Goal: Information Seeking & Learning: Compare options

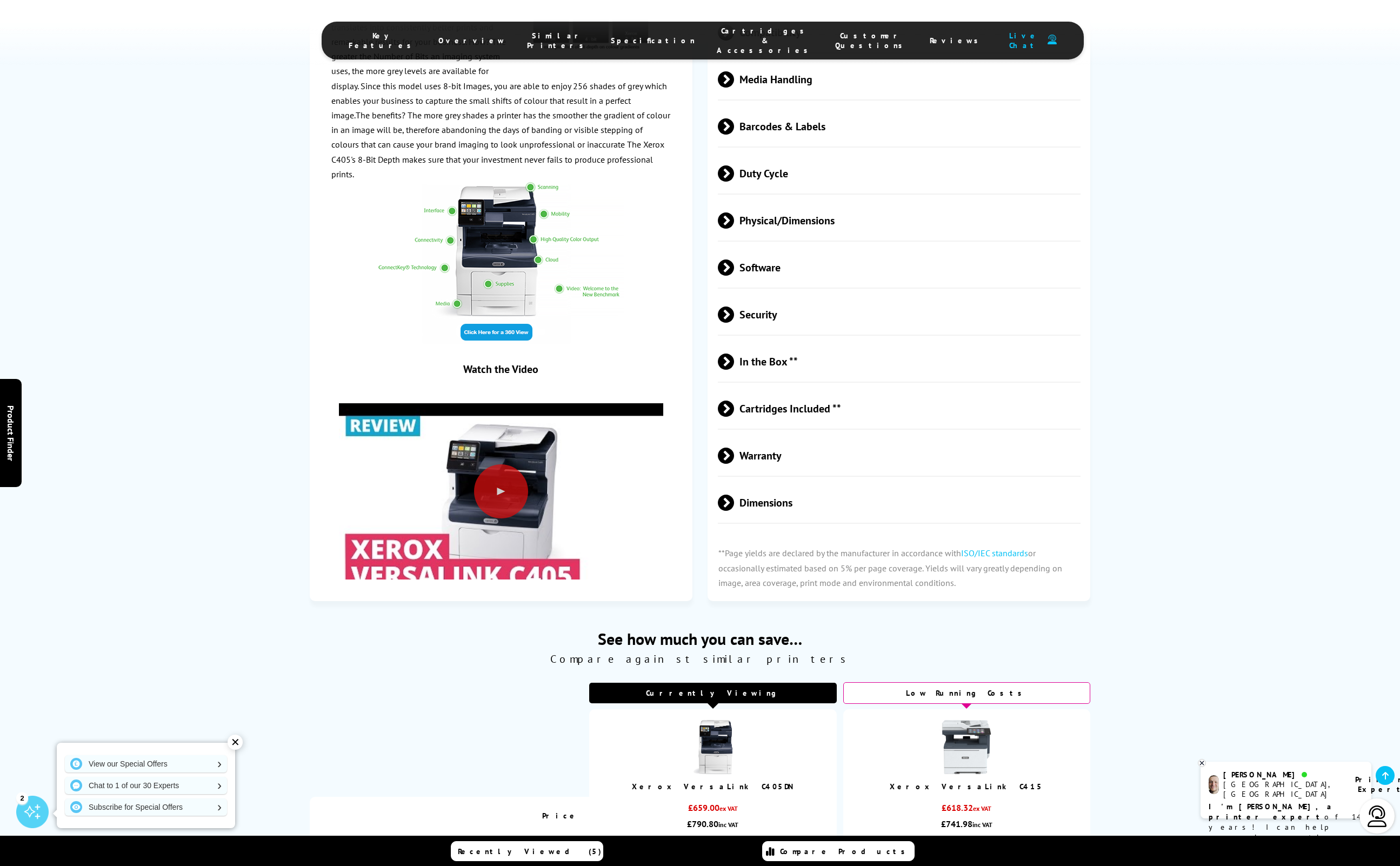
scroll to position [2723, 0]
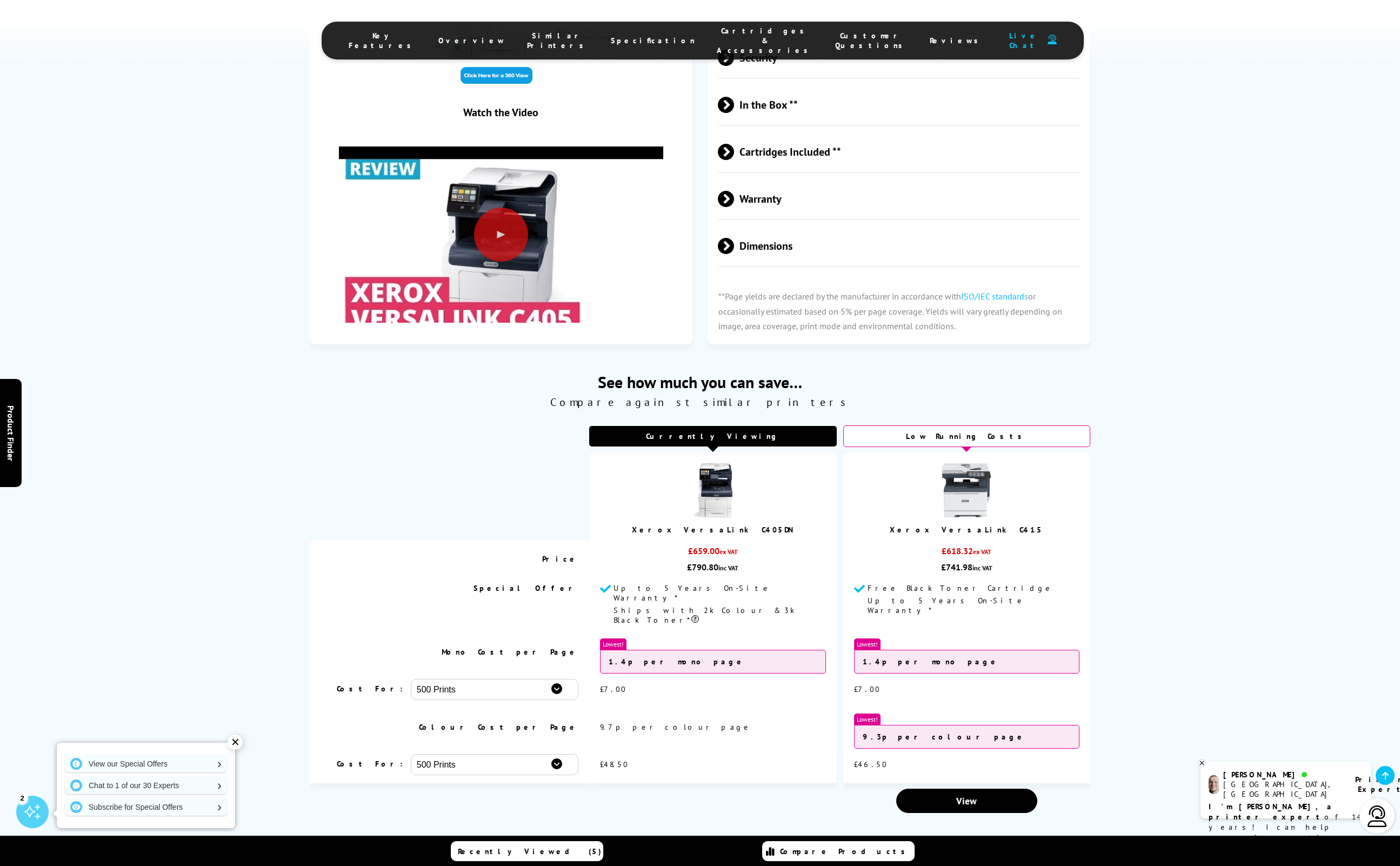
click at [956, 463] on img at bounding box center [966, 490] width 54 height 54
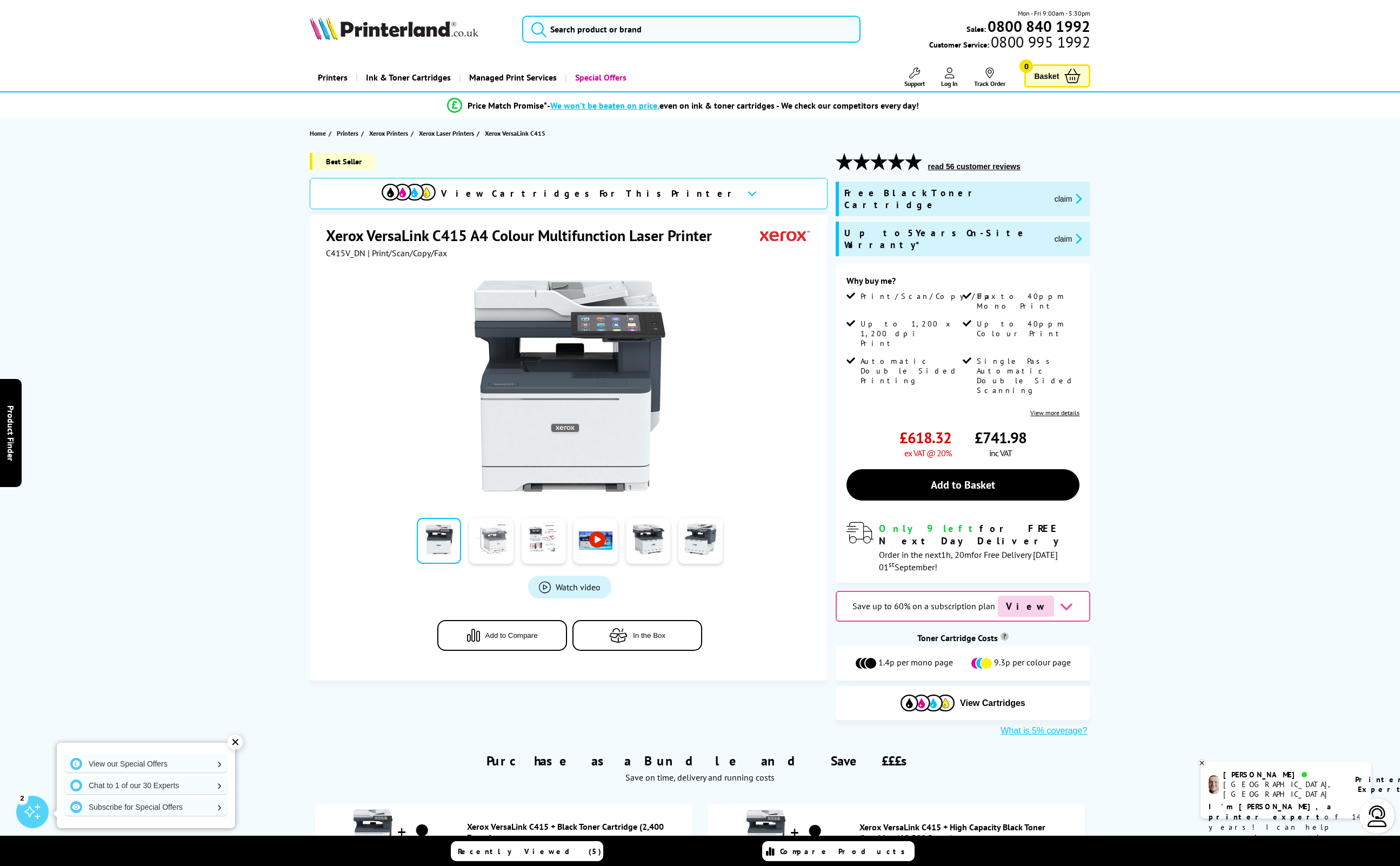
click at [500, 541] on link at bounding box center [491, 541] width 44 height 46
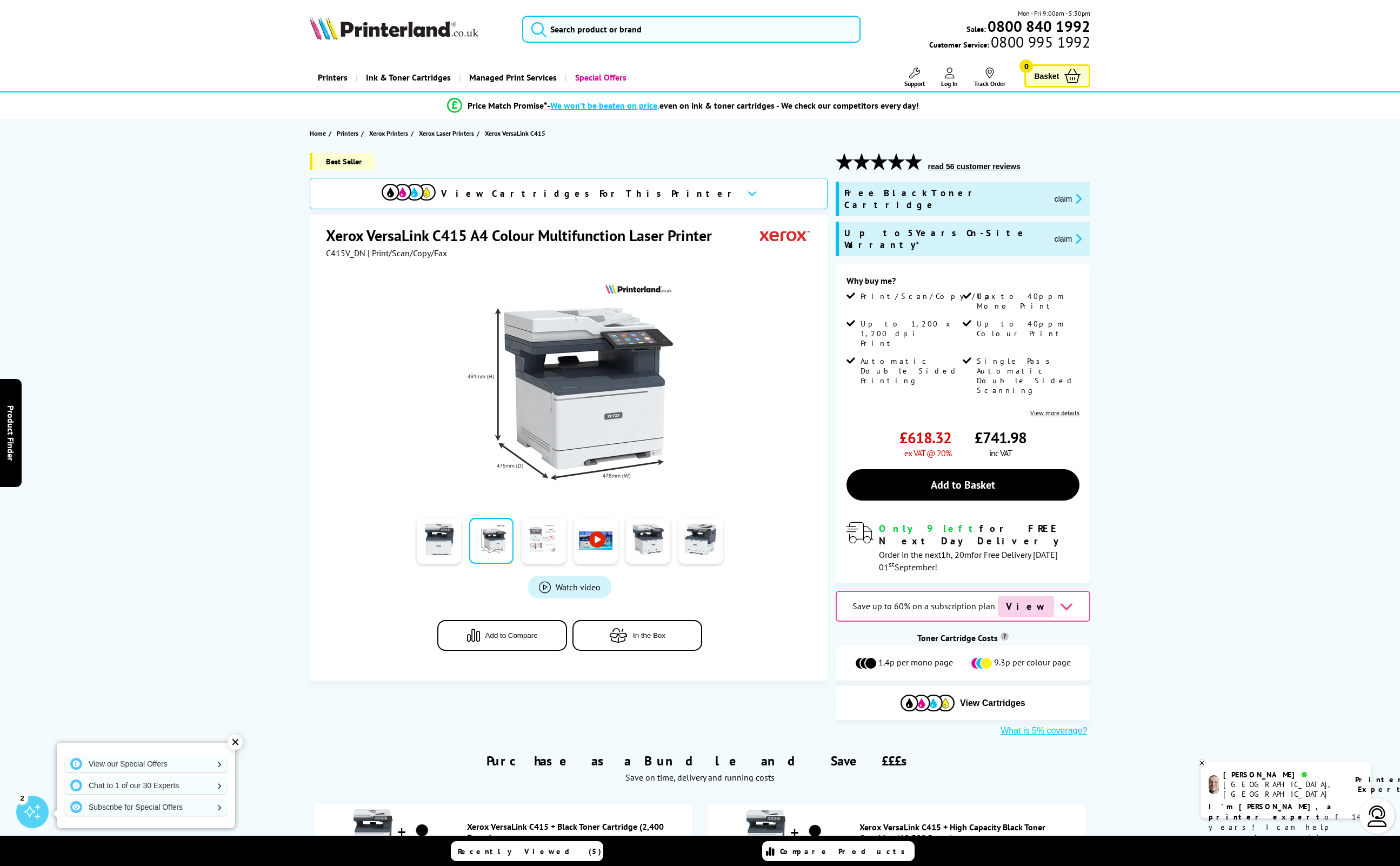
click at [530, 538] on link at bounding box center [543, 541] width 44 height 46
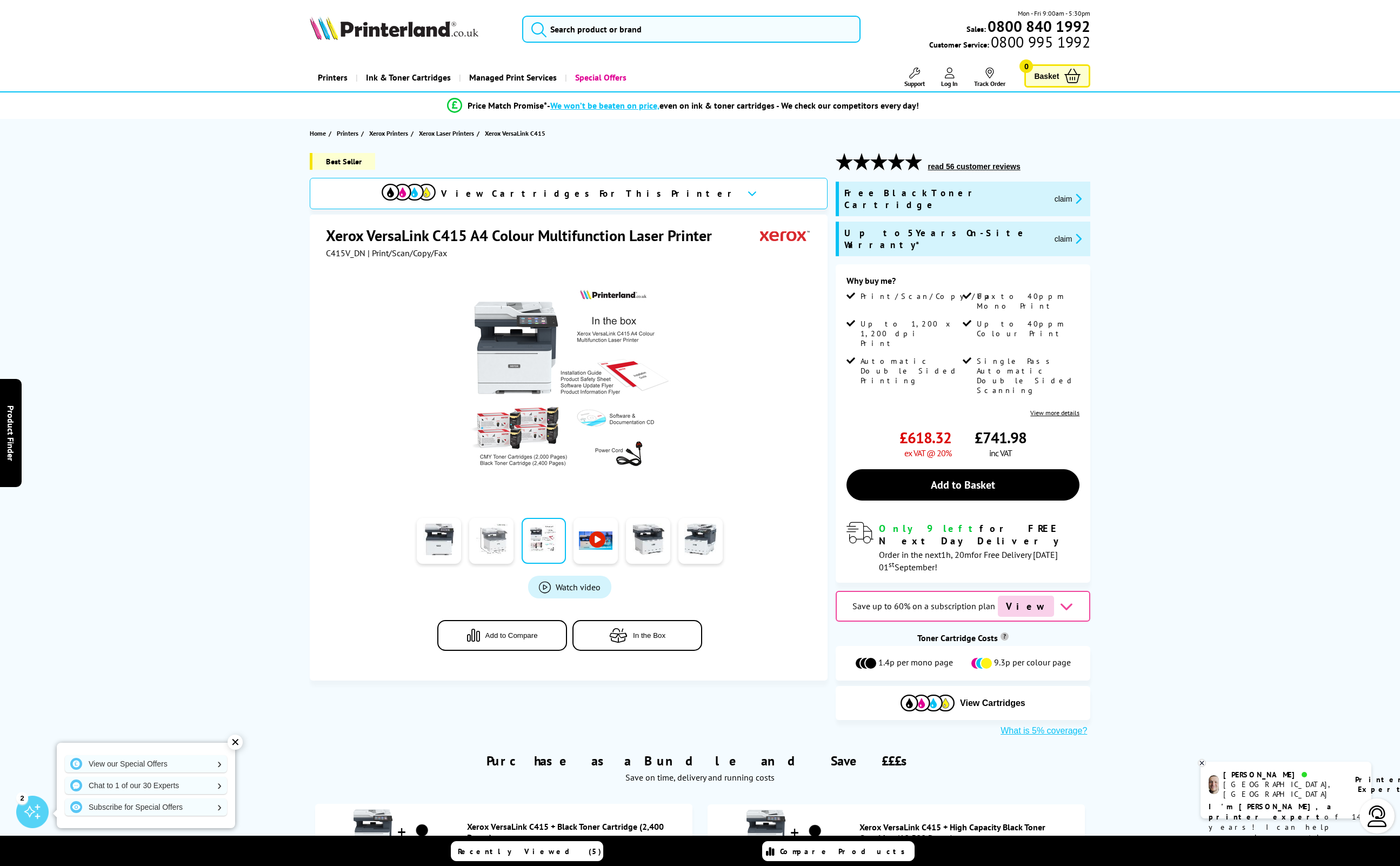
click at [495, 541] on link at bounding box center [491, 541] width 44 height 46
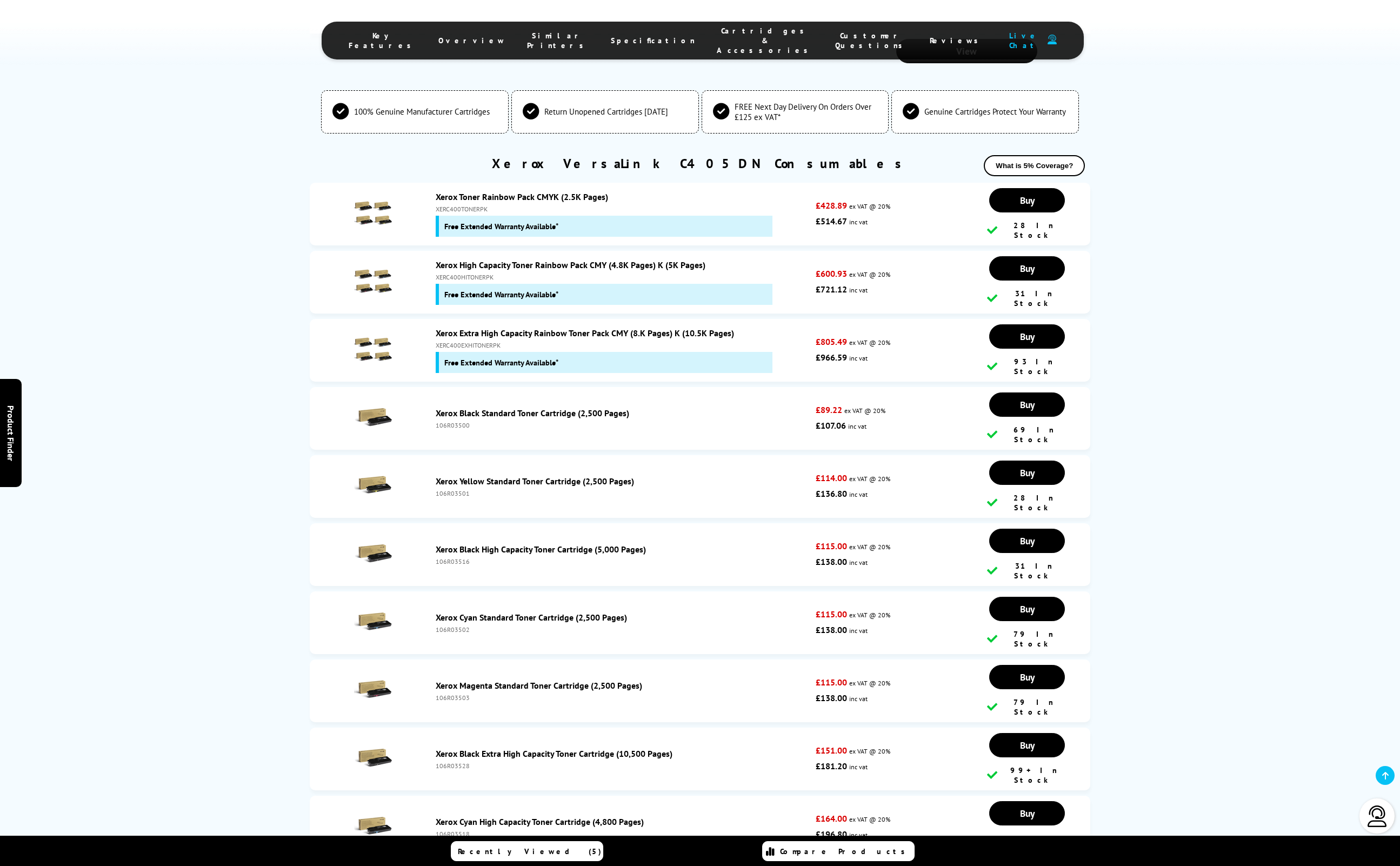
scroll to position [2723, 0]
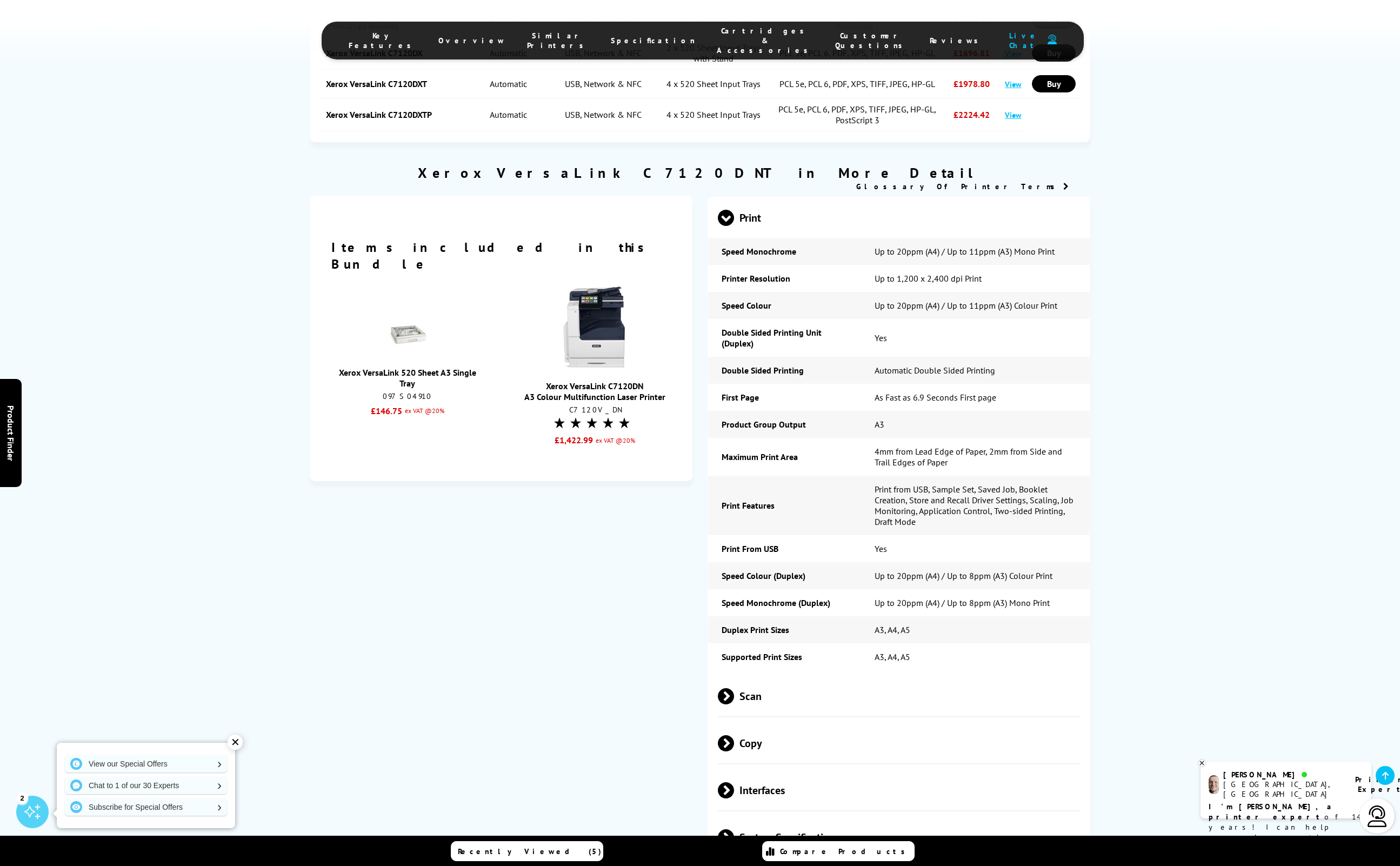
scroll to position [1251, 0]
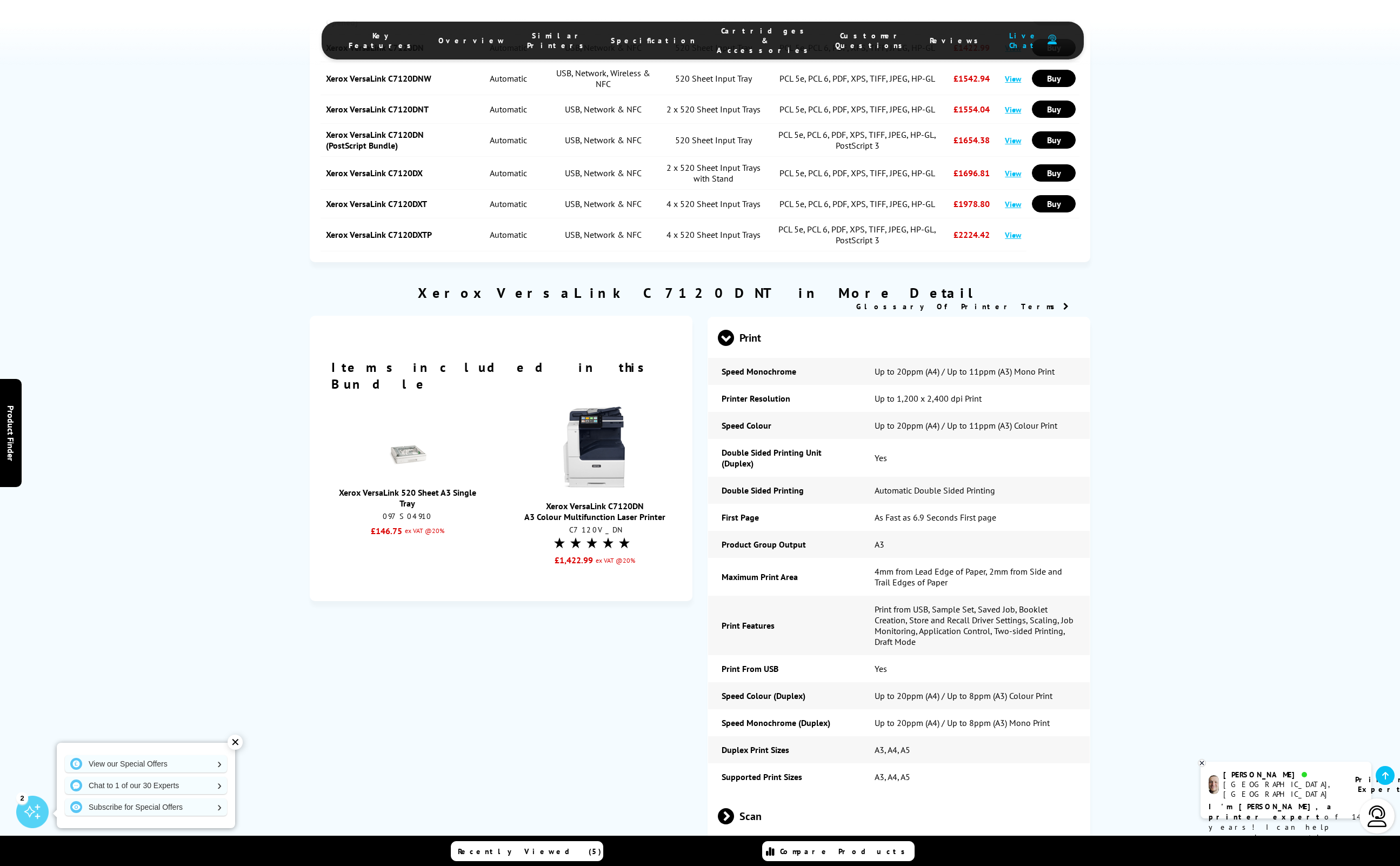
click at [608, 479] on link at bounding box center [594, 485] width 81 height 11
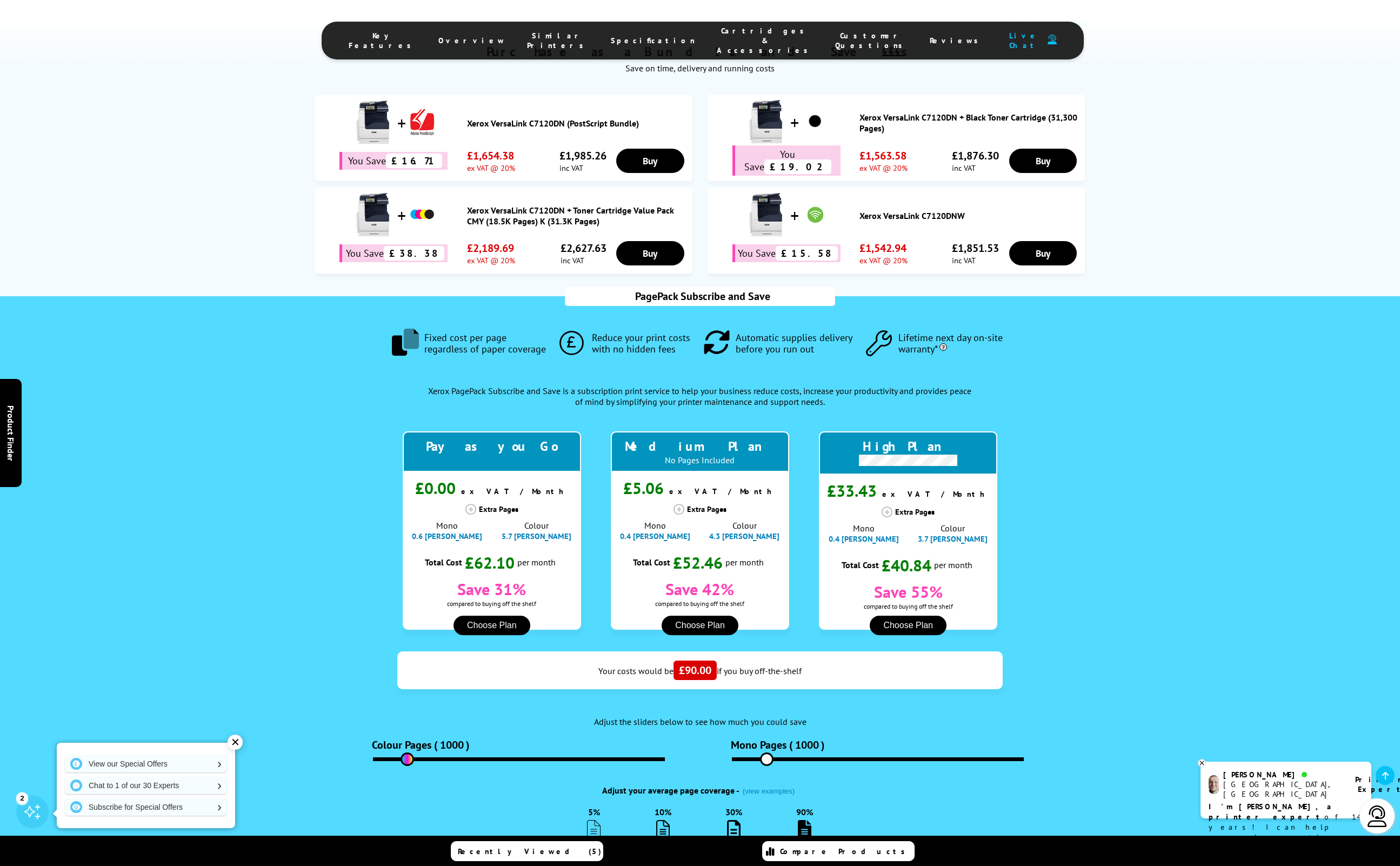
scroll to position [783, 0]
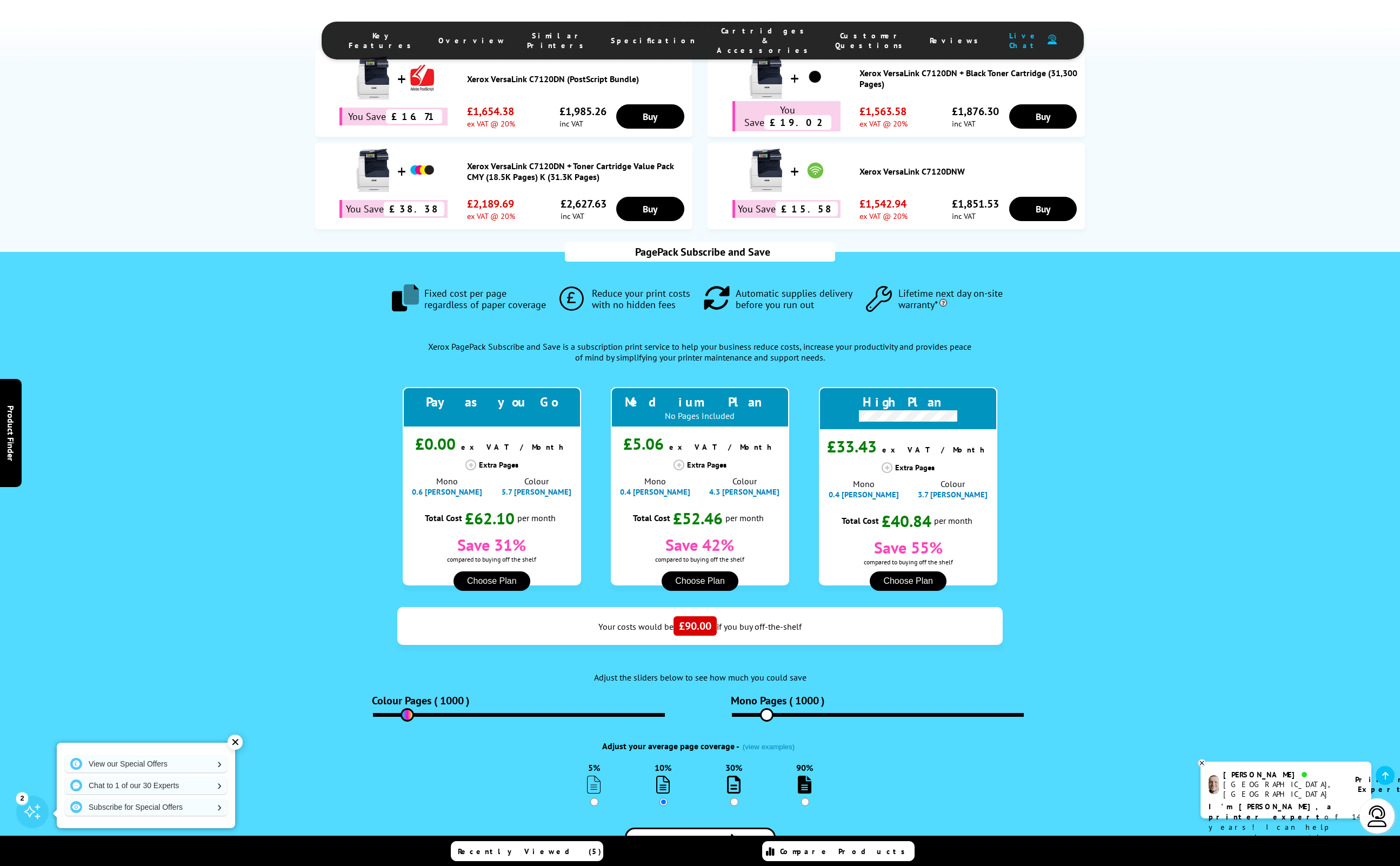
click at [734, 798] on input "30%" at bounding box center [733, 802] width 8 height 8
radio input "true"
click at [889, 463] on icon at bounding box center [887, 468] width 11 height 11
click at [886, 463] on icon at bounding box center [887, 468] width 11 height 11
click at [678, 460] on icon at bounding box center [679, 465] width 11 height 11
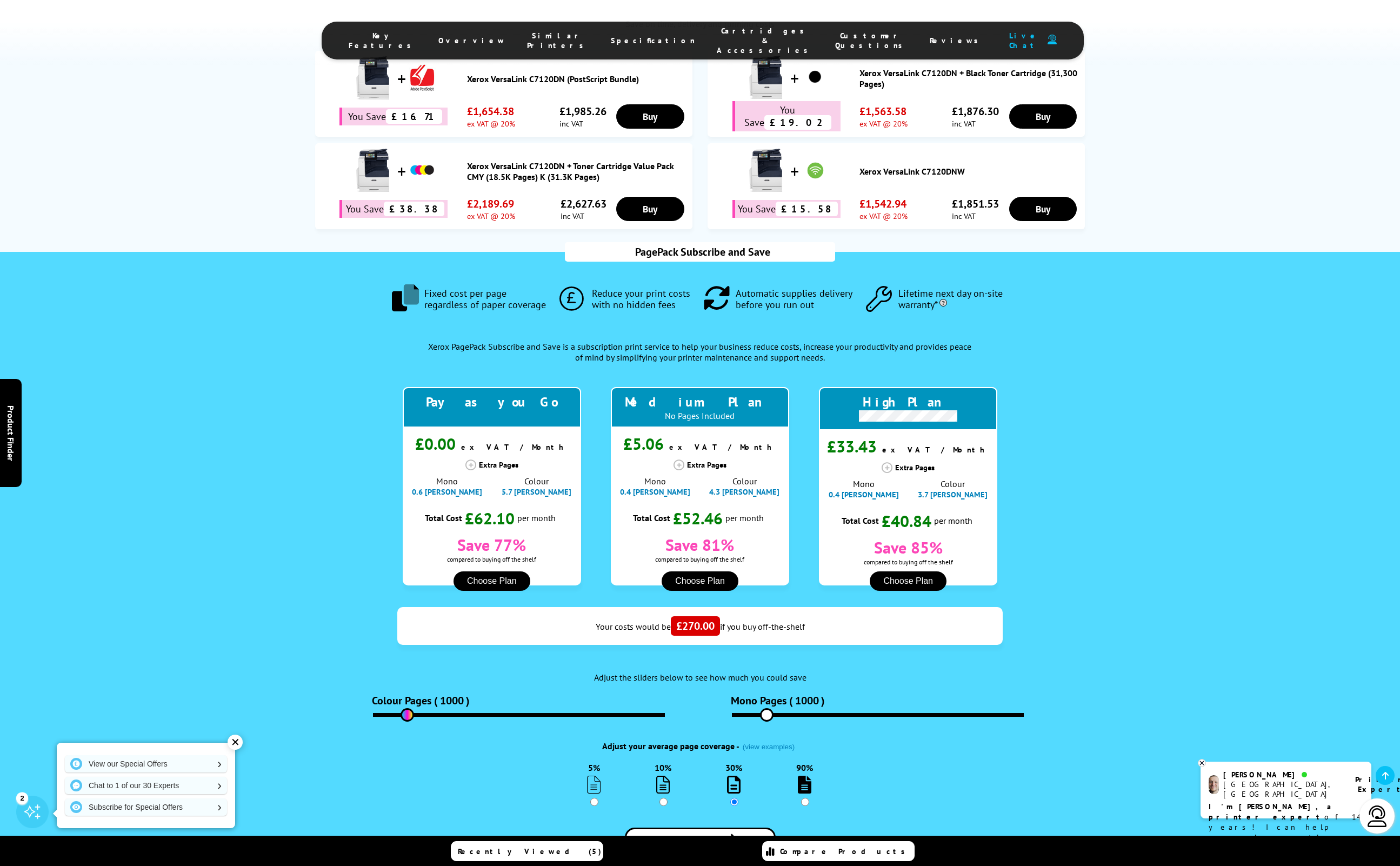
click at [496, 572] on button "Choose Plan" at bounding box center [491, 581] width 77 height 19
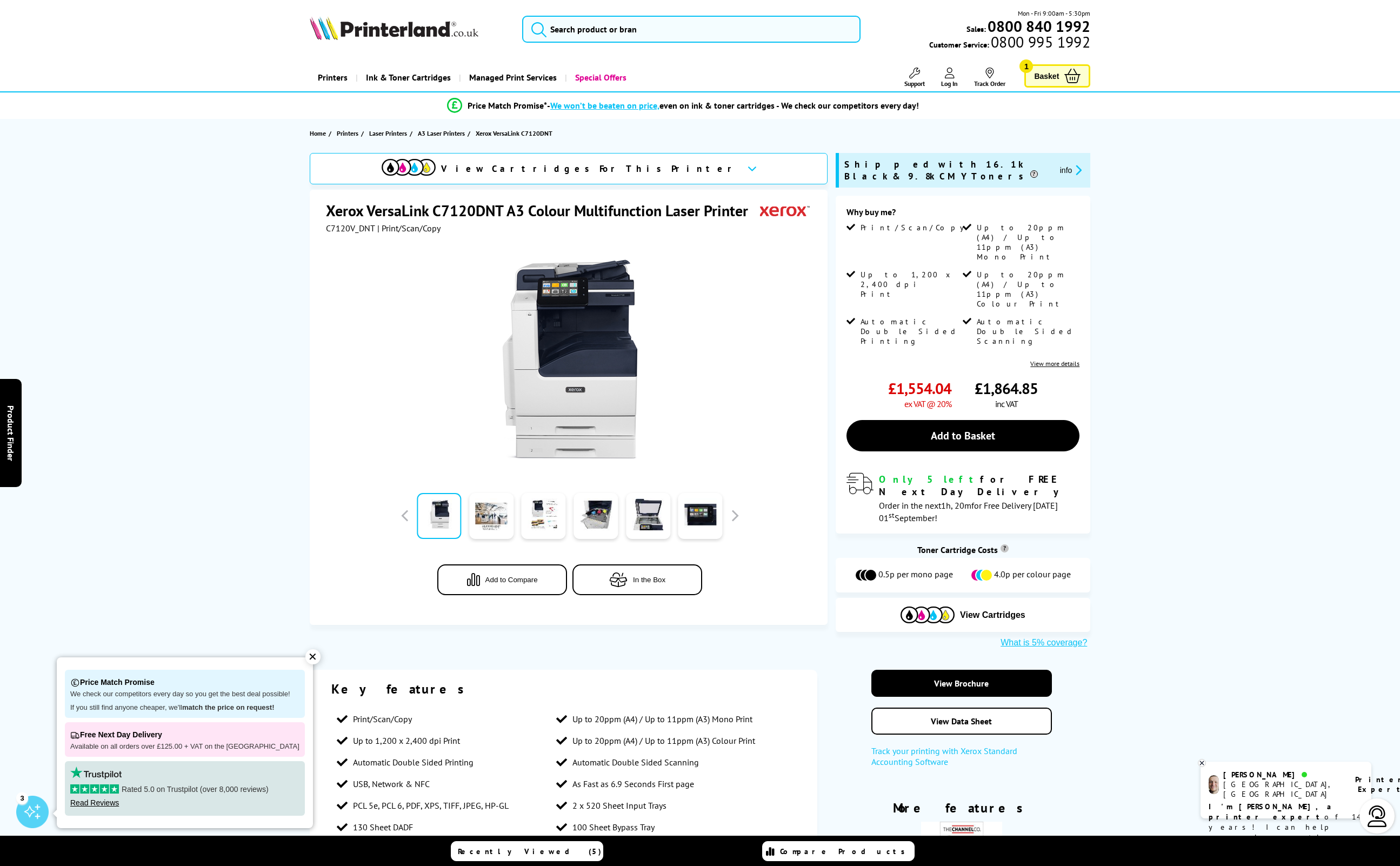
click at [652, 476] on div at bounding box center [570, 355] width 488 height 244
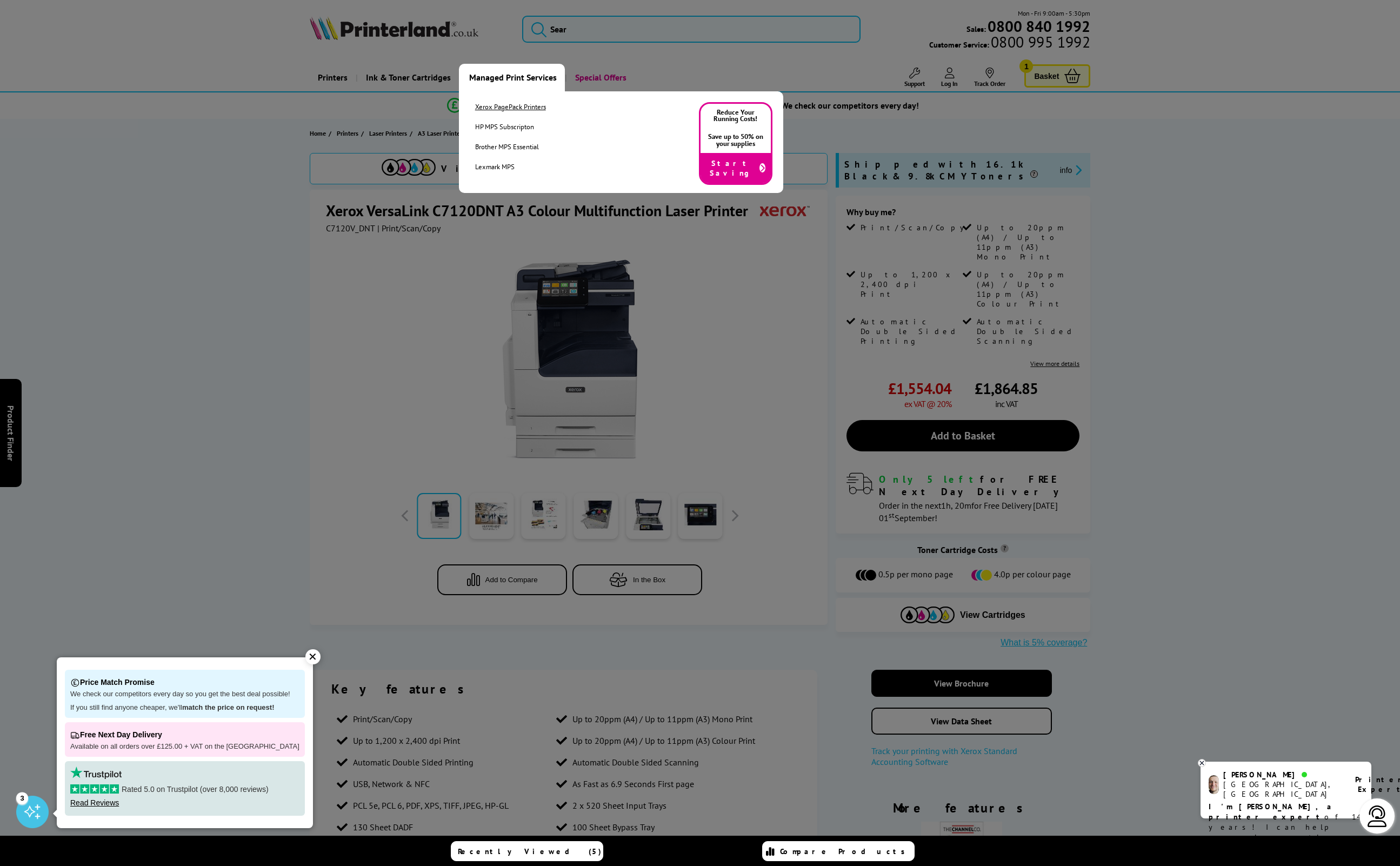
click at [494, 107] on link "Xerox PagePack Printers" at bounding box center [511, 107] width 70 height 9
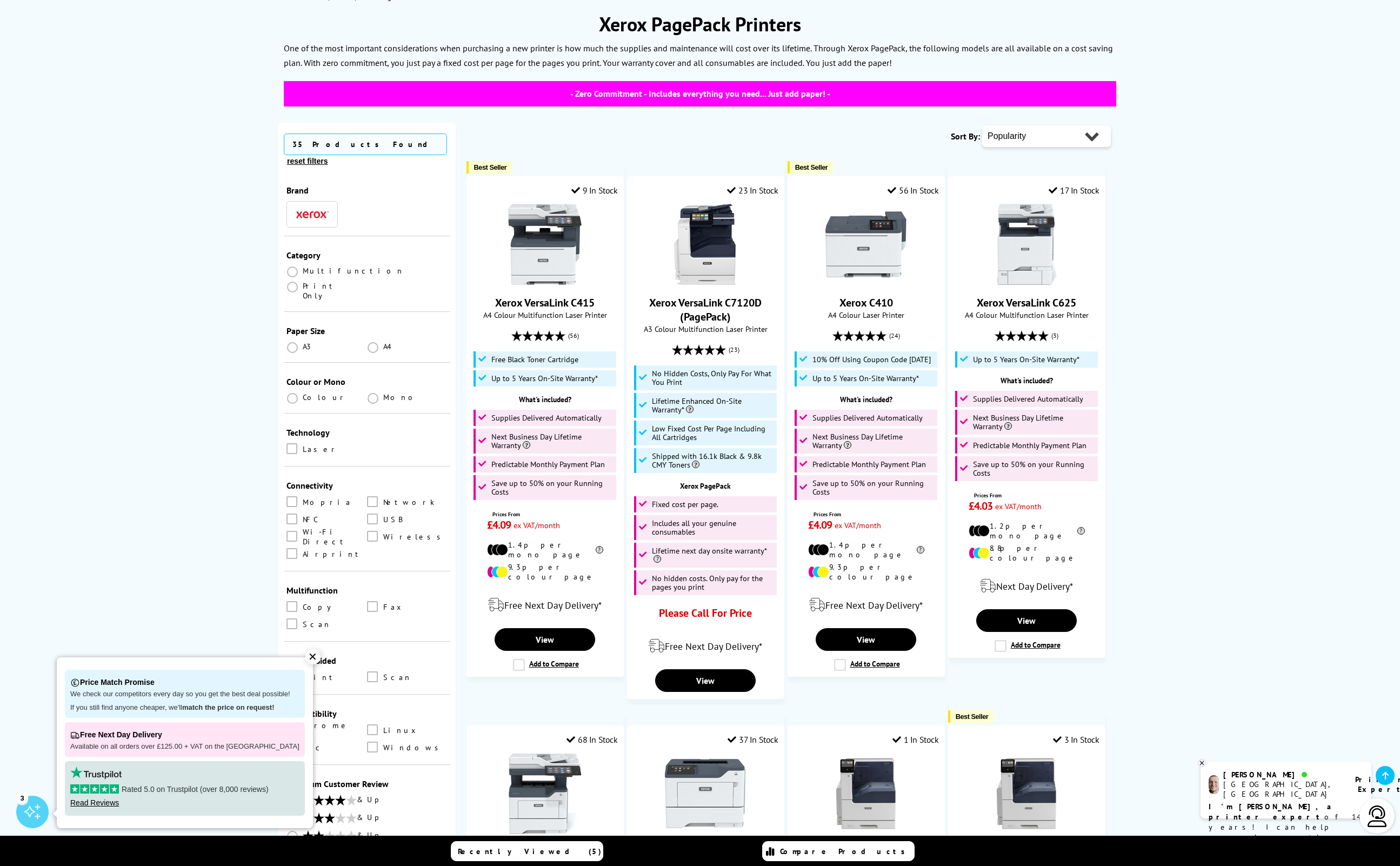
scroll to position [138, 0]
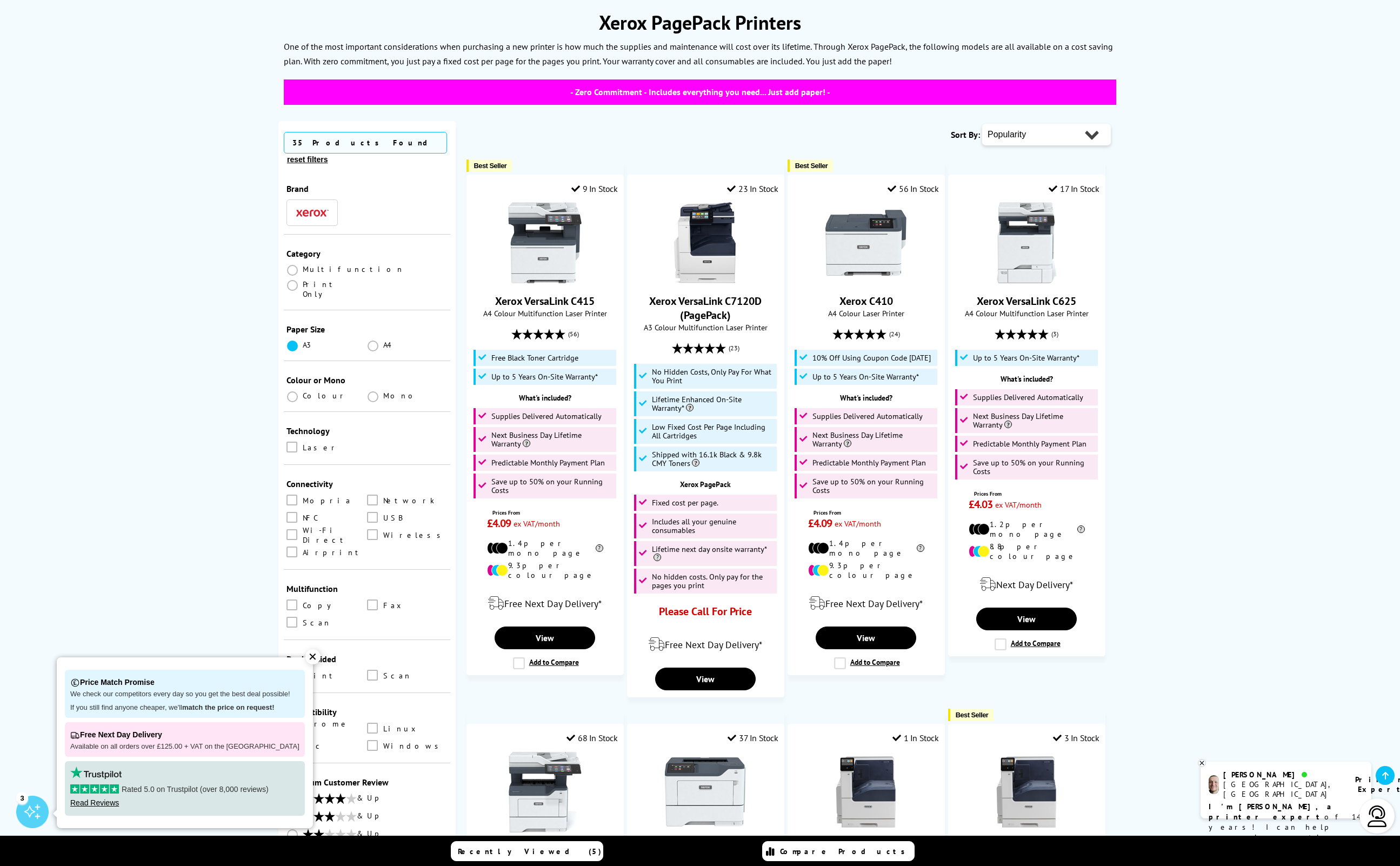
click at [296, 341] on span at bounding box center [292, 346] width 11 height 11
click at [303, 342] on input "radio" at bounding box center [303, 342] width 0 height 0
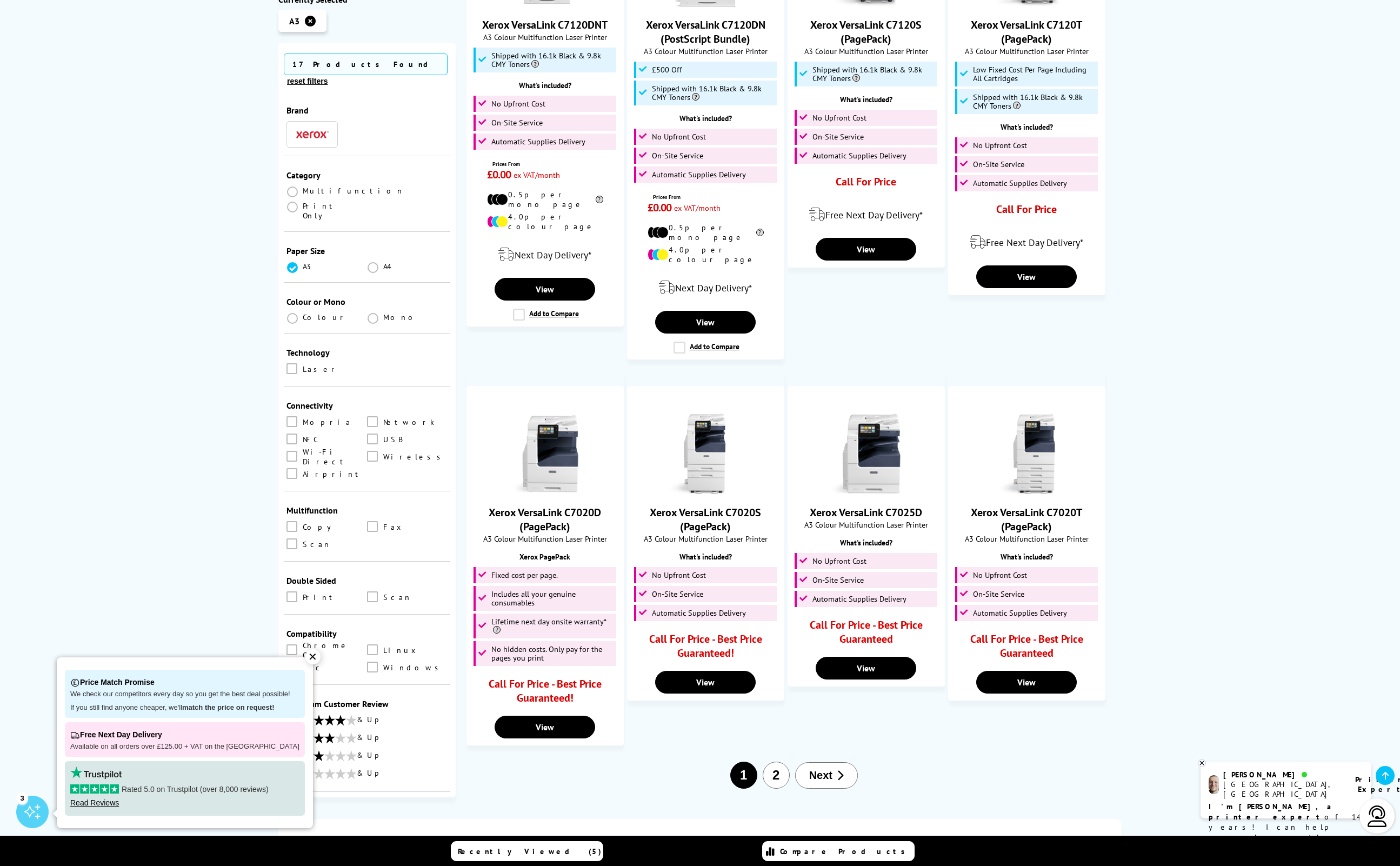
scroll to position [966, 0]
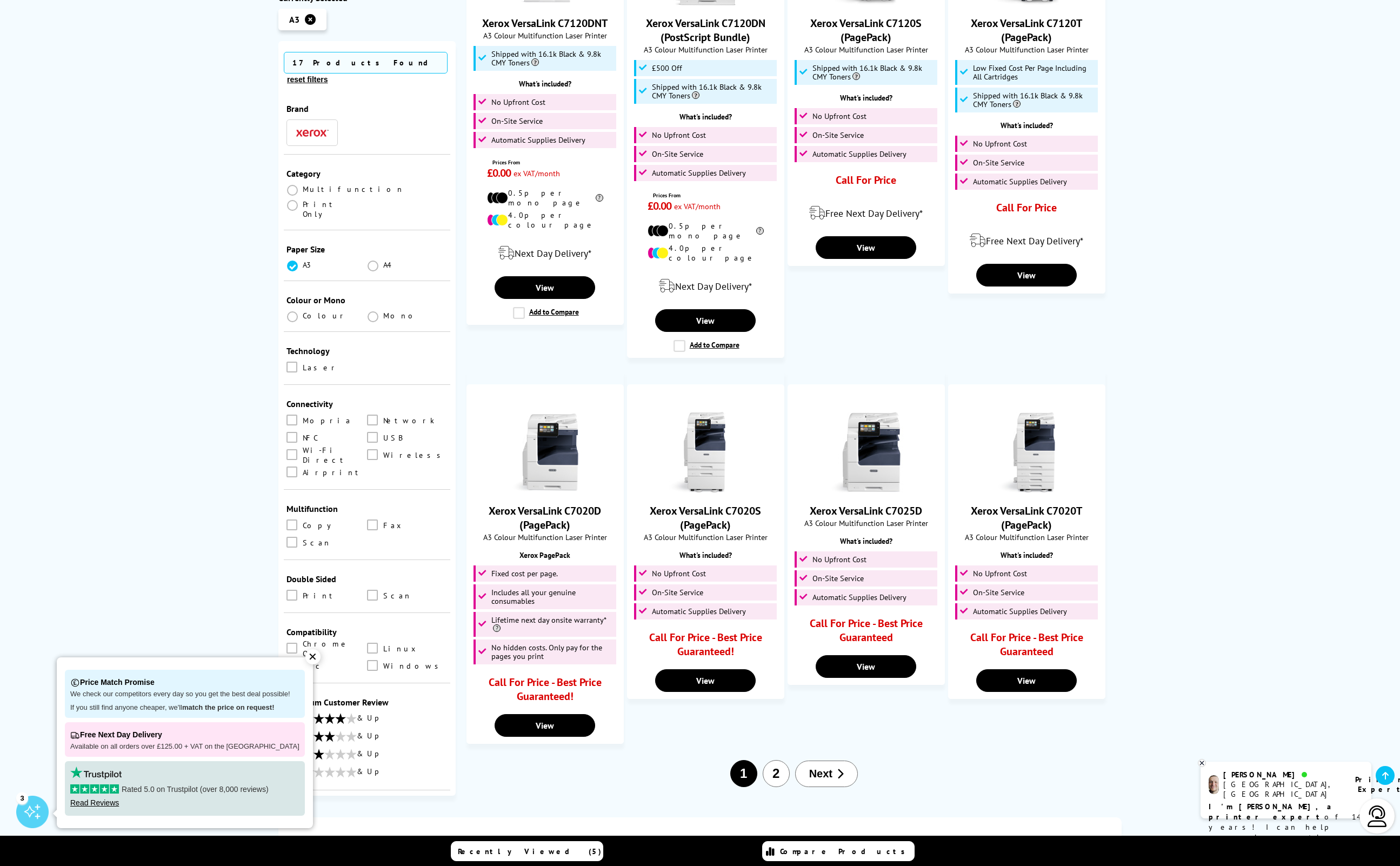
click at [776, 763] on button "2" at bounding box center [776, 773] width 27 height 27
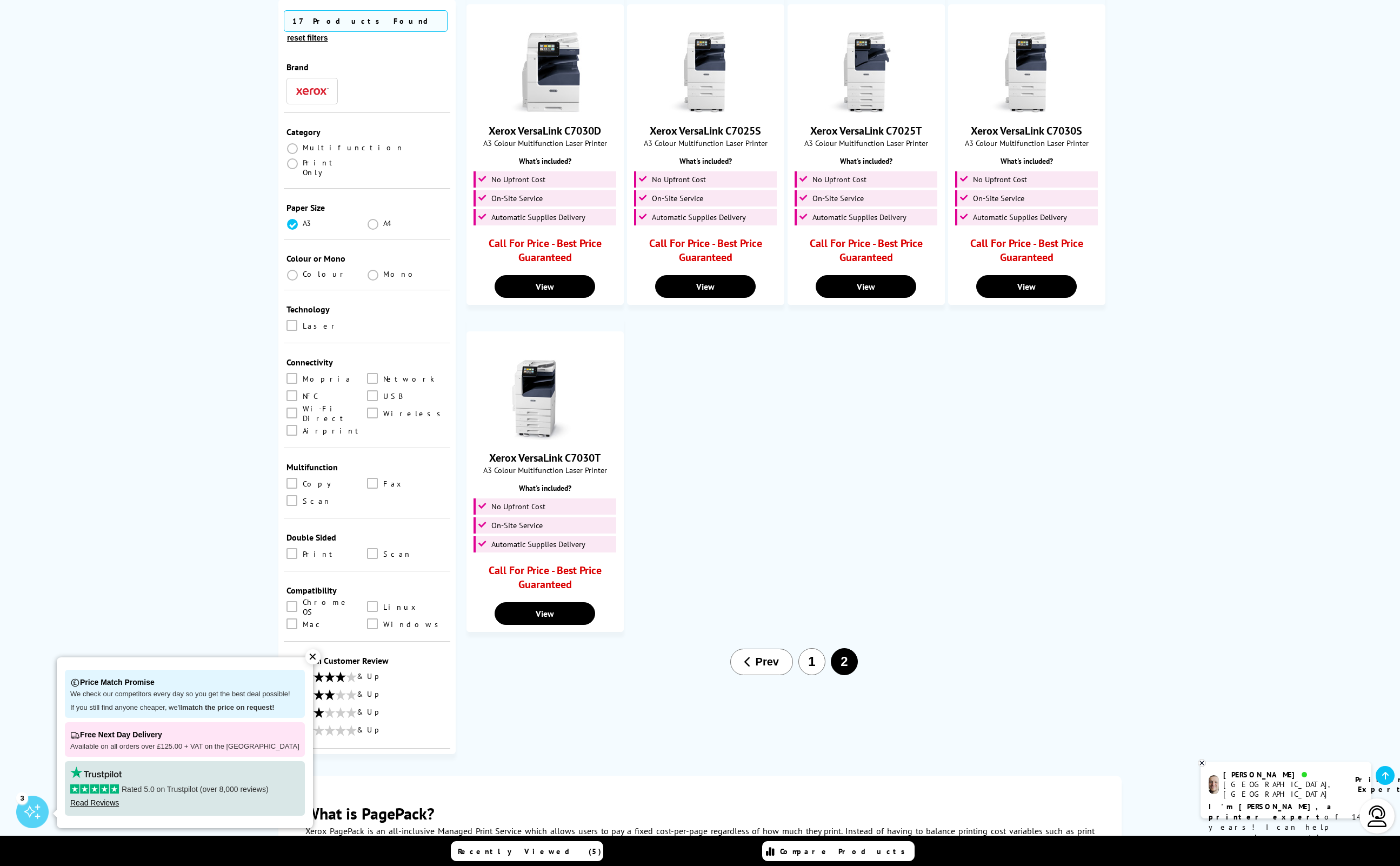
scroll to position [313, 0]
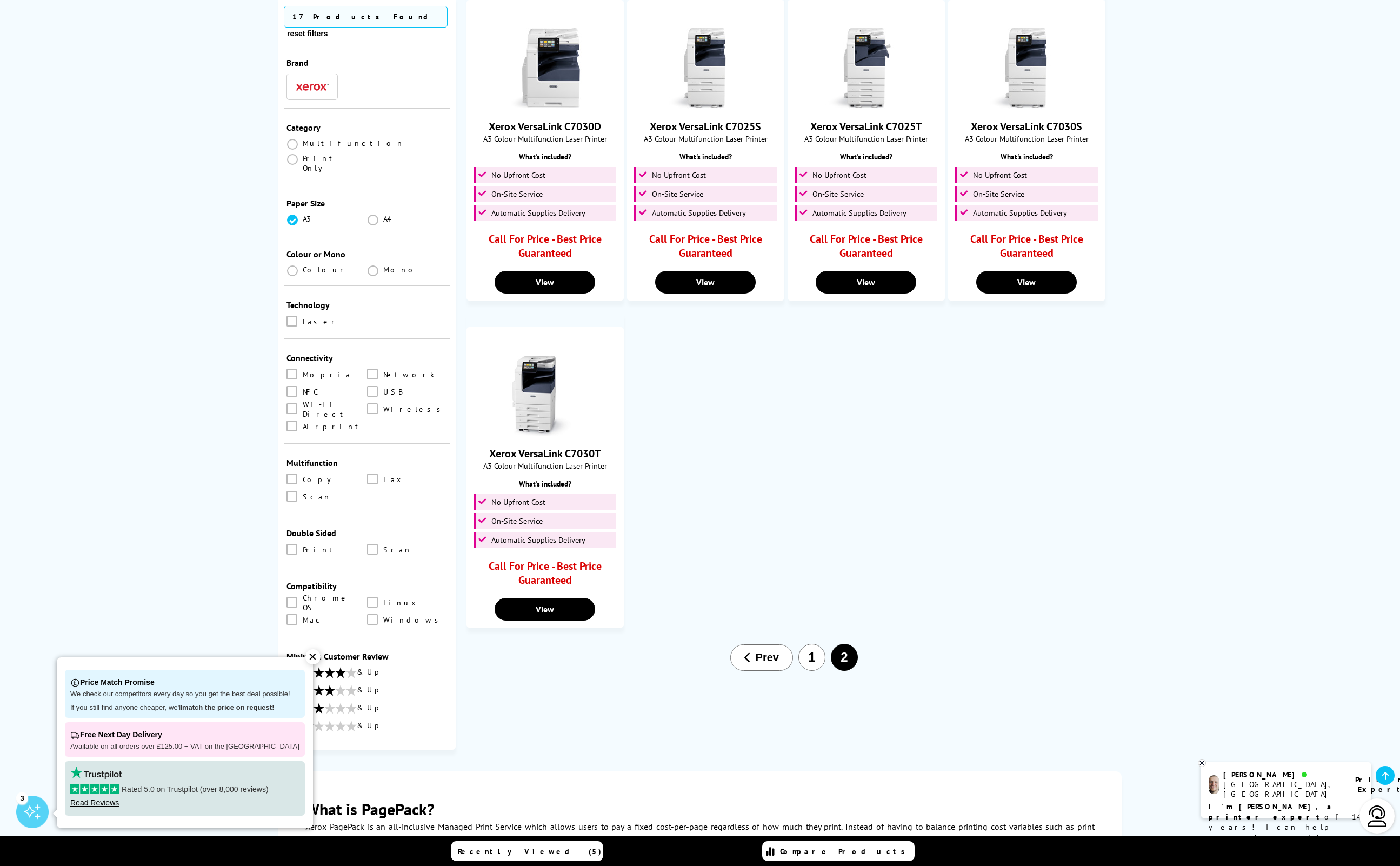
click at [815, 666] on button "1" at bounding box center [812, 657] width 27 height 27
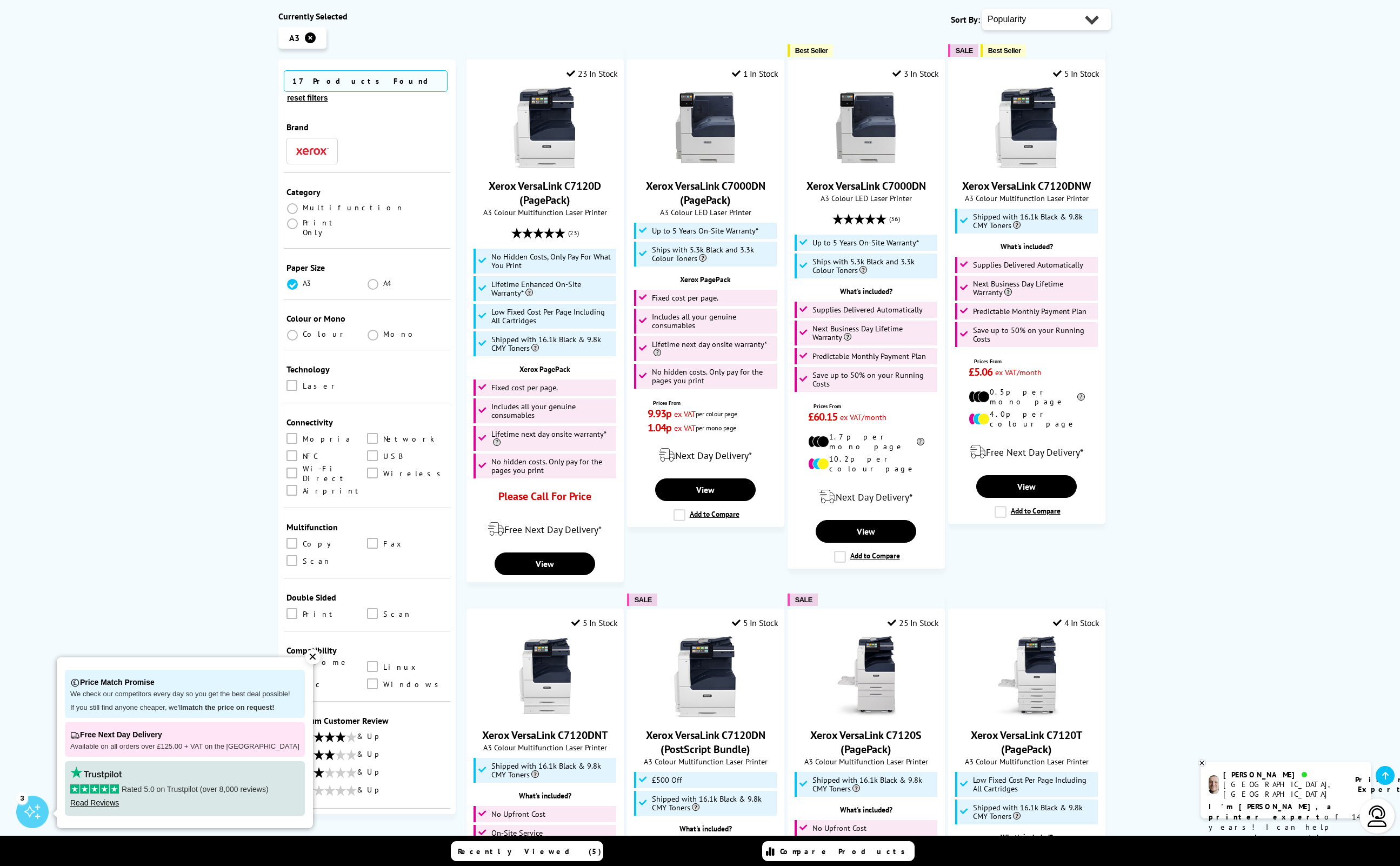
scroll to position [255, 0]
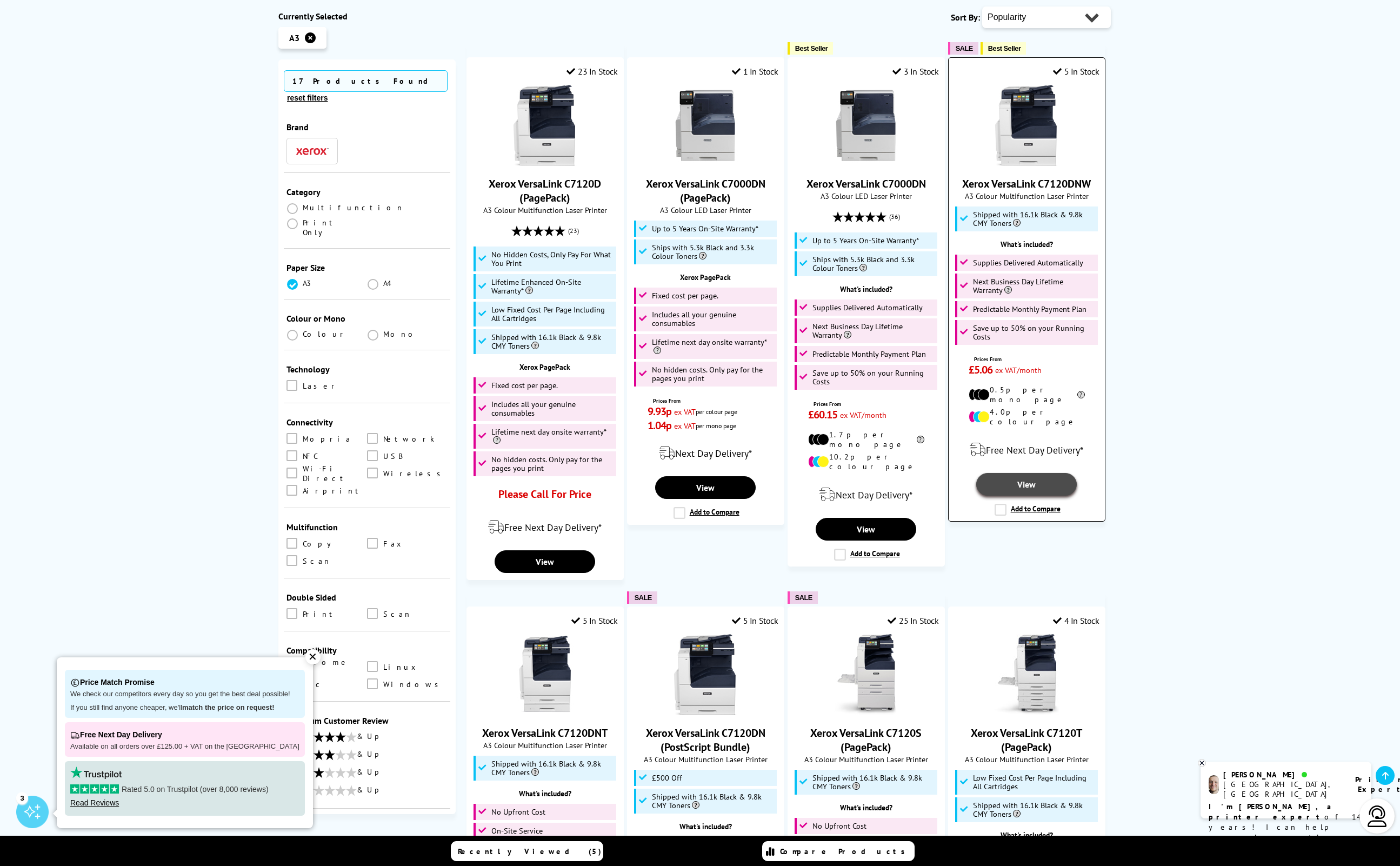
click at [1063, 473] on link "View" at bounding box center [1026, 485] width 100 height 23
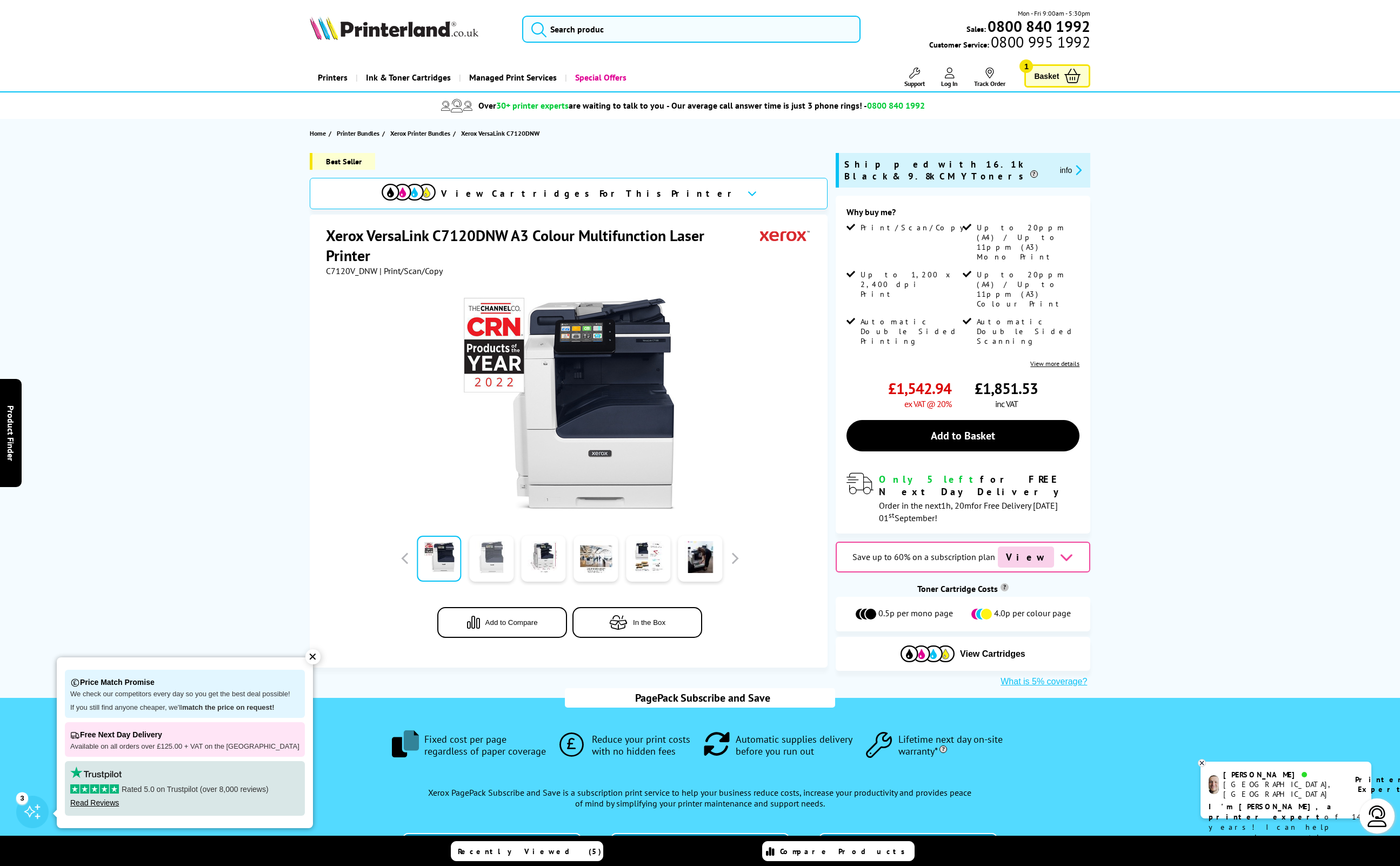
click at [503, 548] on link at bounding box center [491, 559] width 44 height 46
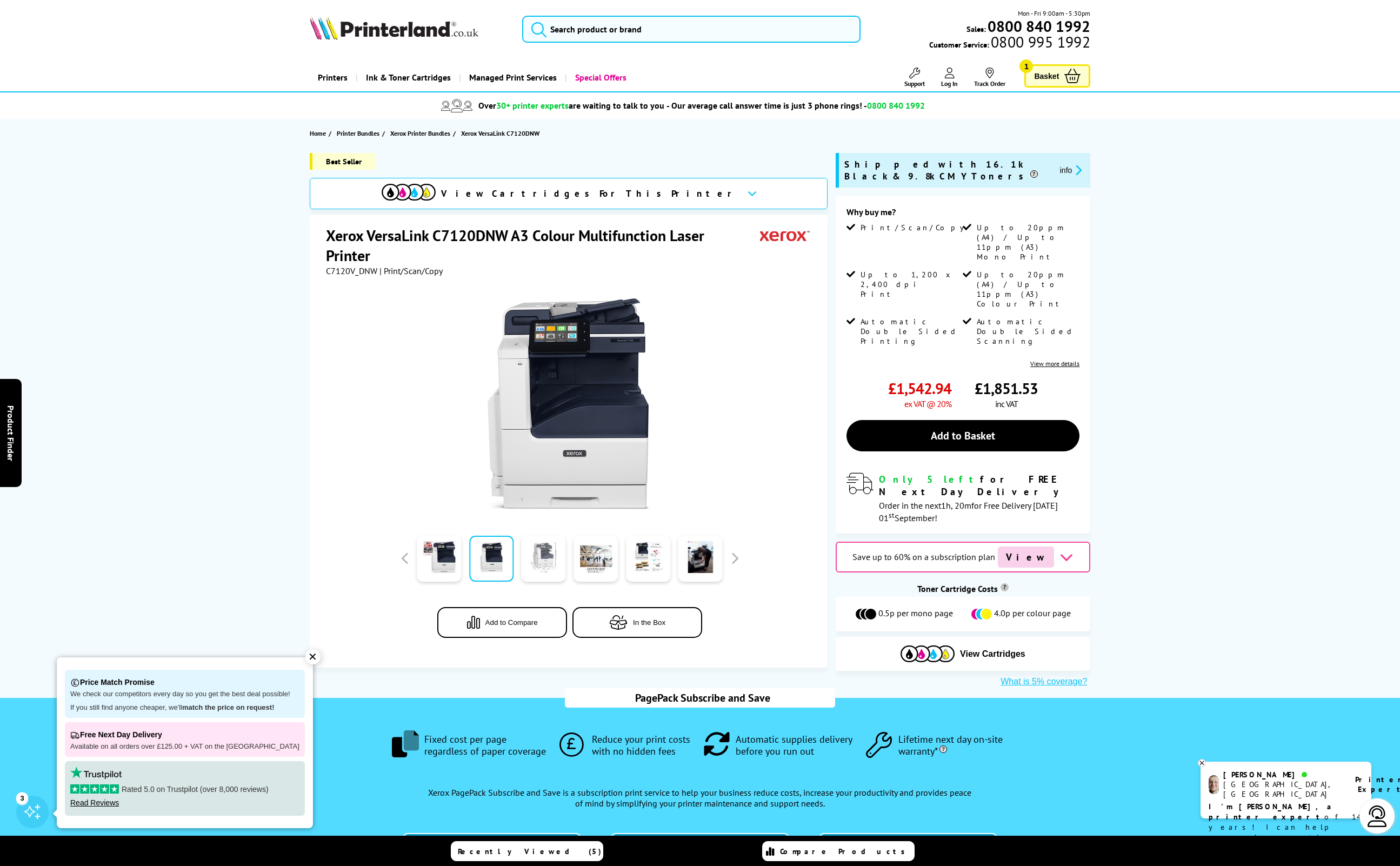
click at [544, 555] on link at bounding box center [543, 559] width 44 height 46
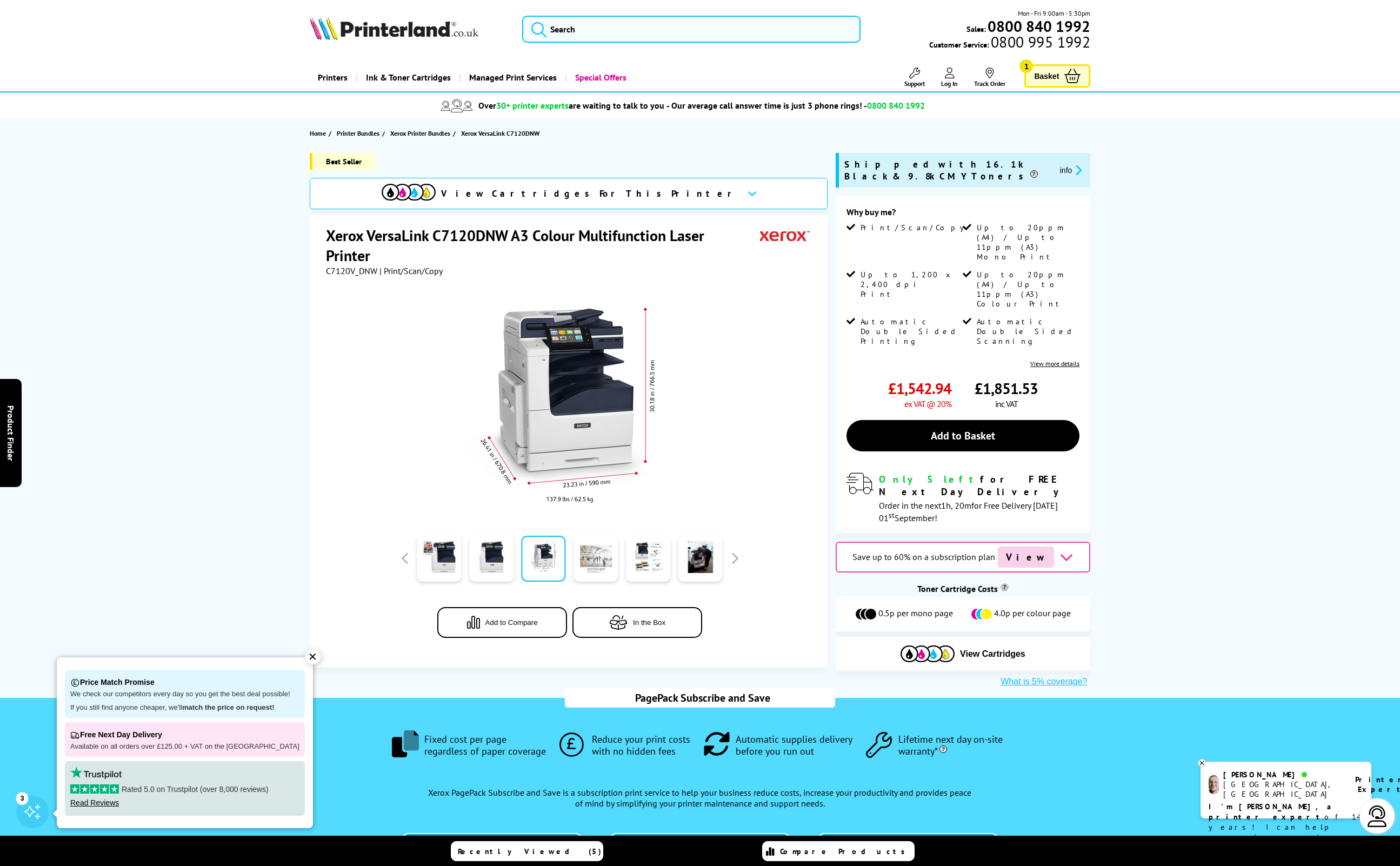
click at [591, 567] on link at bounding box center [595, 559] width 44 height 46
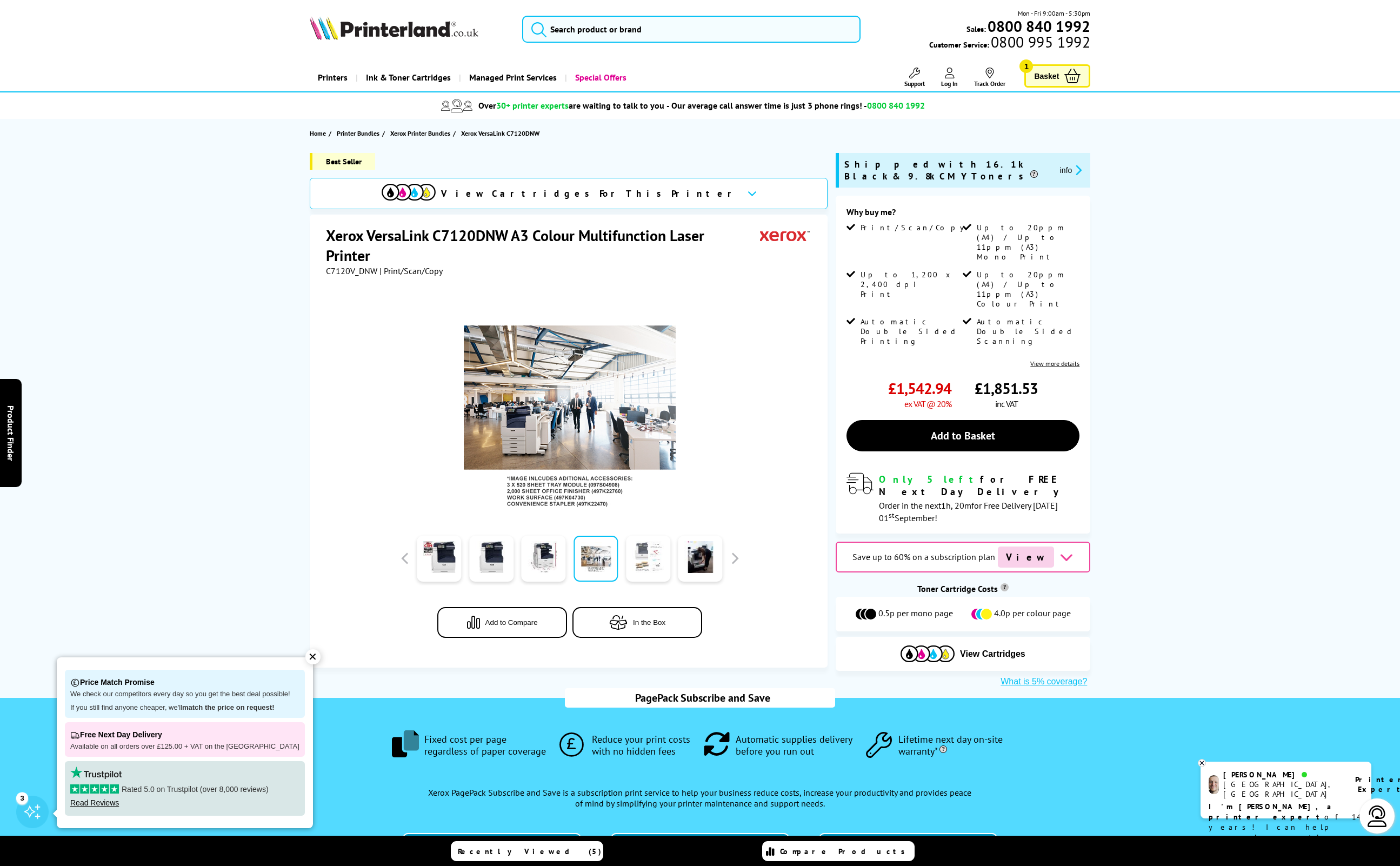
click at [652, 566] on link at bounding box center [648, 559] width 44 height 46
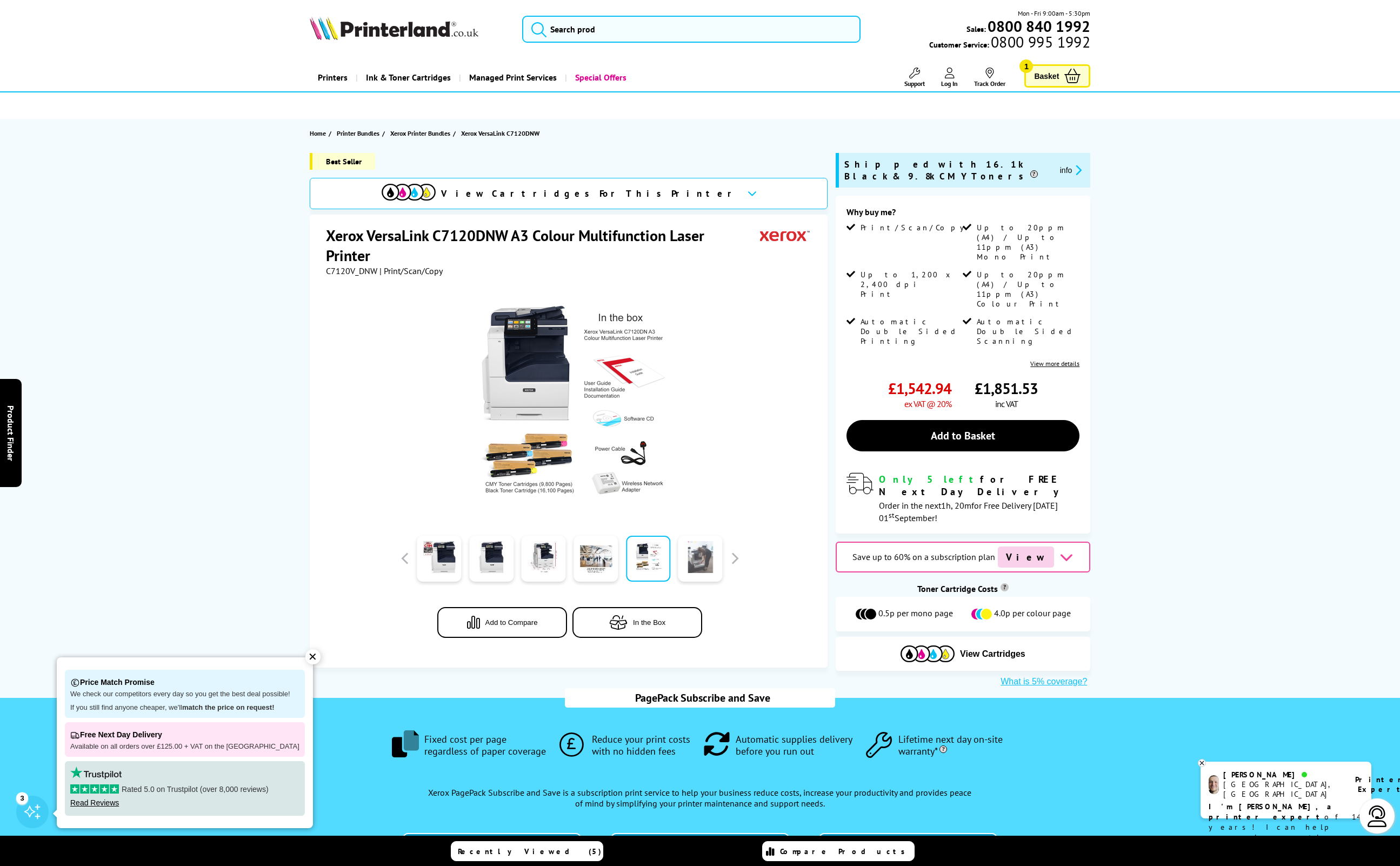
click at [702, 566] on link at bounding box center [700, 559] width 44 height 46
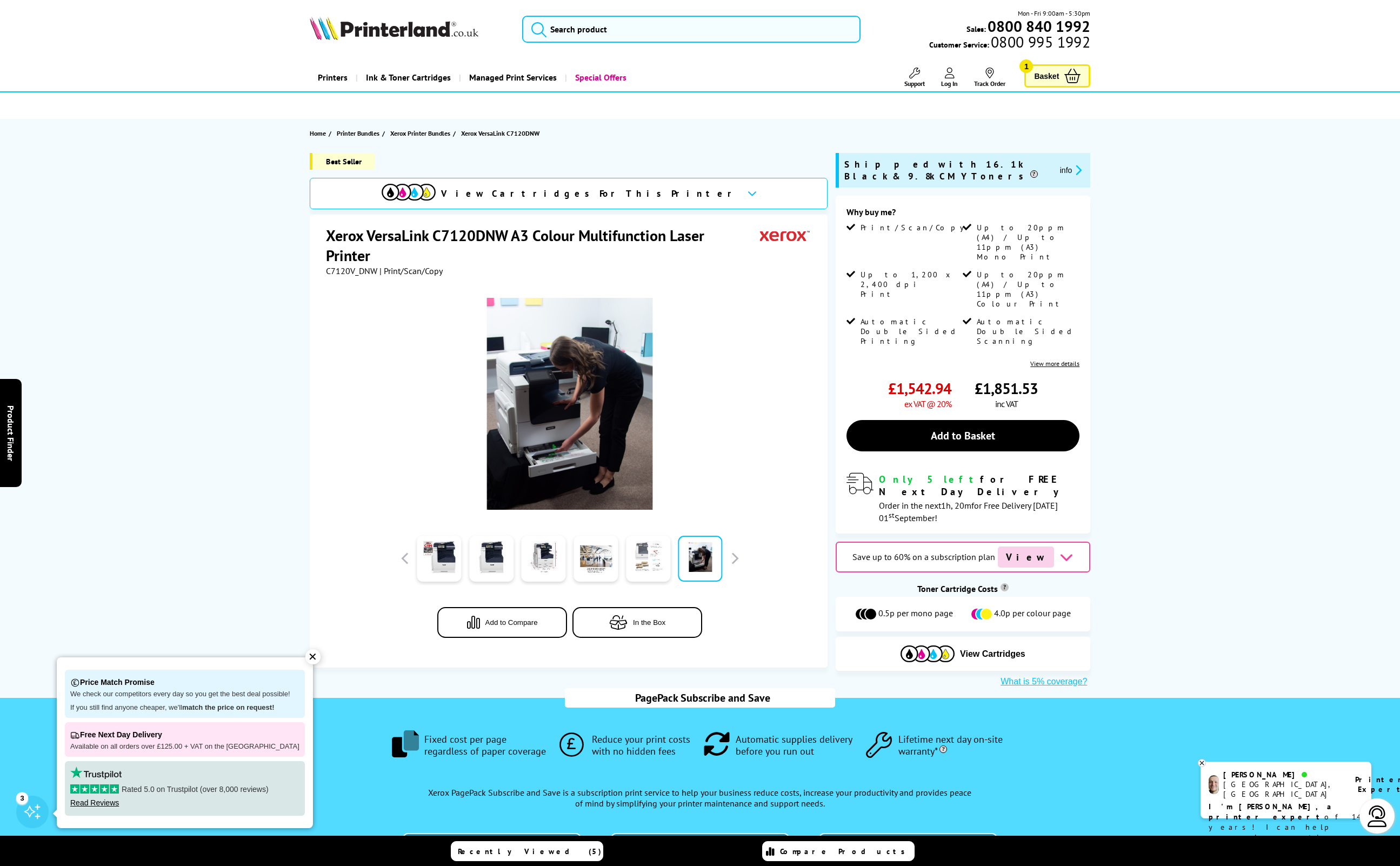
click at [646, 556] on link at bounding box center [648, 559] width 44 height 46
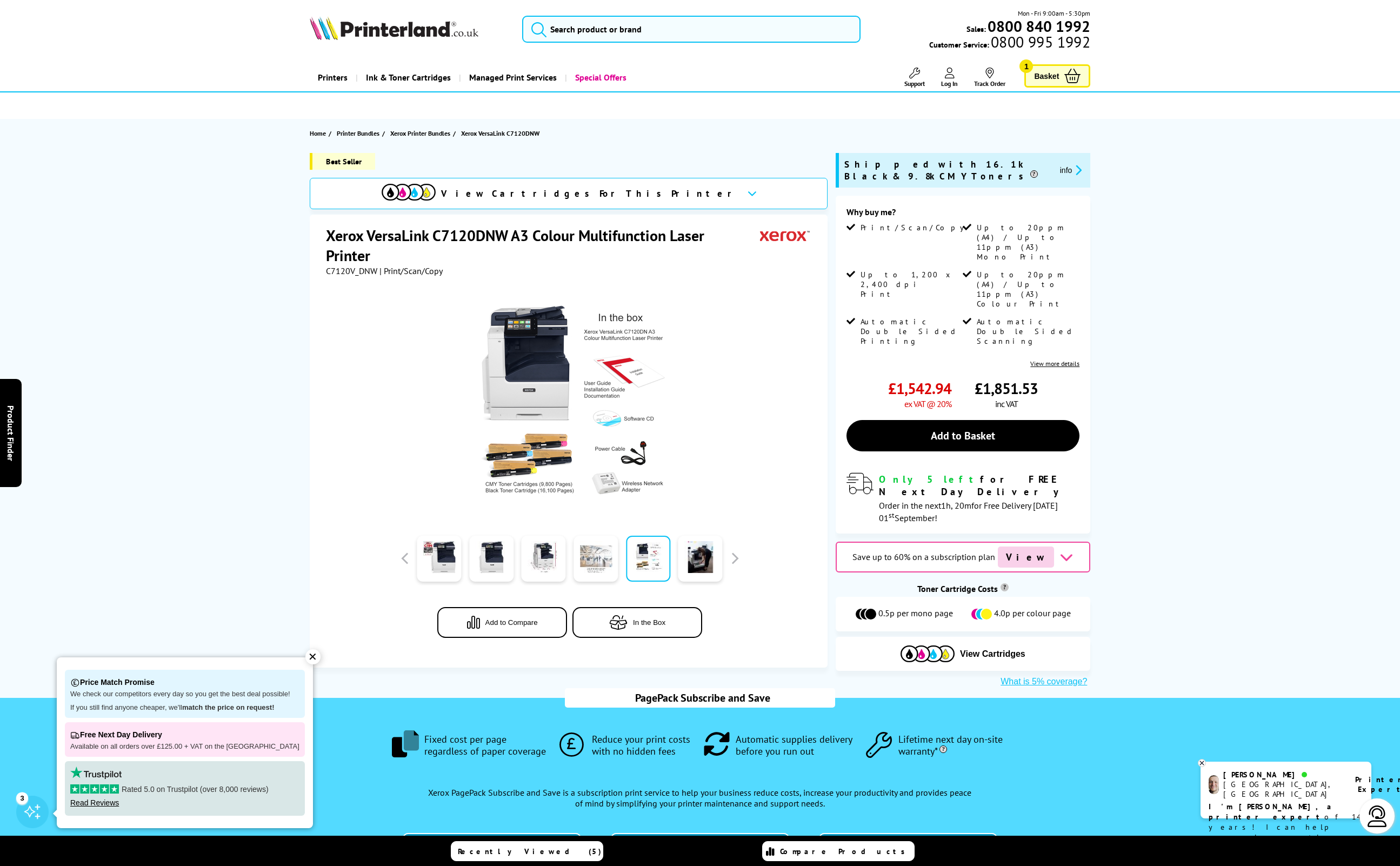
click at [598, 551] on link at bounding box center [595, 559] width 44 height 46
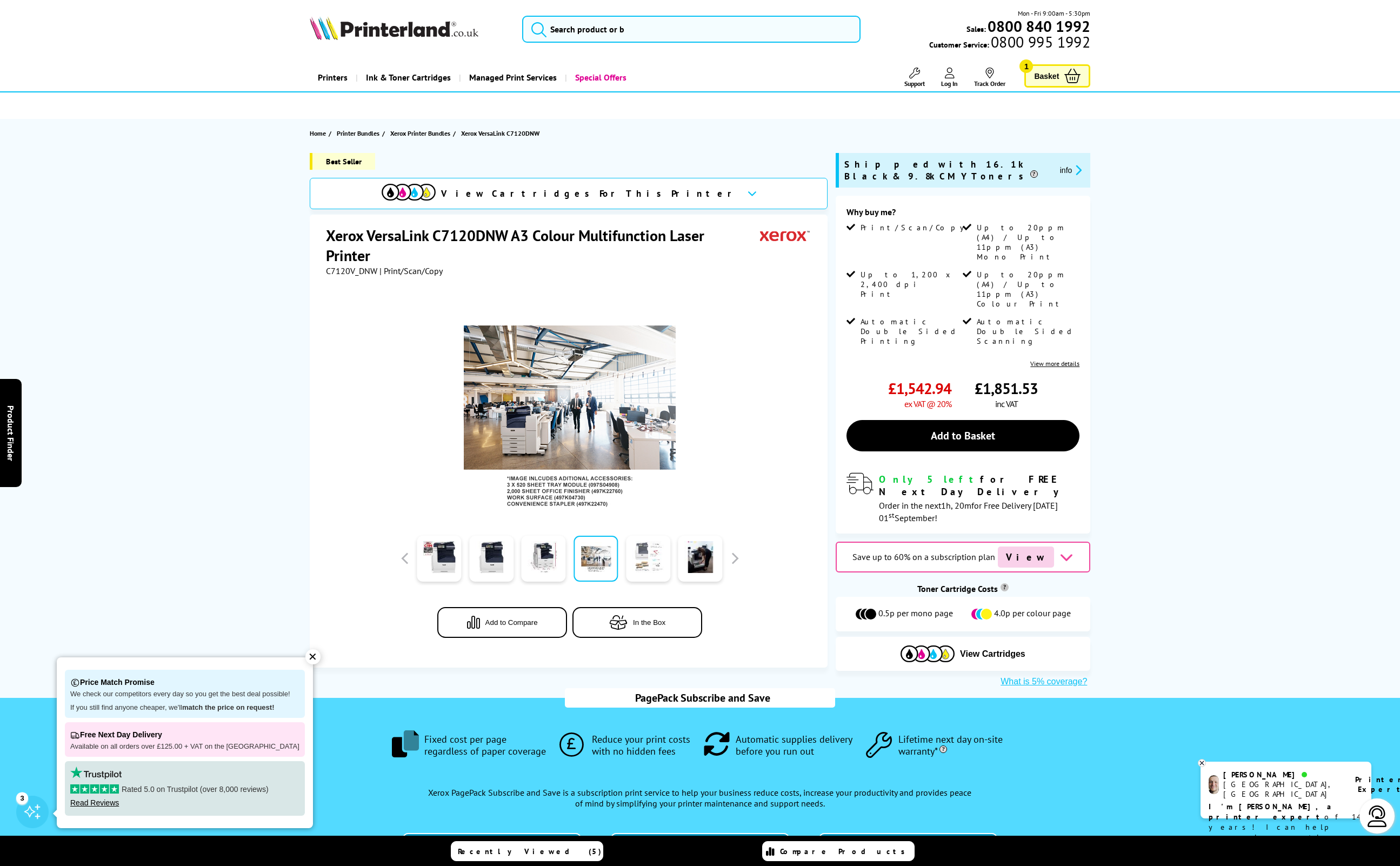
click at [639, 548] on link at bounding box center [648, 559] width 44 height 46
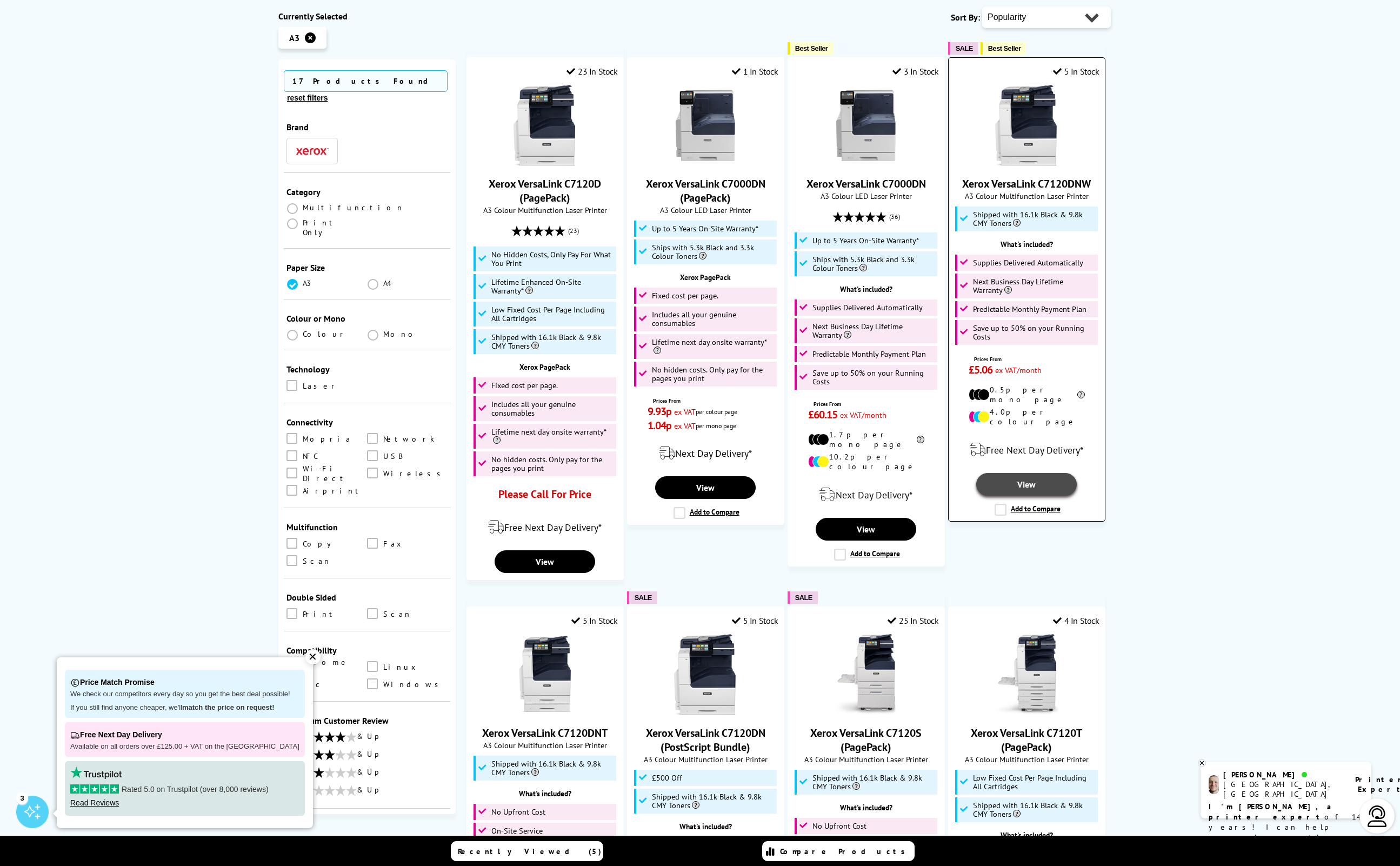
click at [1011, 473] on link "View" at bounding box center [1026, 485] width 100 height 23
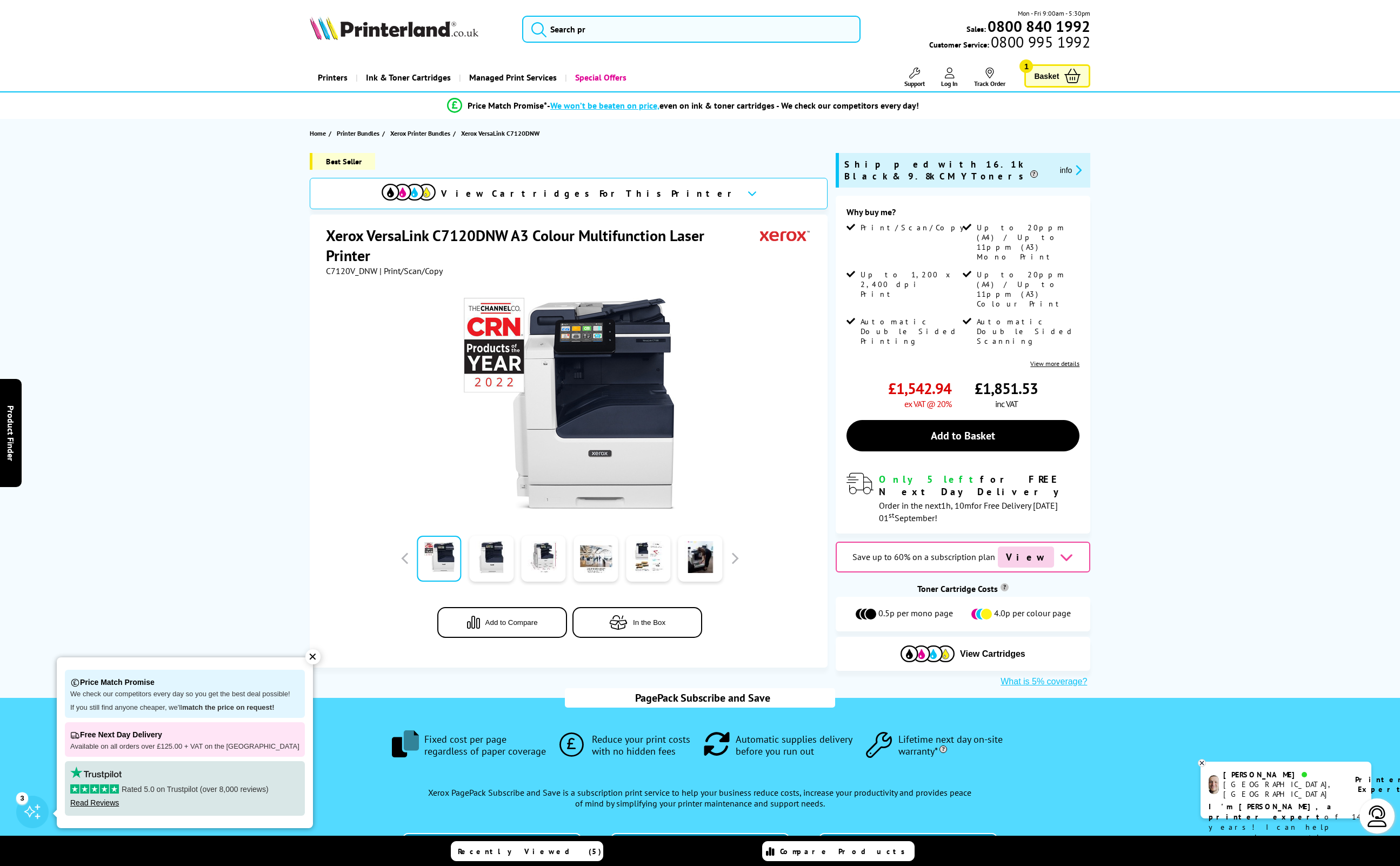
click at [306, 658] on div "✕" at bounding box center [313, 656] width 15 height 15
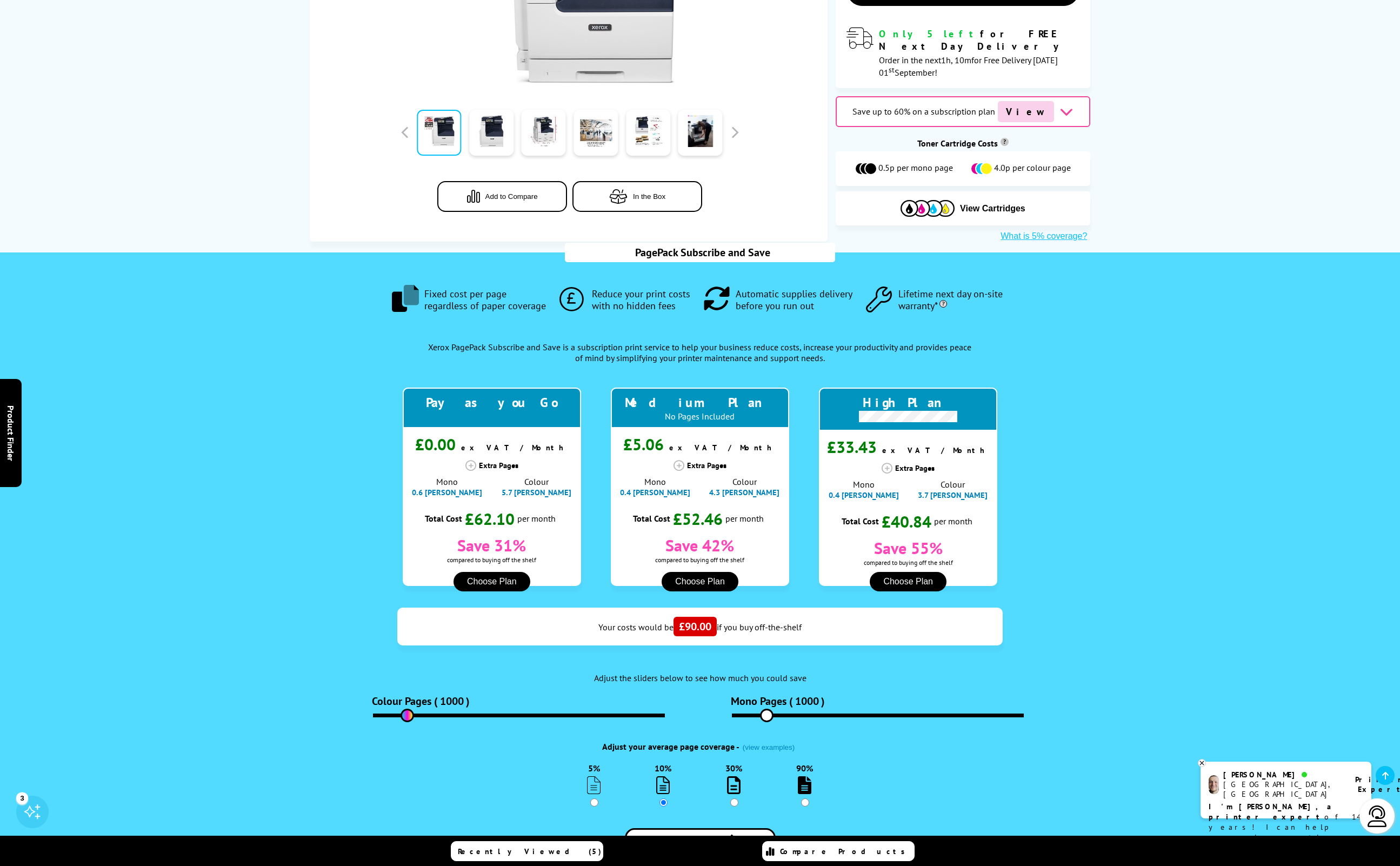
scroll to position [445, 0]
click at [471, 461] on icon at bounding box center [470, 466] width 11 height 11
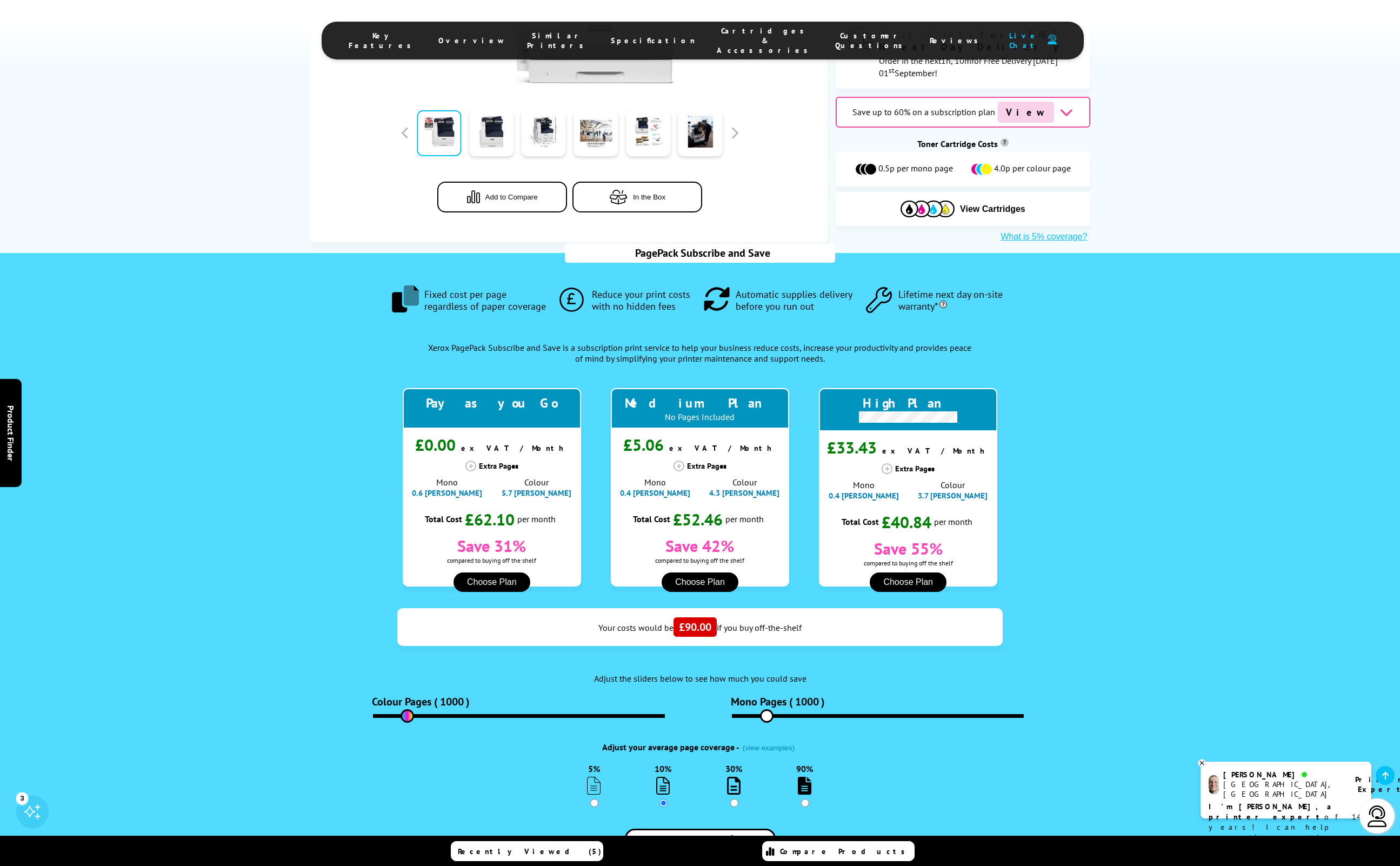
click at [485, 461] on div "Extra Pages" at bounding box center [491, 466] width 179 height 11
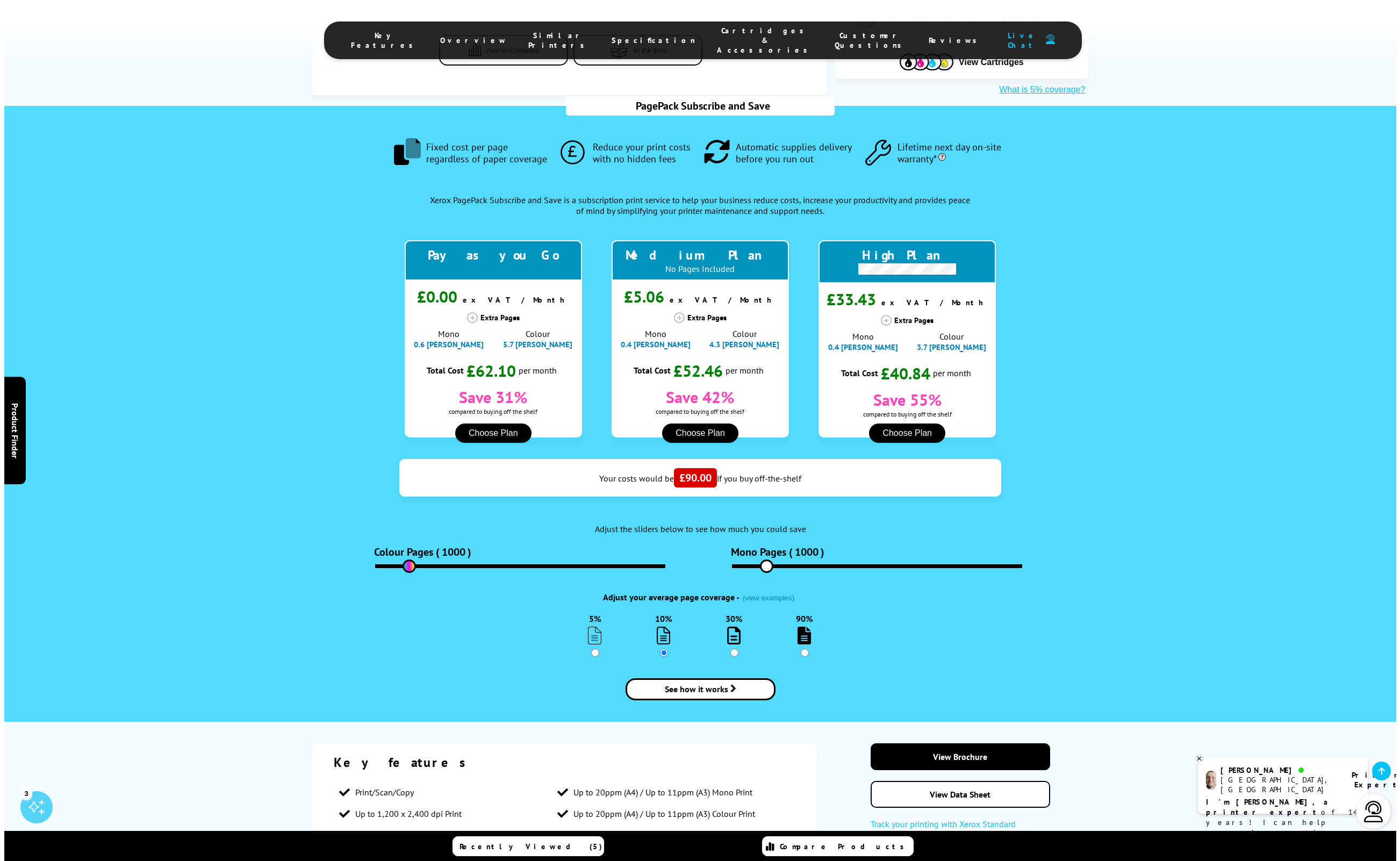
scroll to position [595, 0]
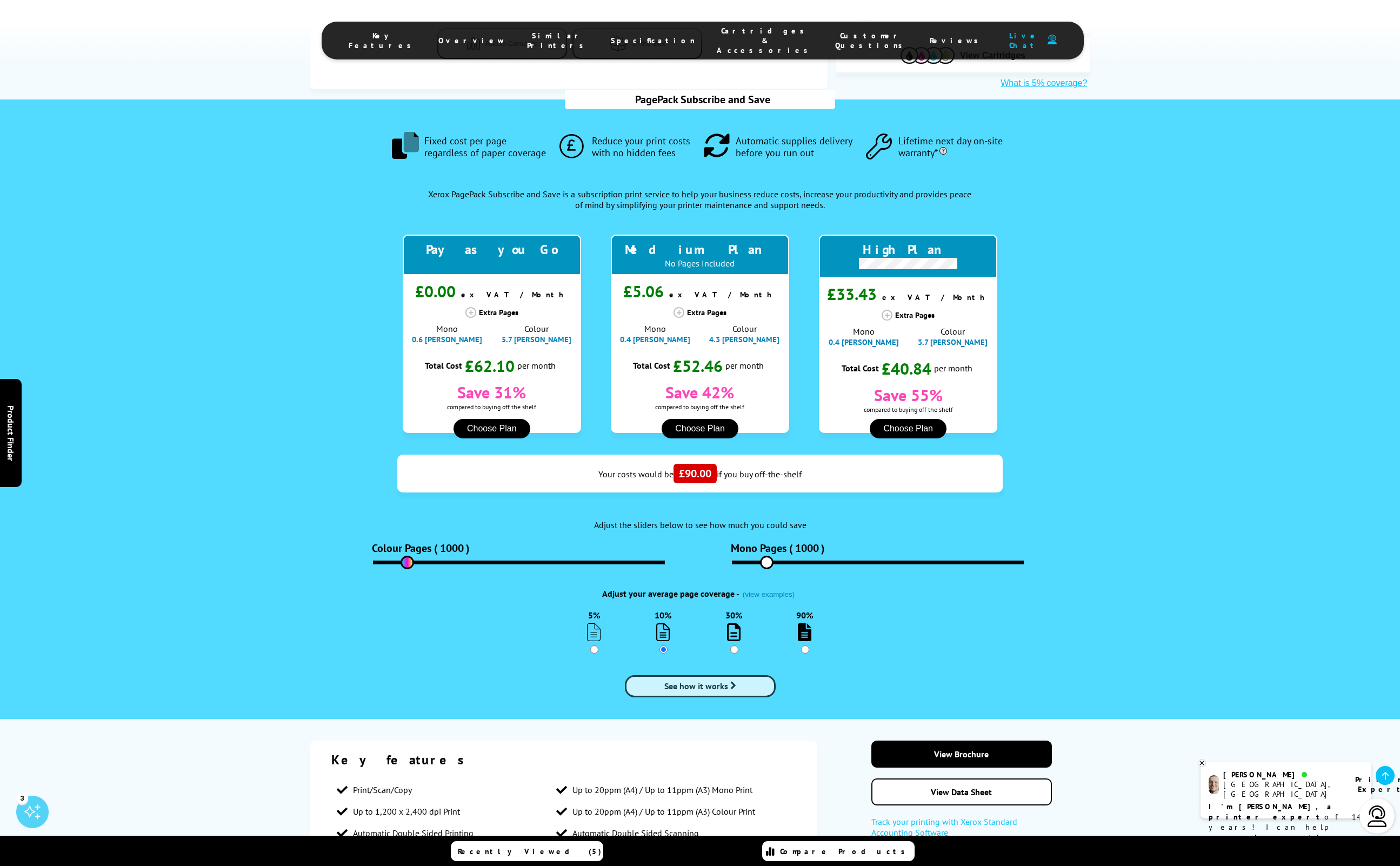
click at [675, 681] on span "See how it works" at bounding box center [696, 686] width 63 height 11
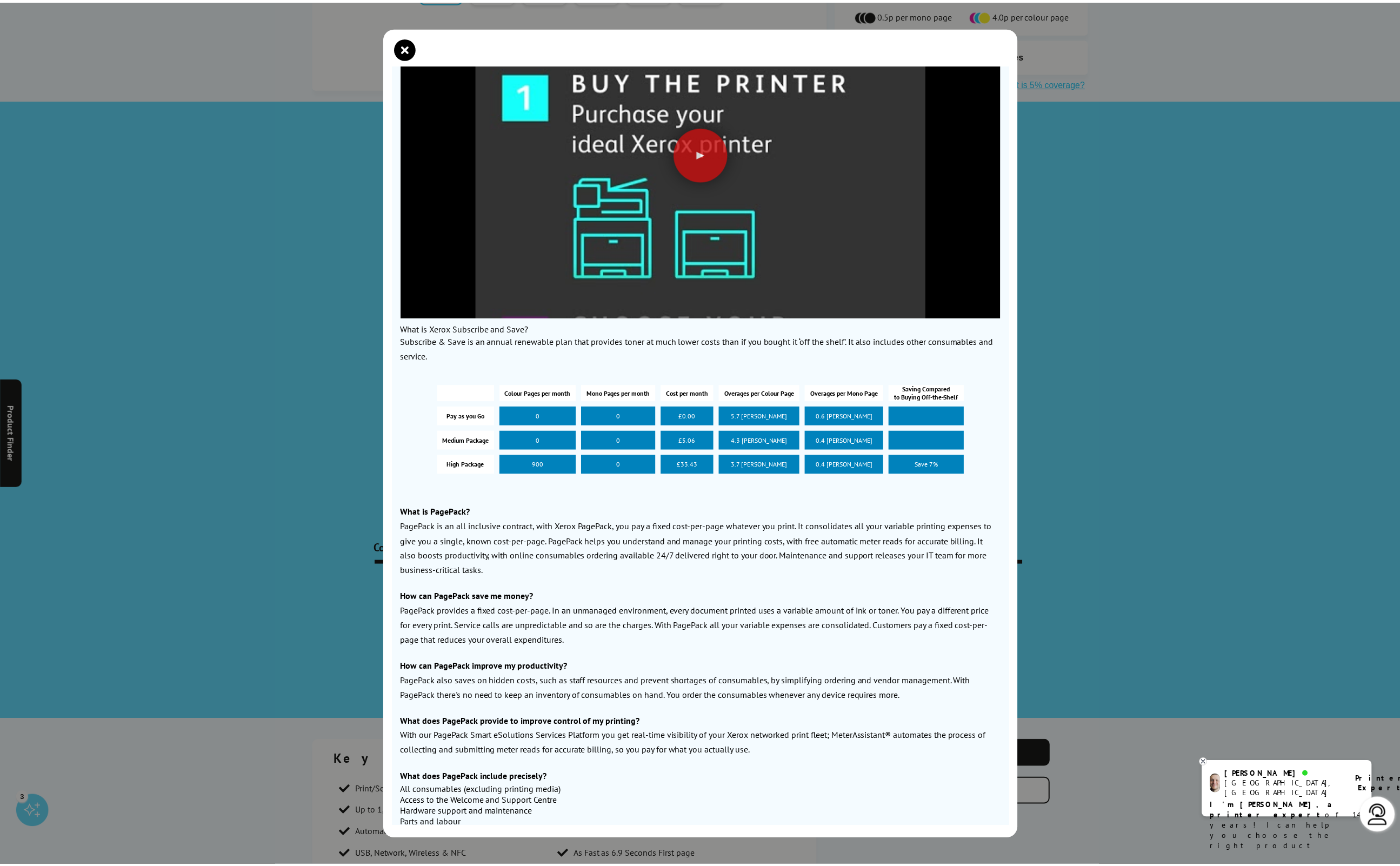
scroll to position [0, 0]
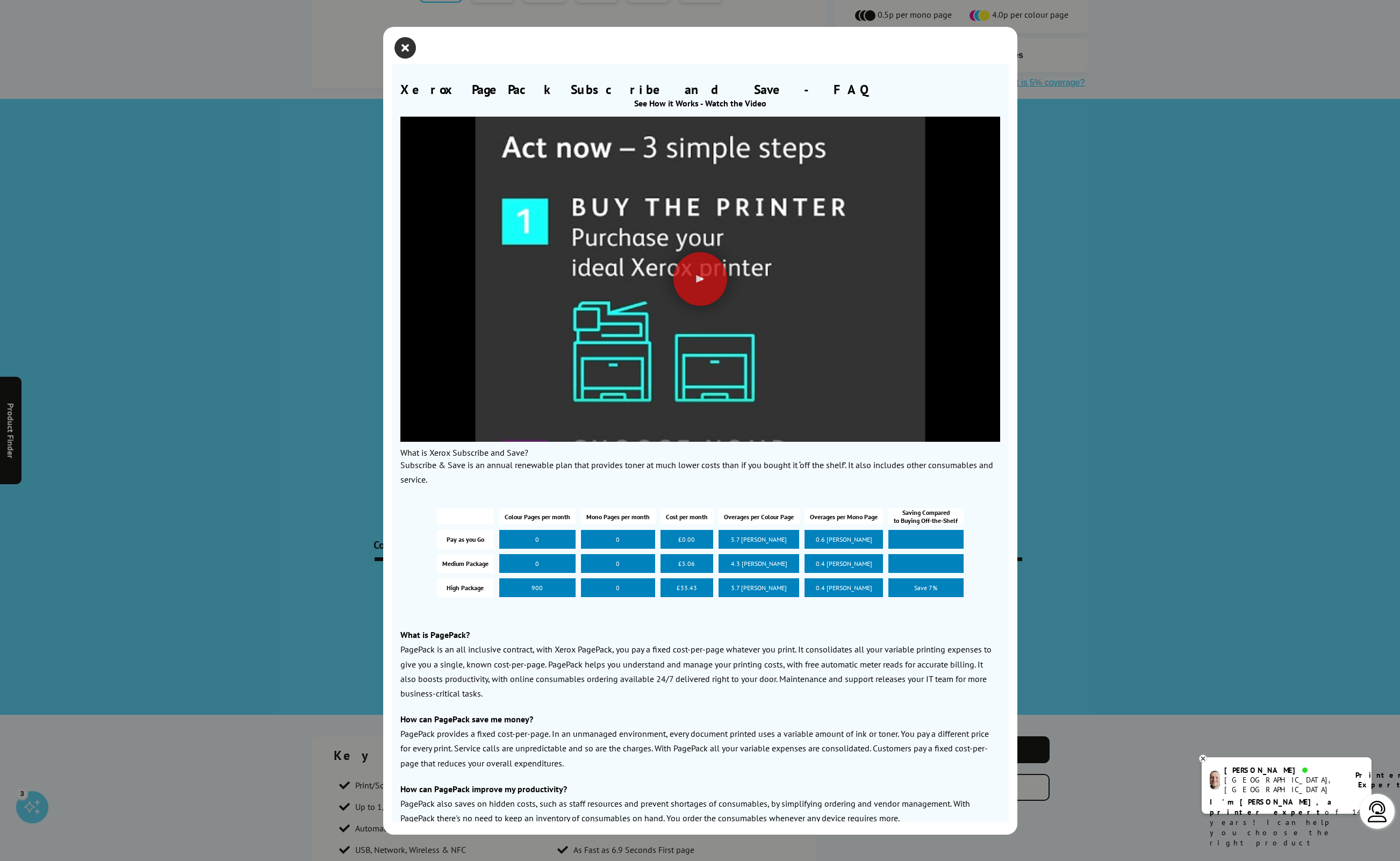
click at [395, 48] on icon "close modal" at bounding box center [405, 47] width 22 height 22
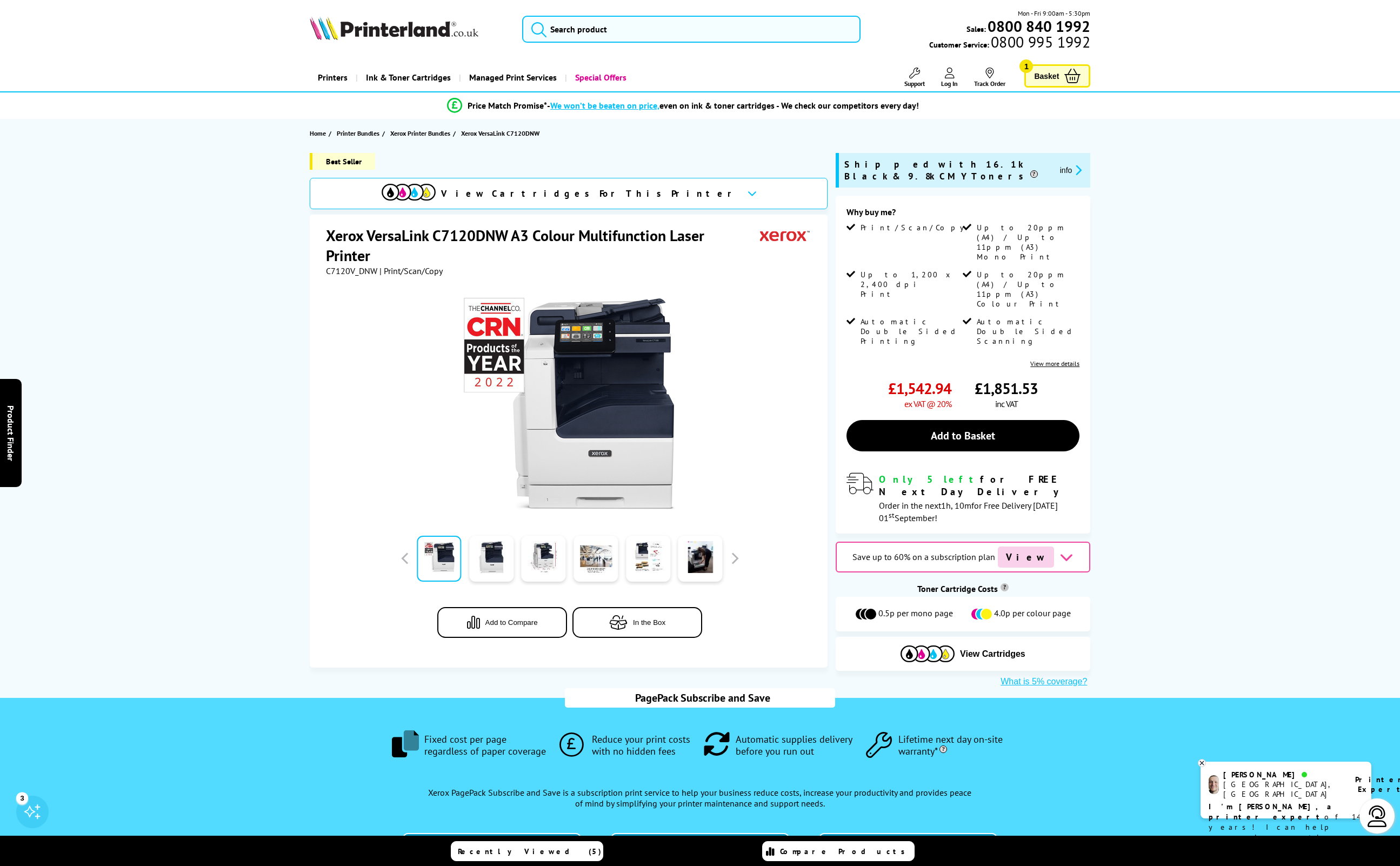
scroll to position [60, 0]
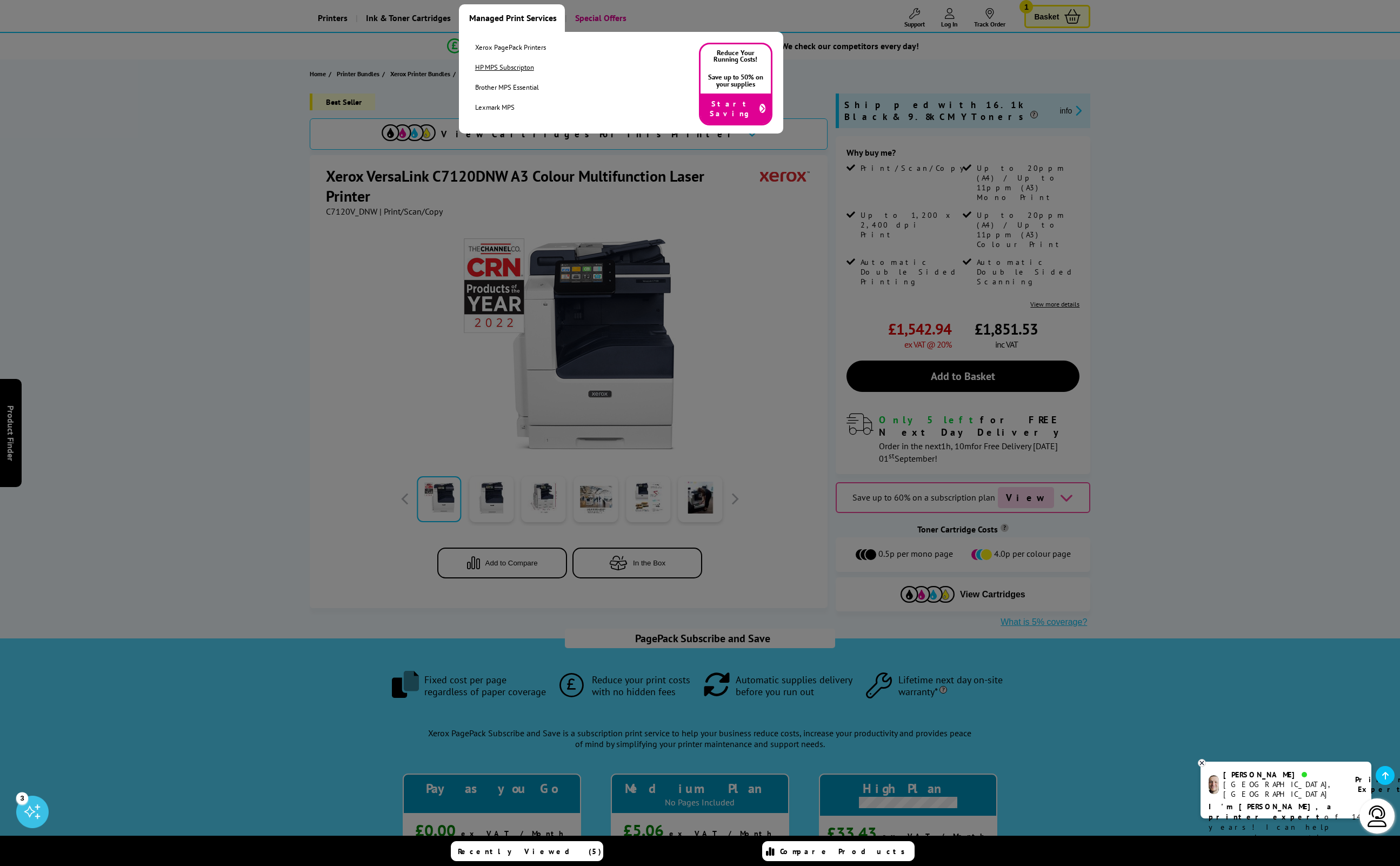
click at [502, 65] on link "HP MPS Subscripton" at bounding box center [511, 67] width 70 height 9
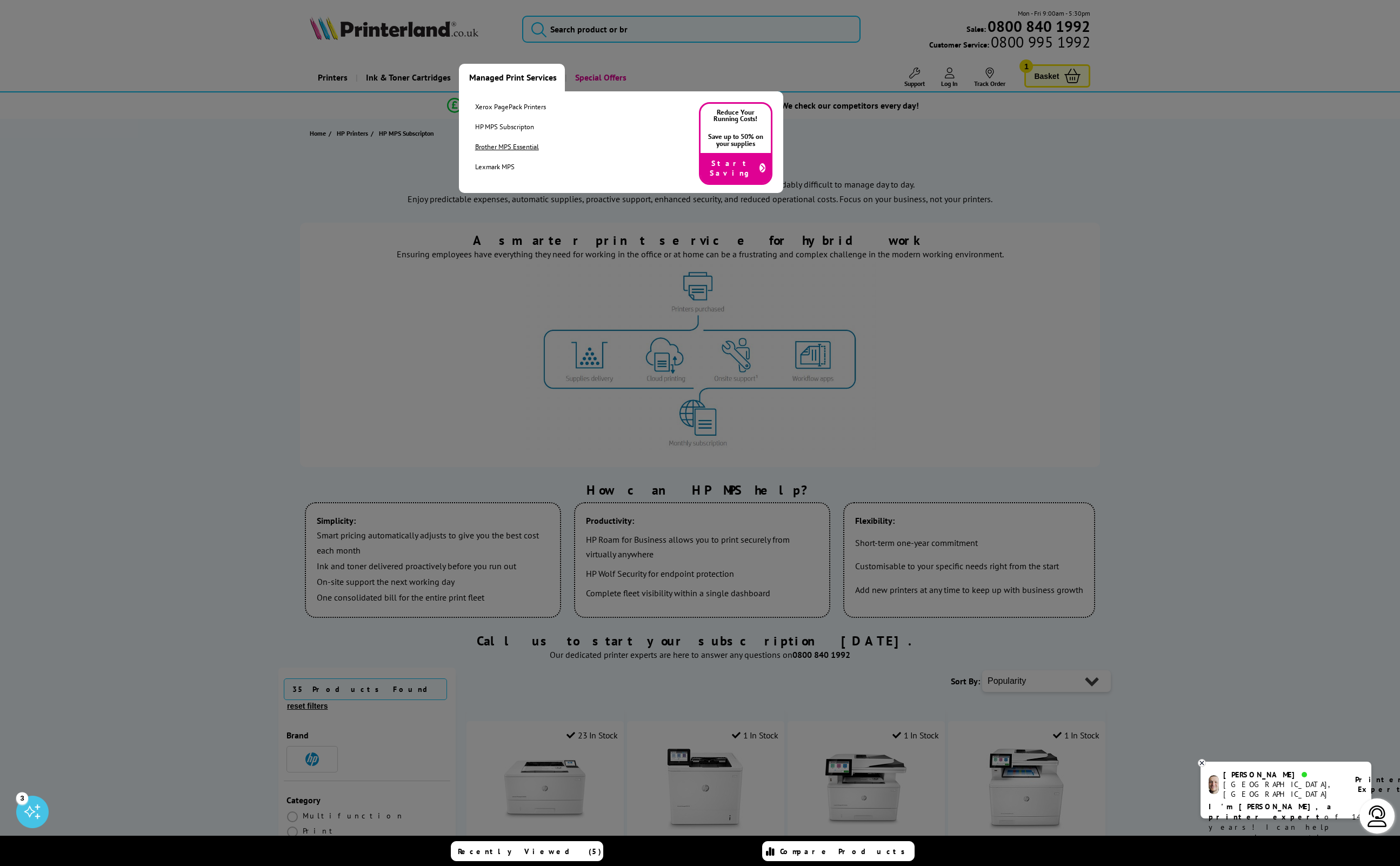
click at [483, 146] on link "Brother MPS Essential" at bounding box center [511, 146] width 70 height 9
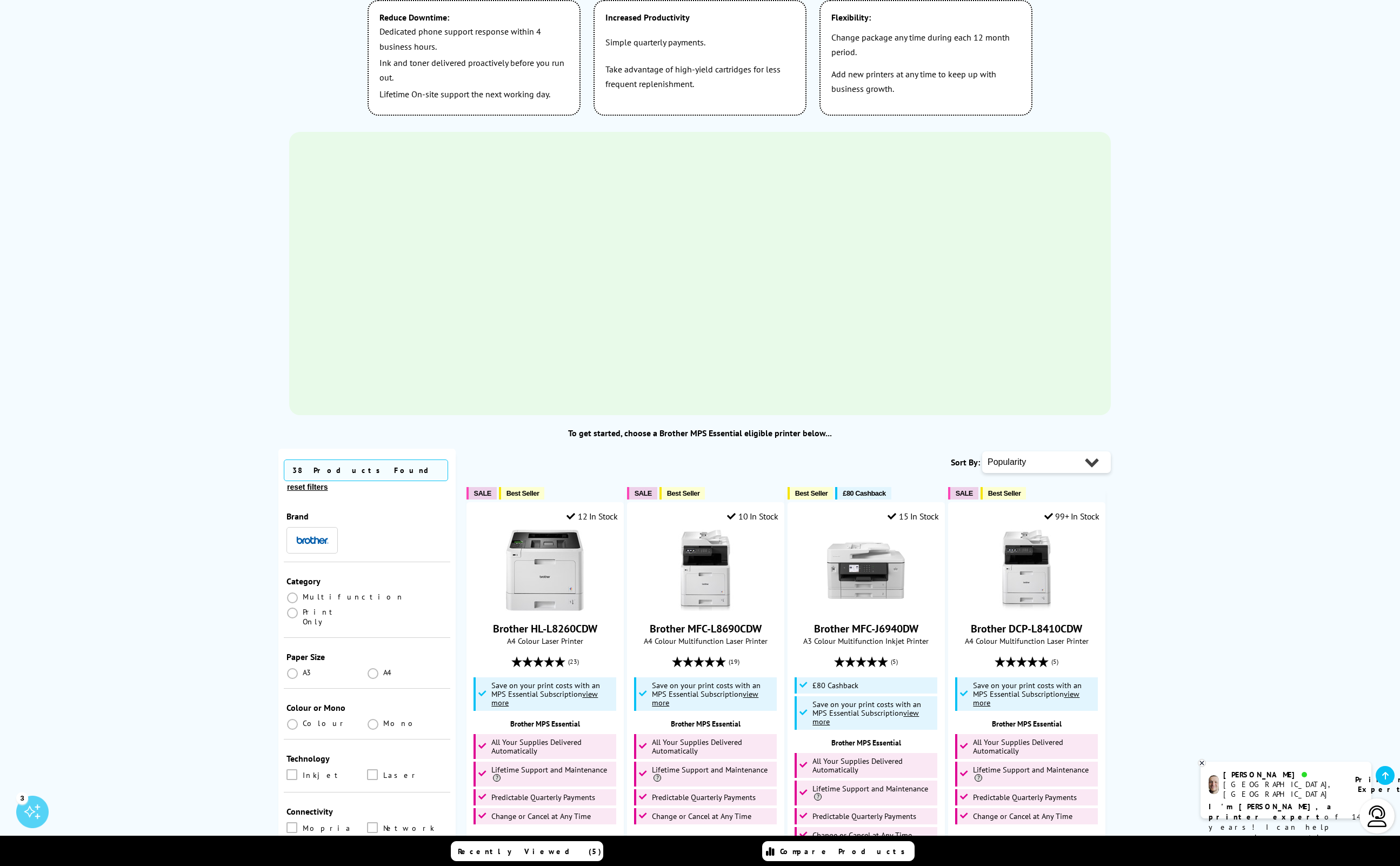
scroll to position [574, 0]
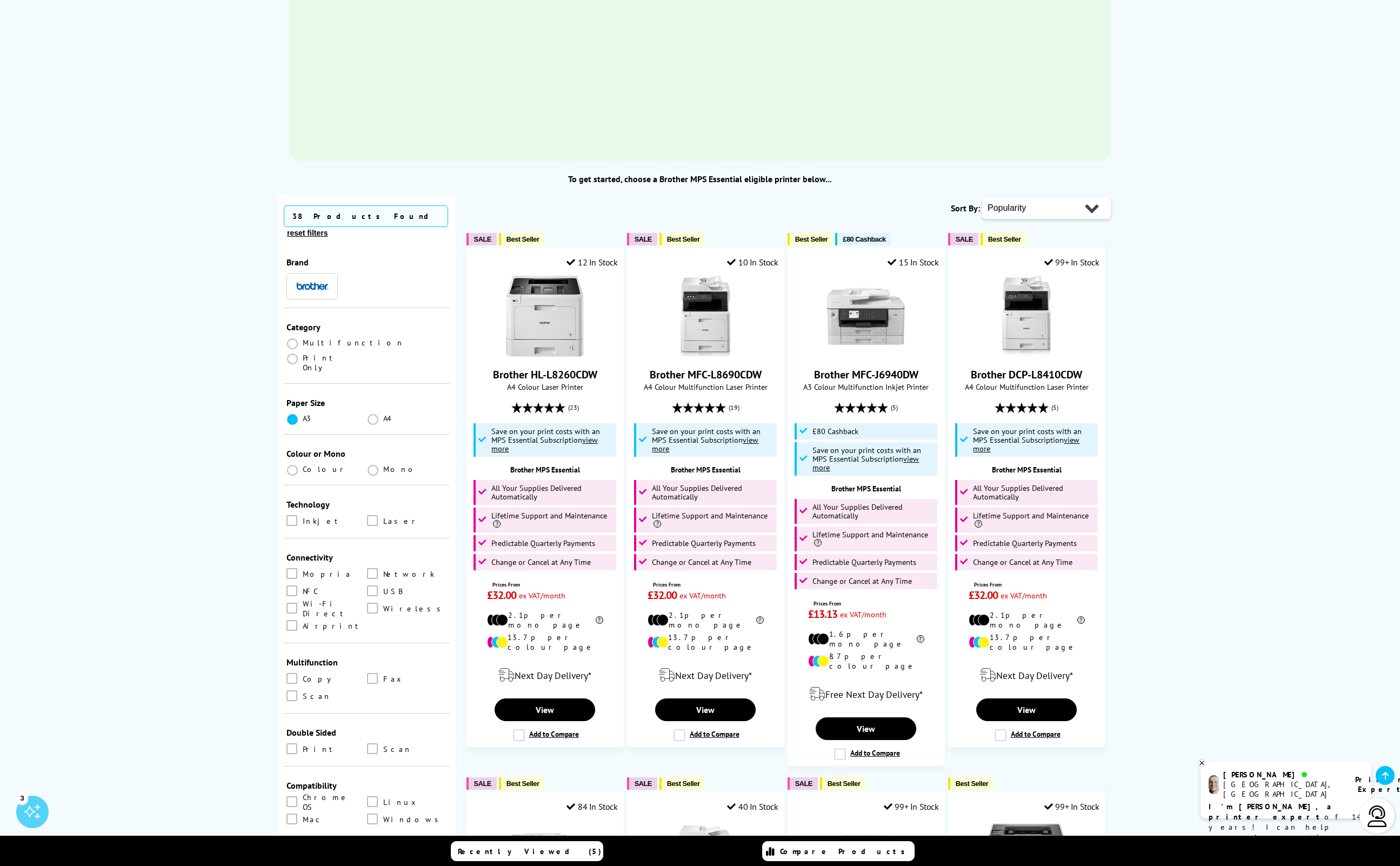
click at [291, 414] on span at bounding box center [292, 419] width 11 height 11
click at [303, 415] on input "radio" at bounding box center [303, 415] width 0 height 0
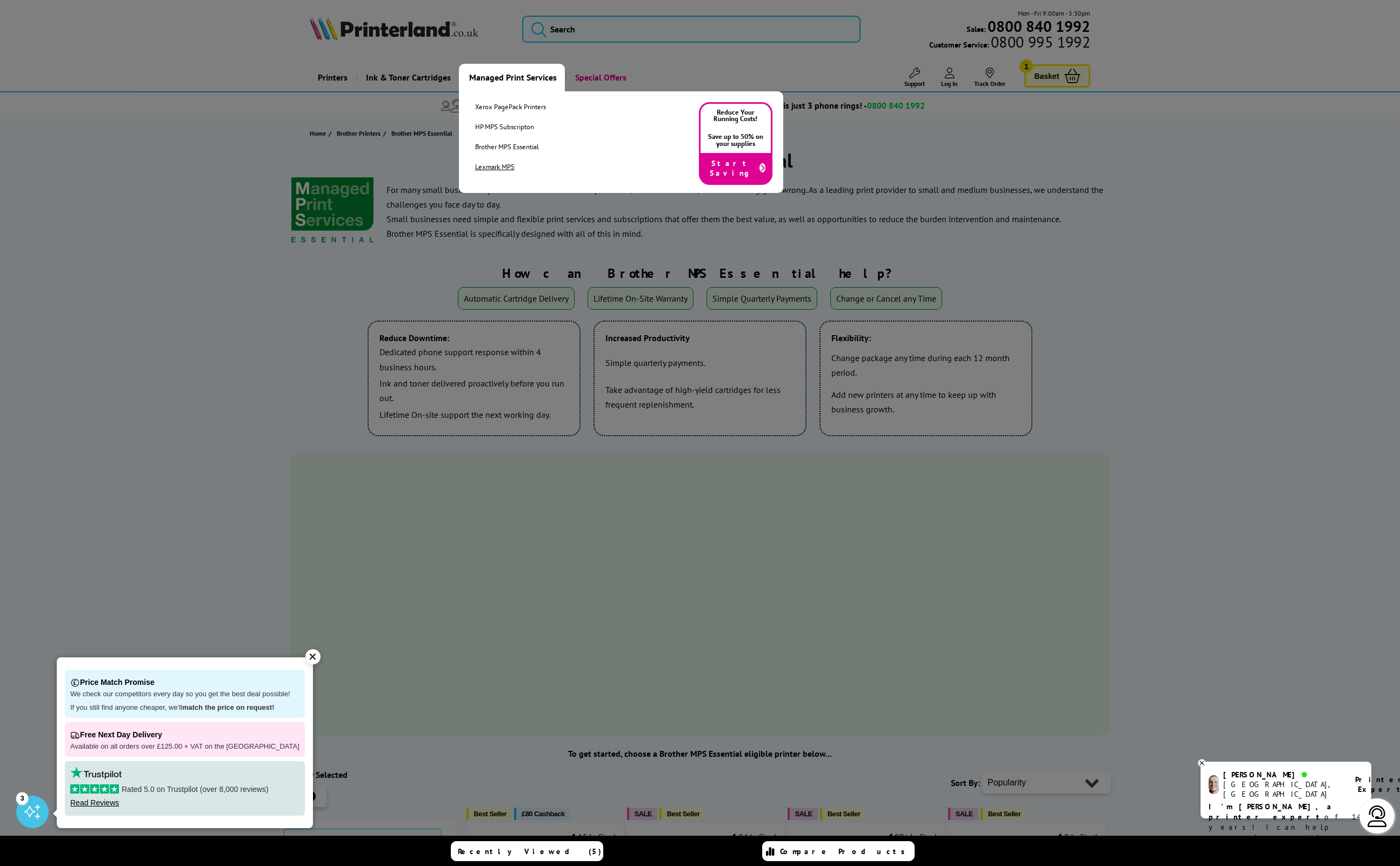
click at [489, 166] on link "Lexmark MPS" at bounding box center [511, 167] width 70 height 9
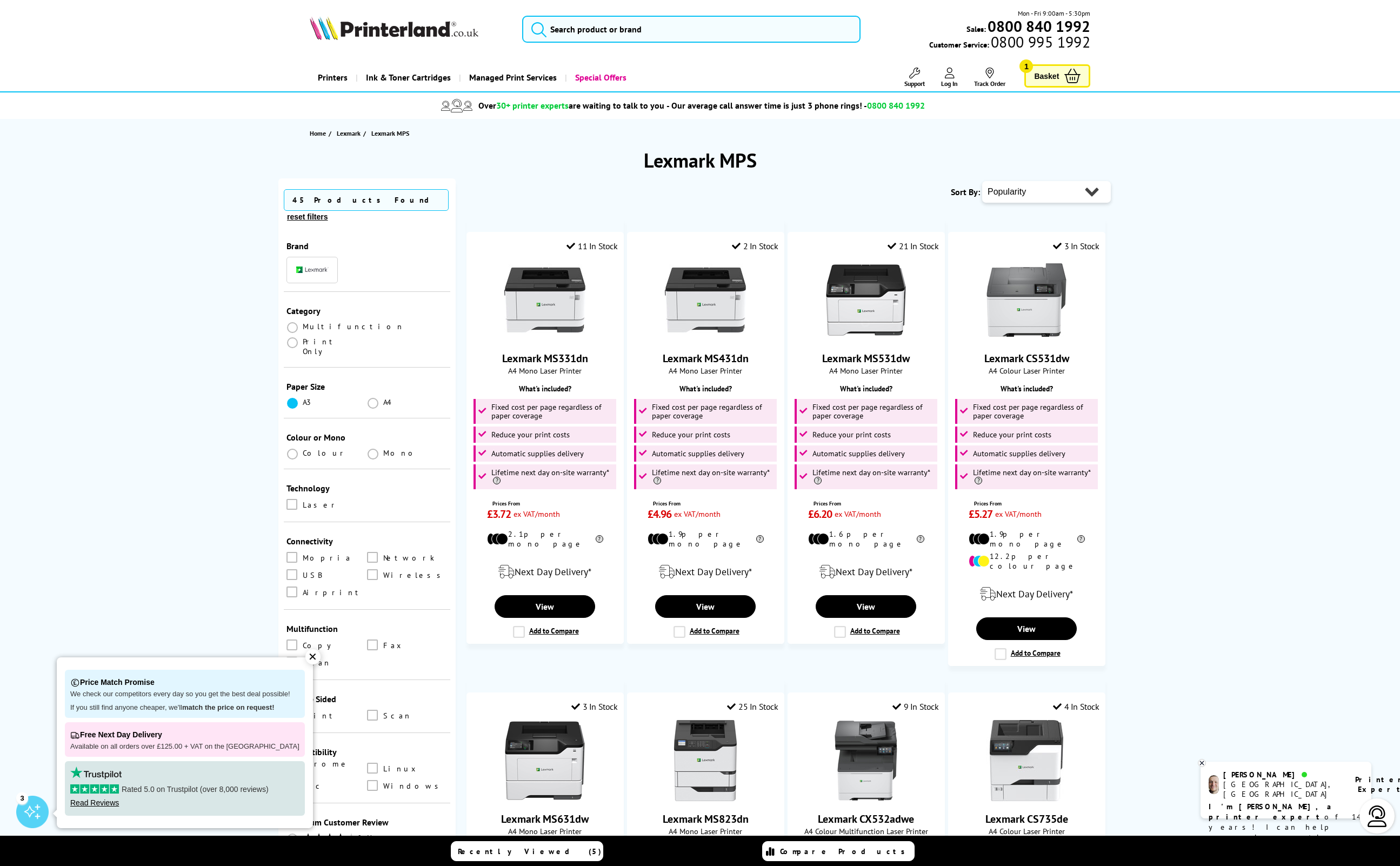
click at [296, 398] on span at bounding box center [292, 403] width 11 height 11
click at [303, 399] on input "radio" at bounding box center [303, 399] width 0 height 0
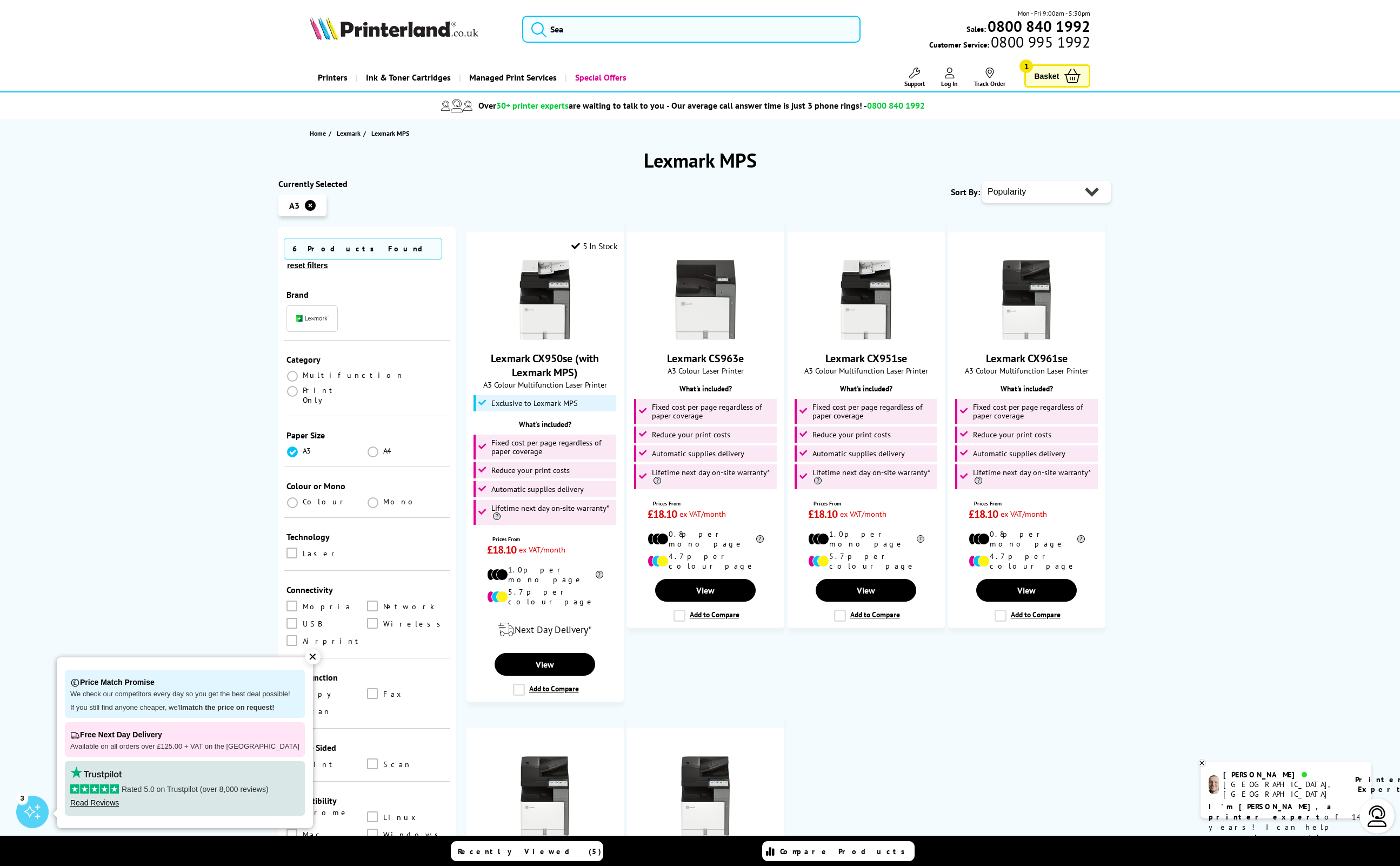
click at [306, 656] on div "✕" at bounding box center [313, 656] width 15 height 15
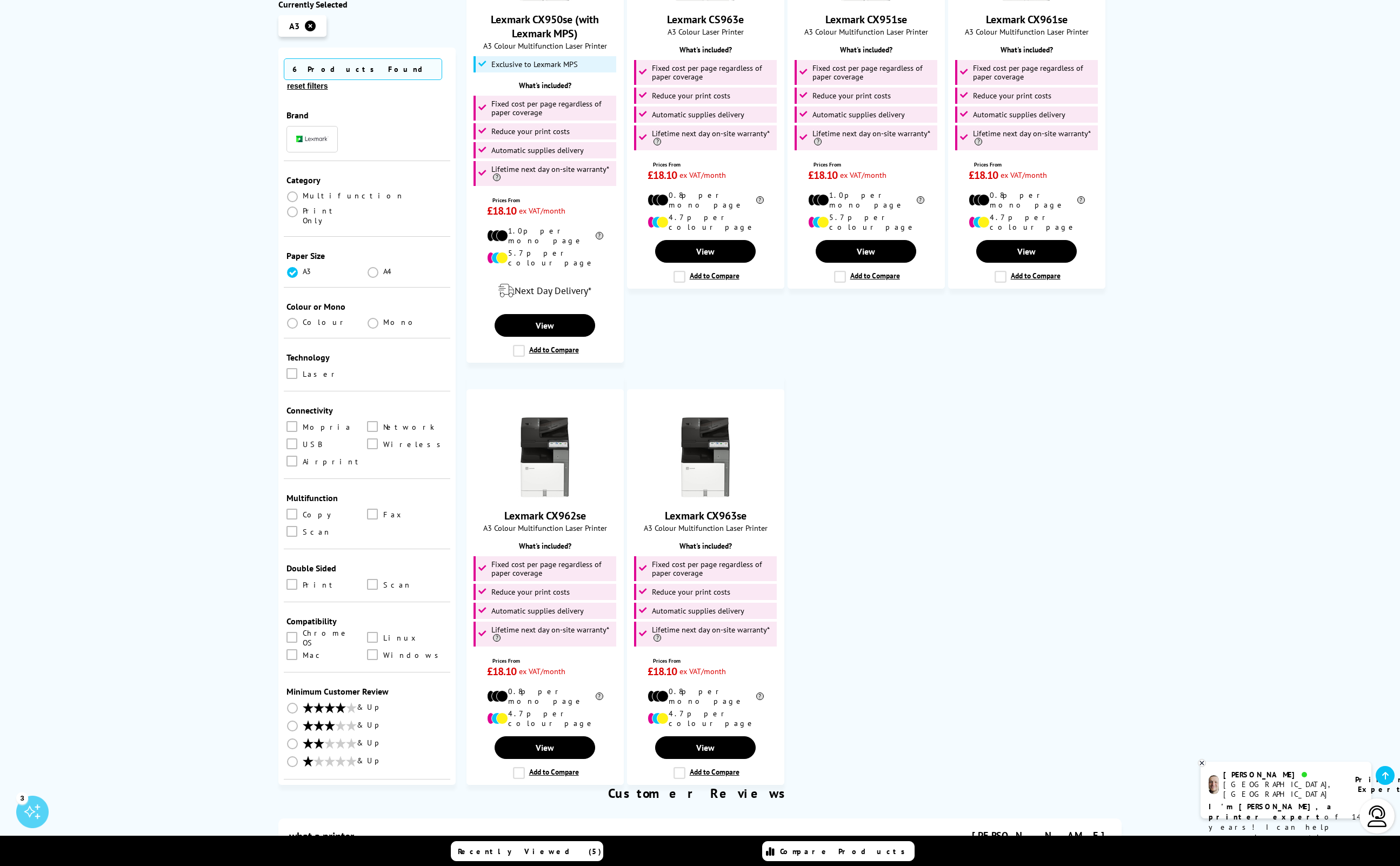
scroll to position [141, 0]
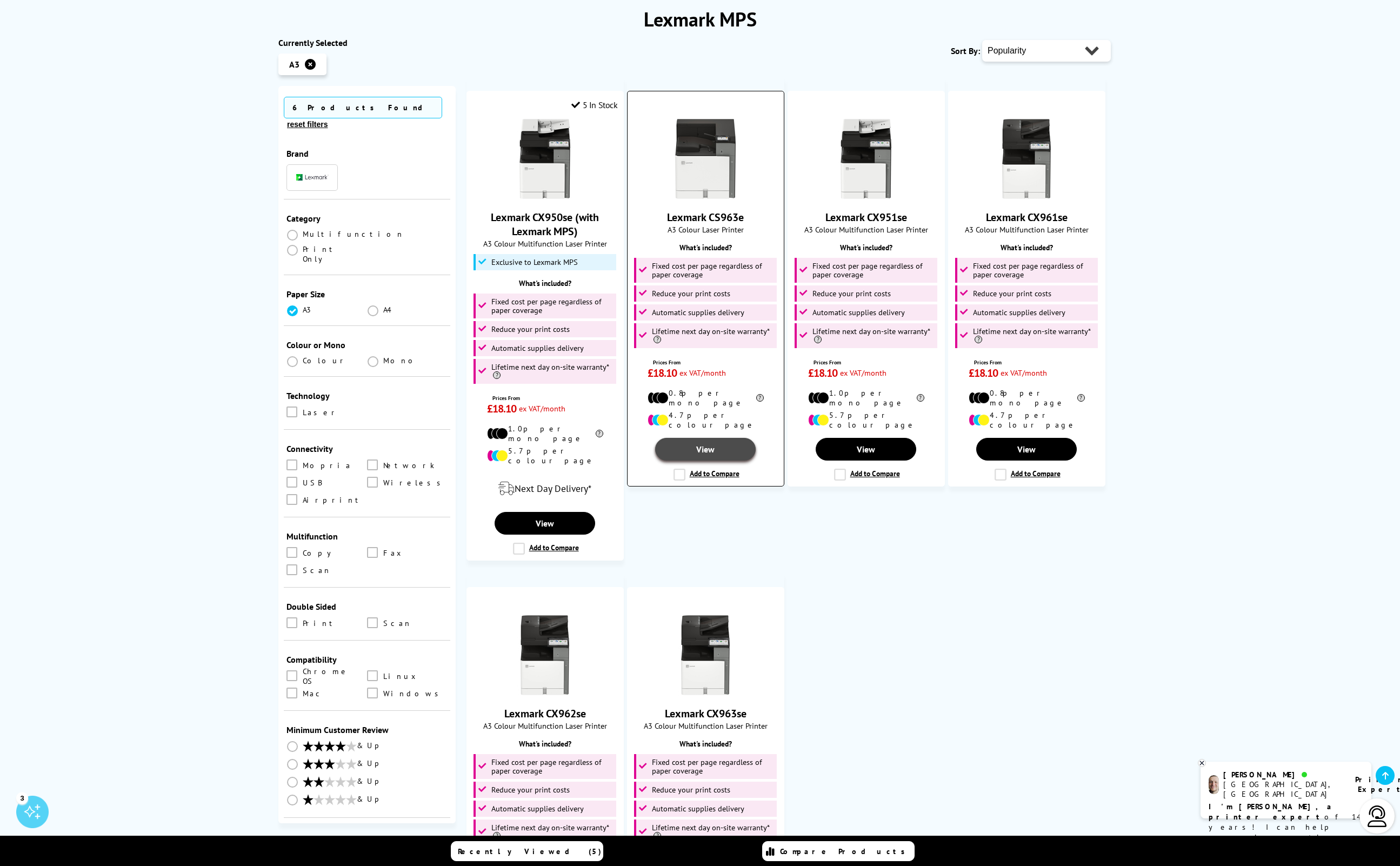
click at [710, 438] on link "View" at bounding box center [705, 449] width 100 height 23
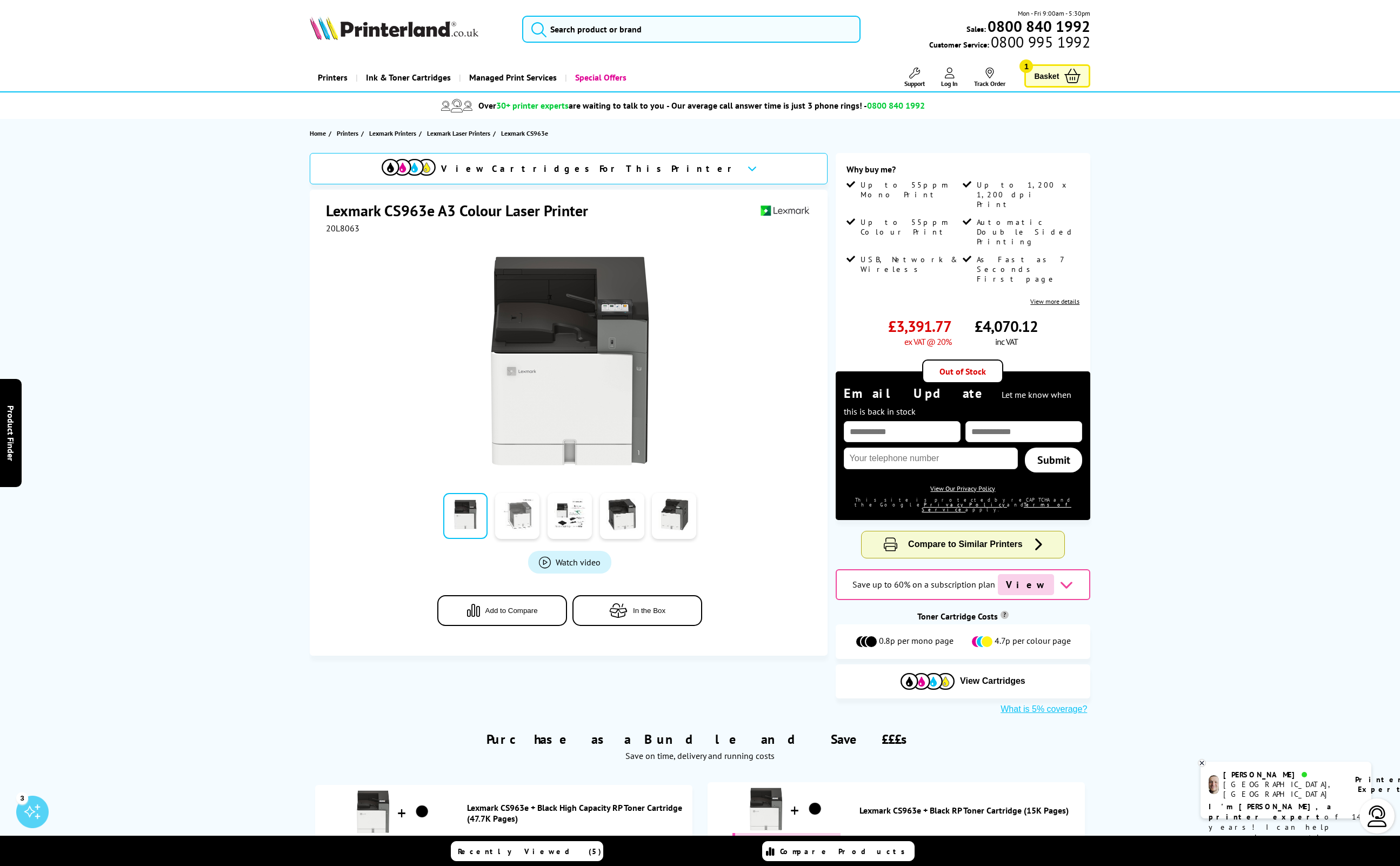
click at [530, 518] on link at bounding box center [517, 516] width 44 height 46
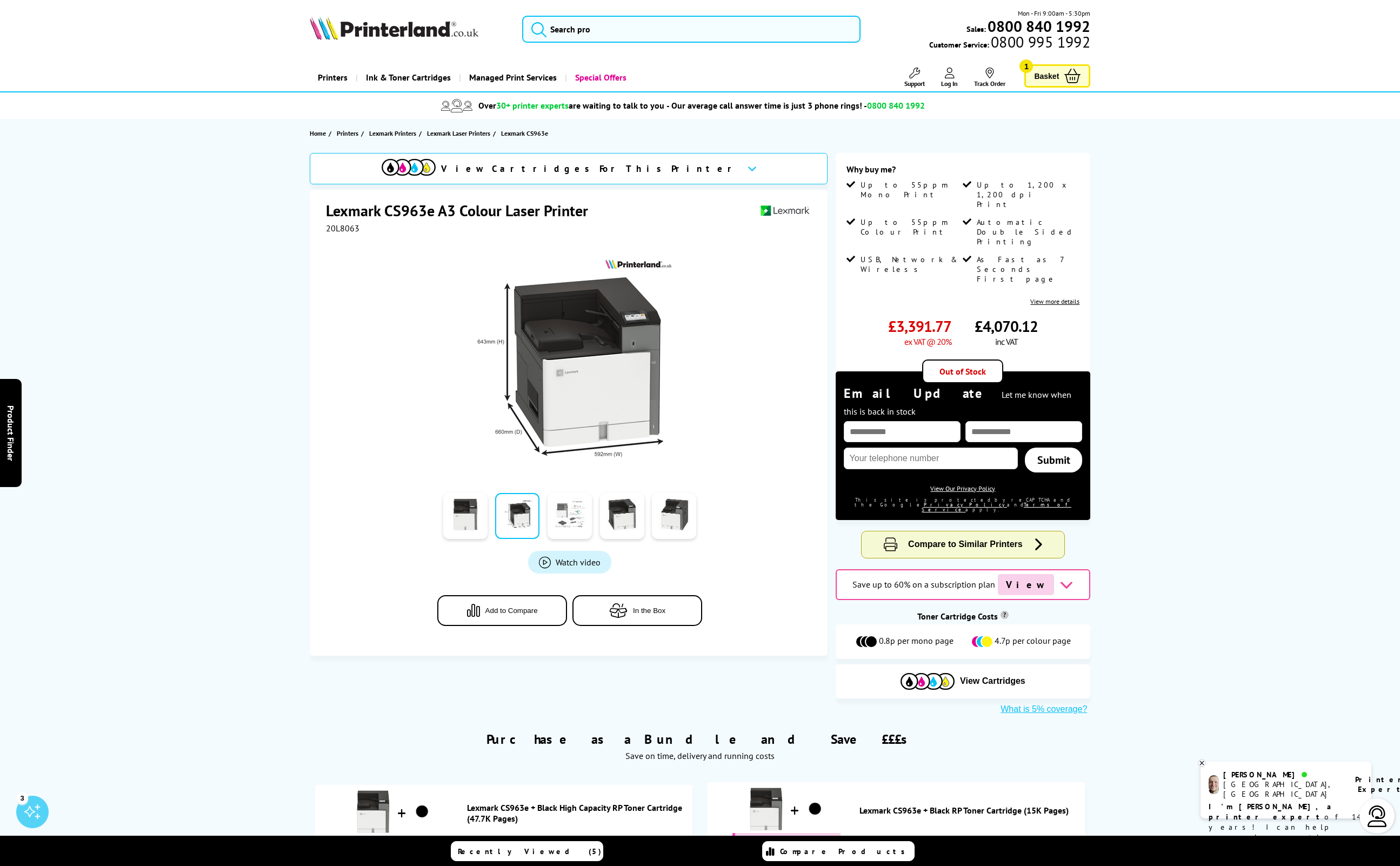
click at [564, 514] on link at bounding box center [570, 516] width 44 height 46
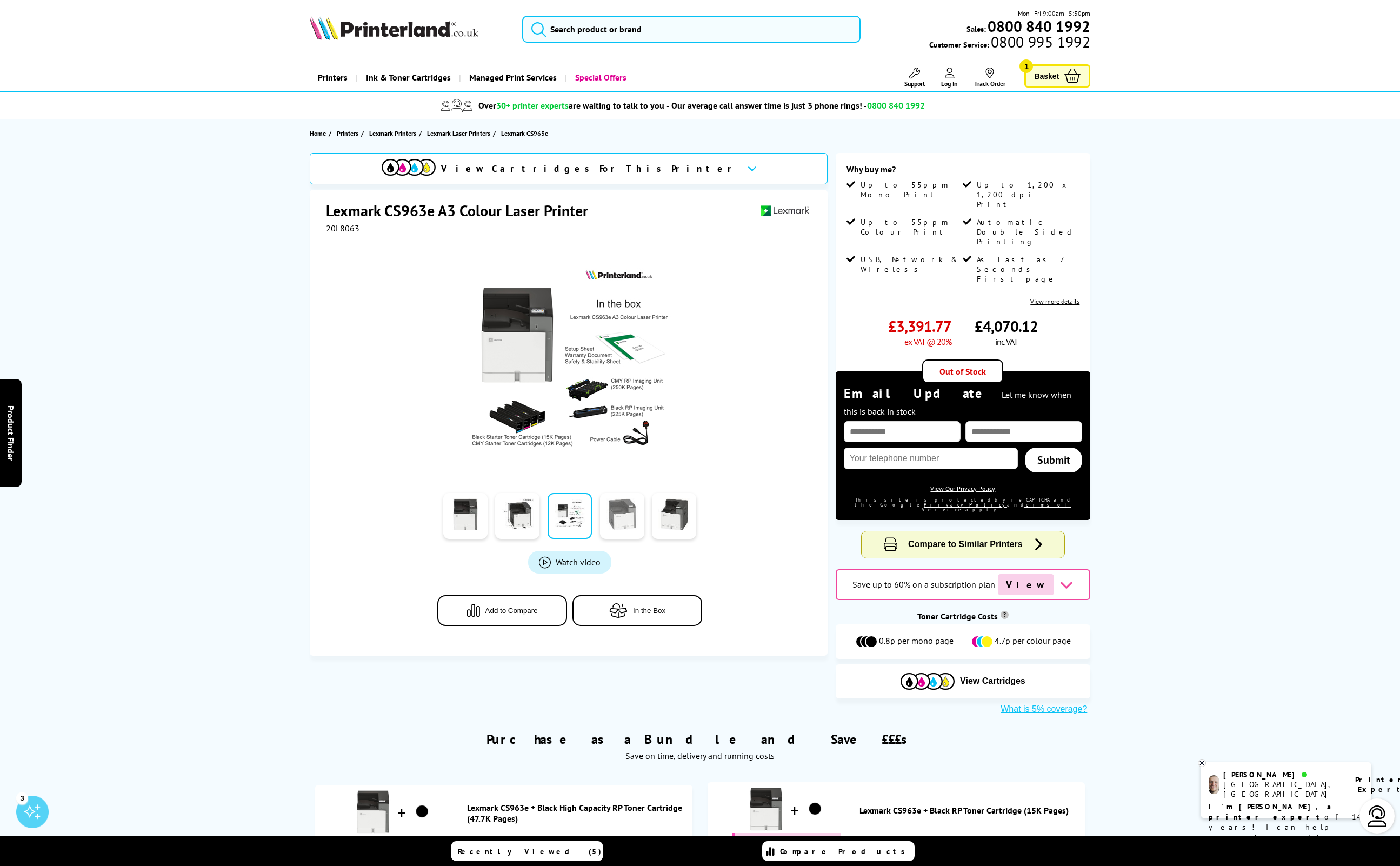
click at [615, 509] on link at bounding box center [622, 516] width 44 height 46
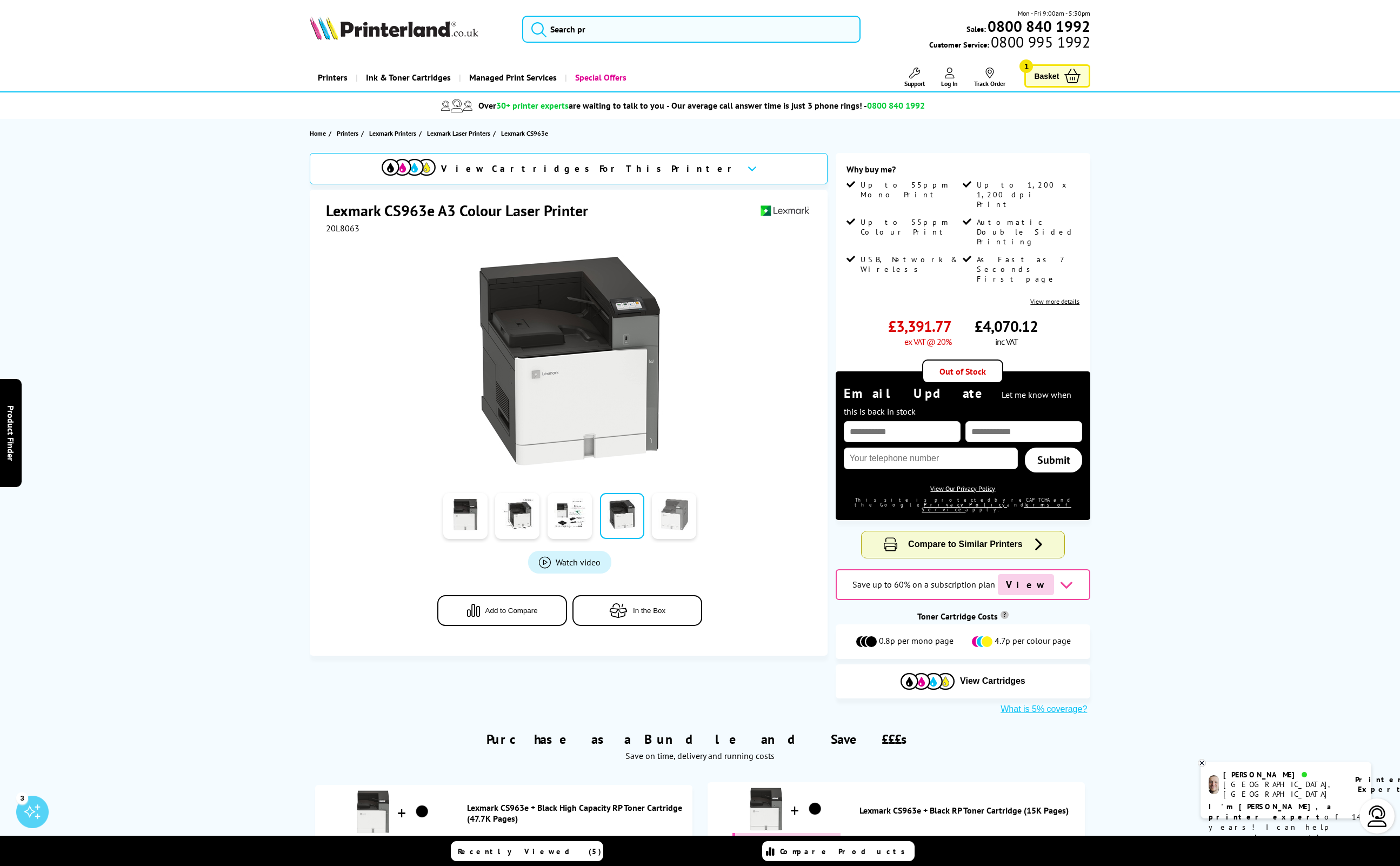
click at [668, 516] on link at bounding box center [674, 516] width 44 height 46
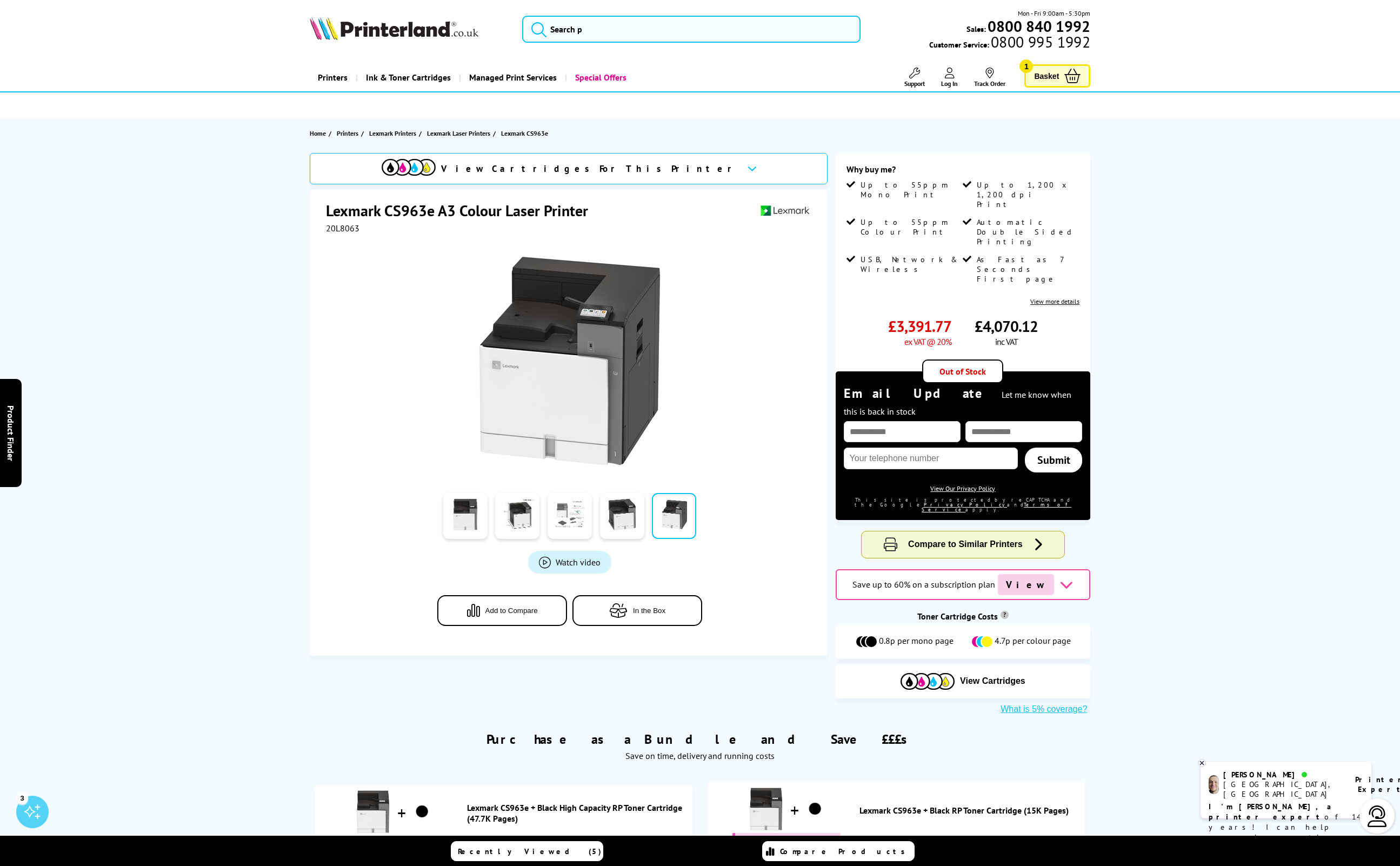
click at [581, 522] on link at bounding box center [570, 516] width 44 height 46
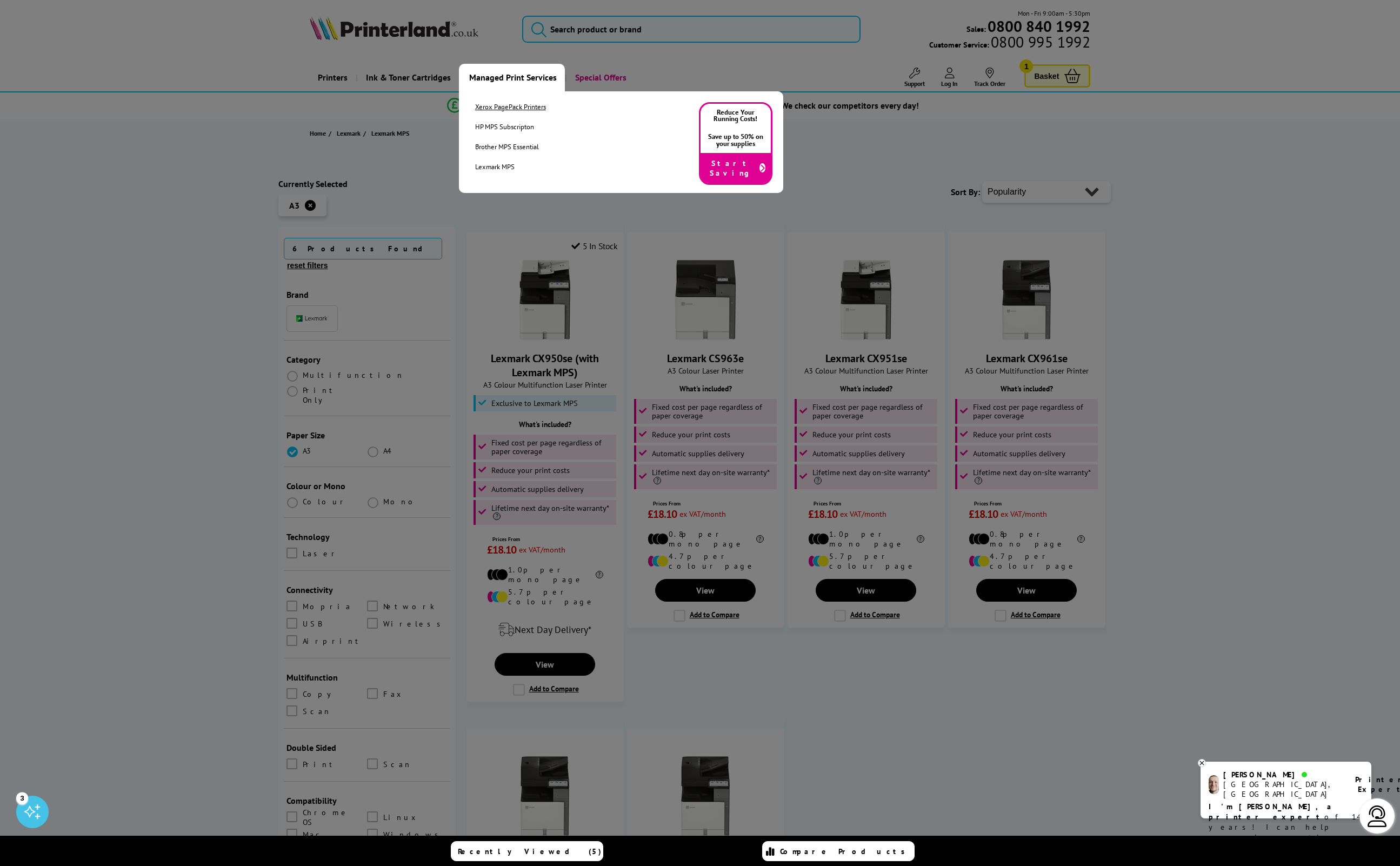
click at [478, 109] on link "Xerox PagePack Printers" at bounding box center [511, 107] width 70 height 9
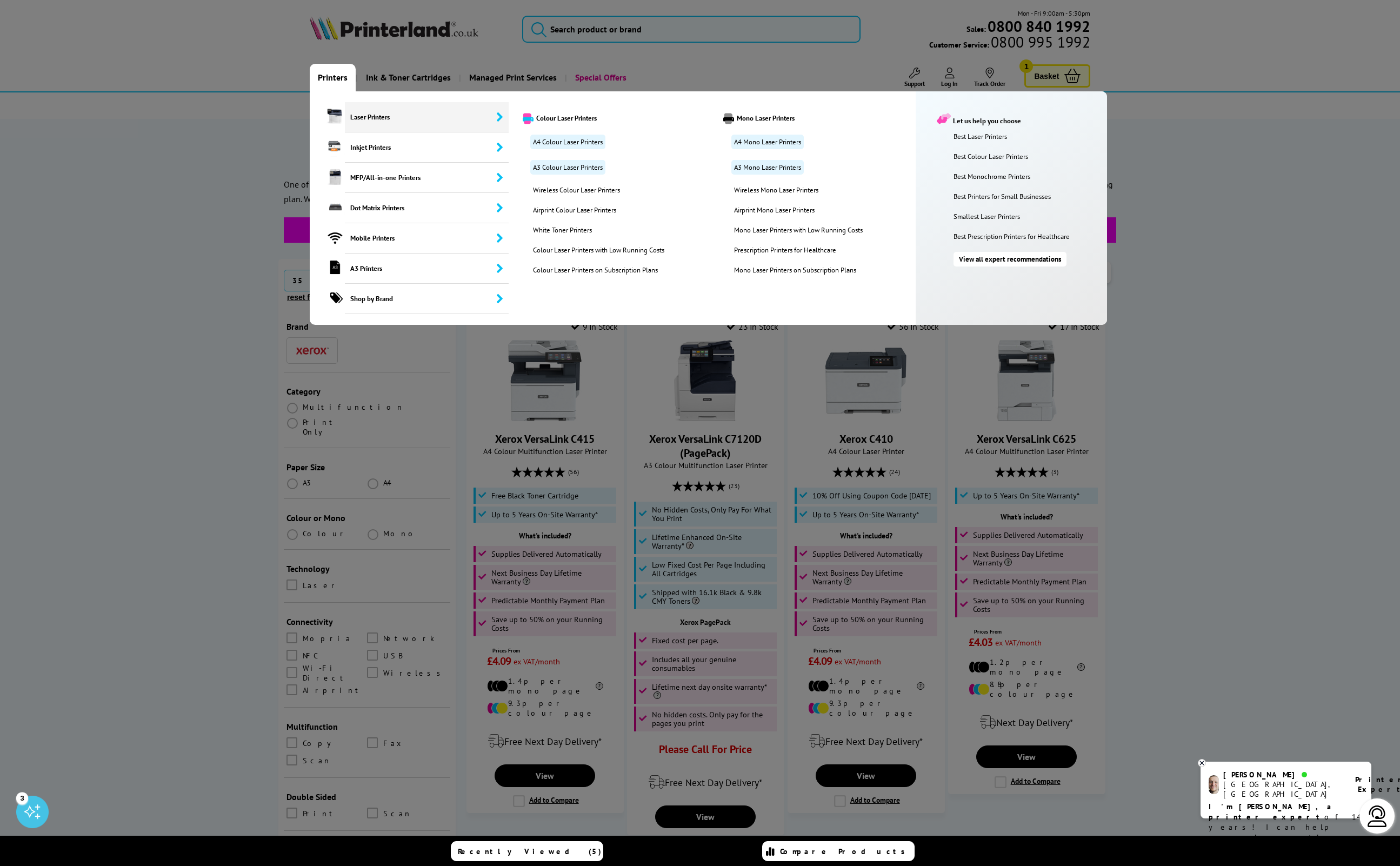
click at [347, 115] on span "Laser Printers" at bounding box center [427, 117] width 165 height 30
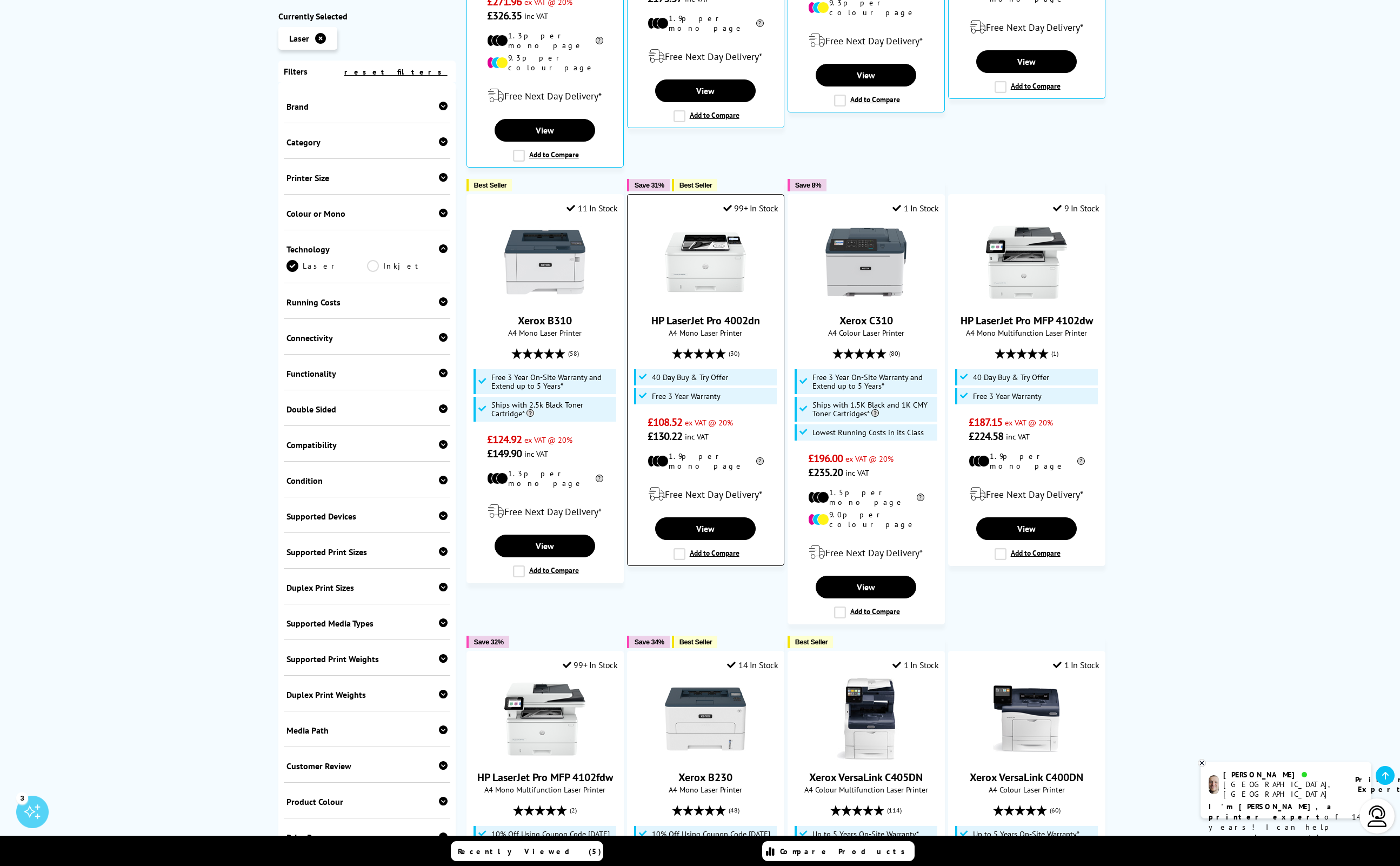
scroll to position [610, 0]
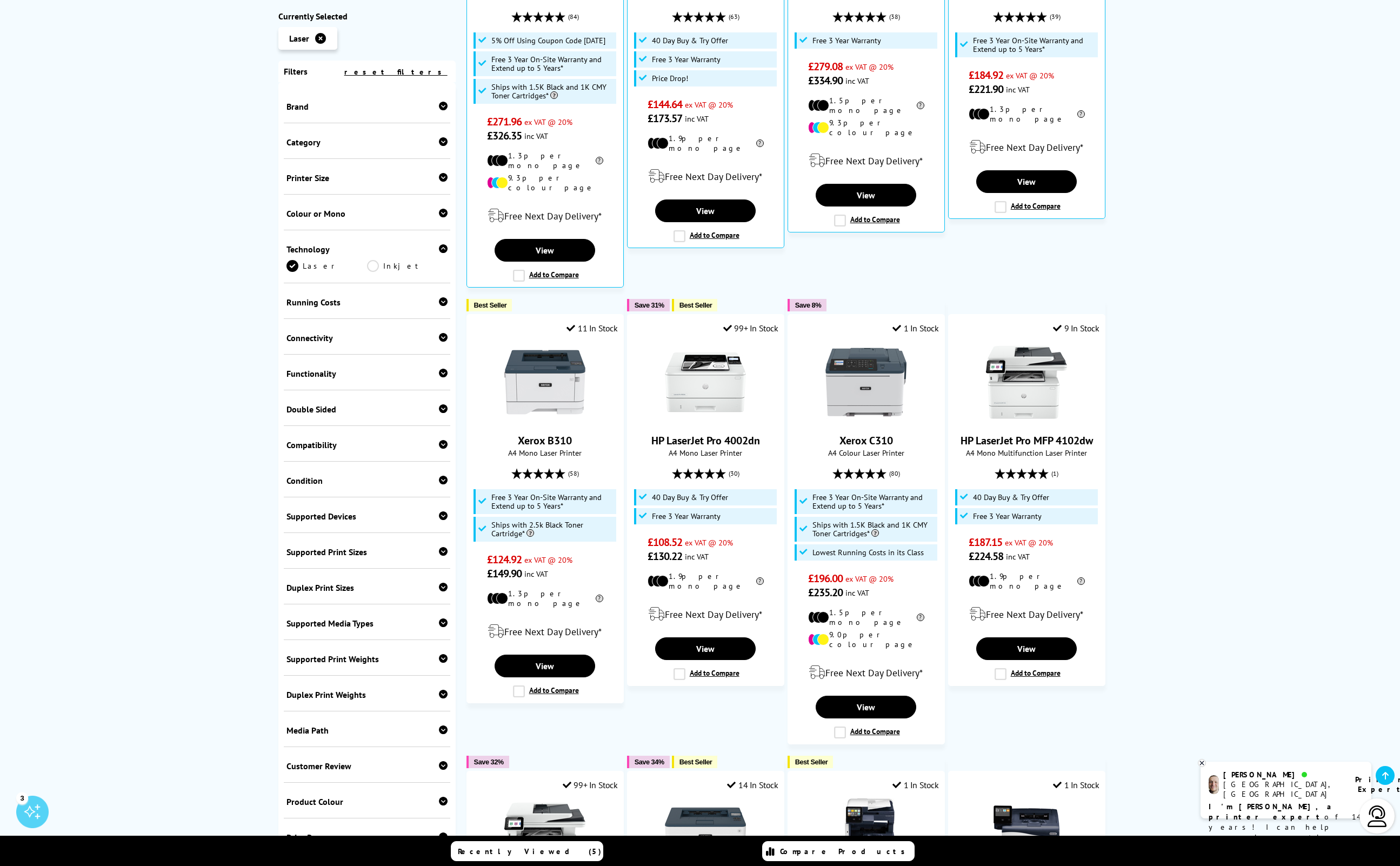
click at [348, 187] on div "Printer Size A3 A4" at bounding box center [366, 176] width 166 height 36
click at [438, 180] on icon at bounding box center [443, 177] width 9 height 9
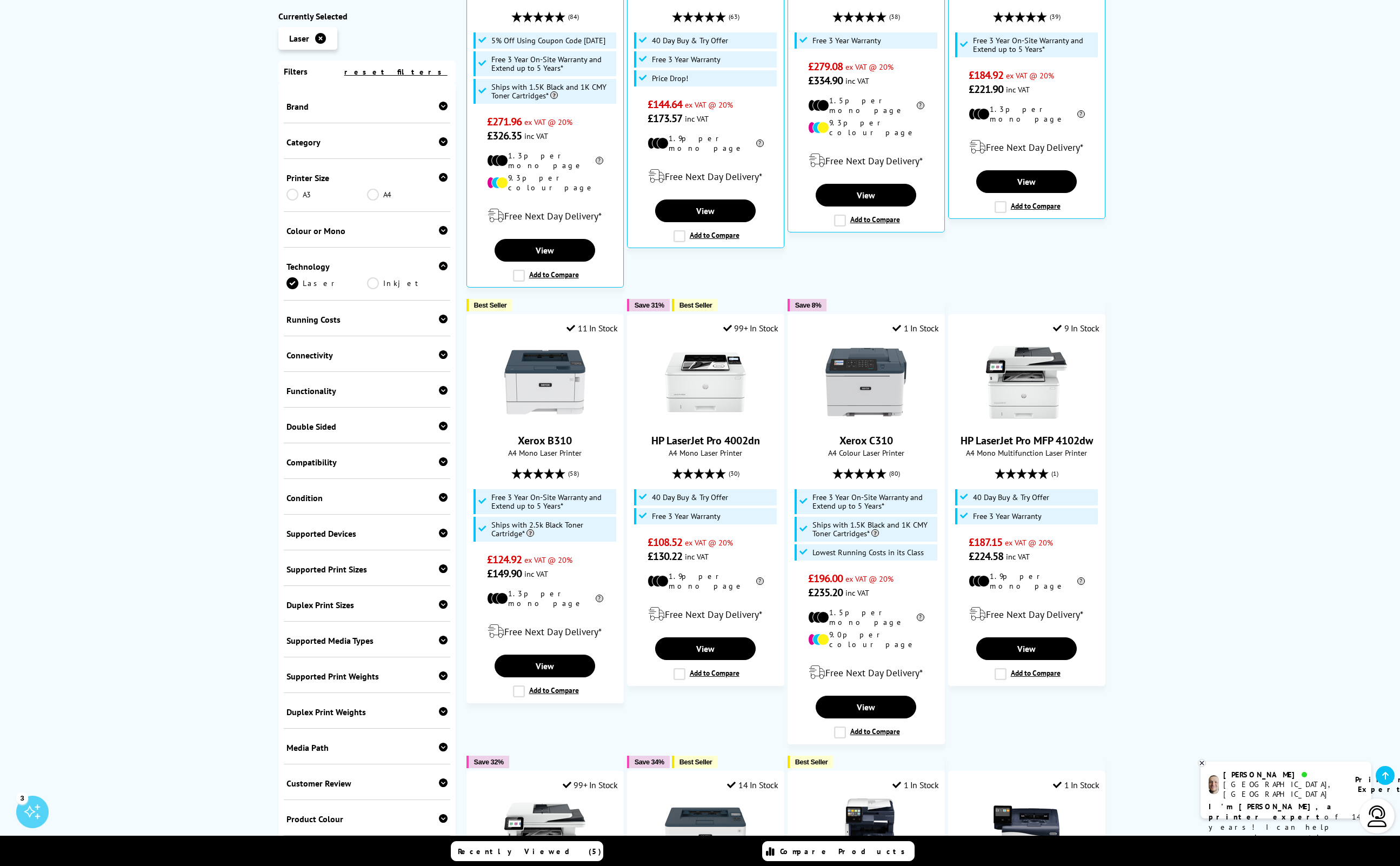
click at [291, 196] on link "A3" at bounding box center [326, 195] width 80 height 12
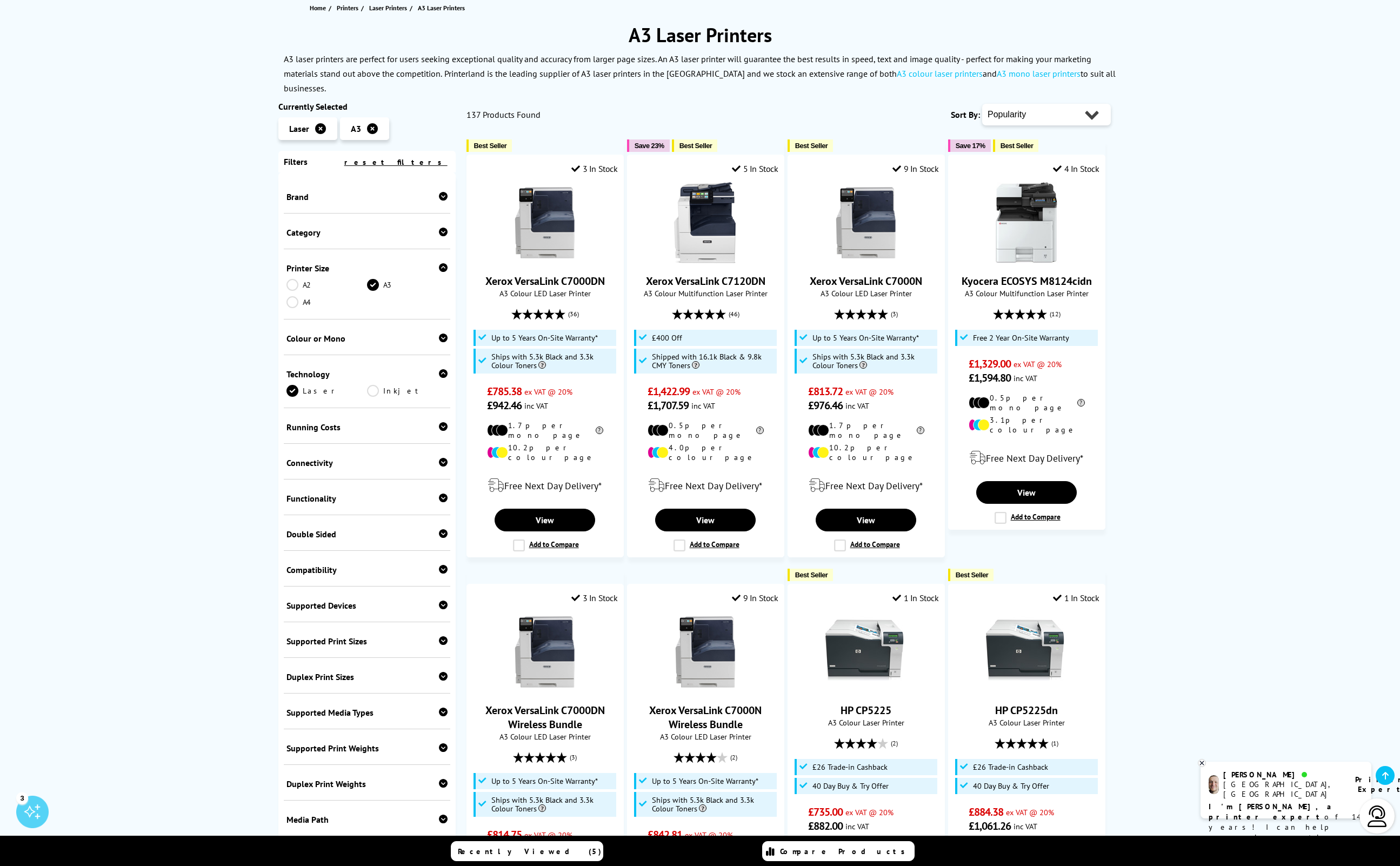
scroll to position [118, 0]
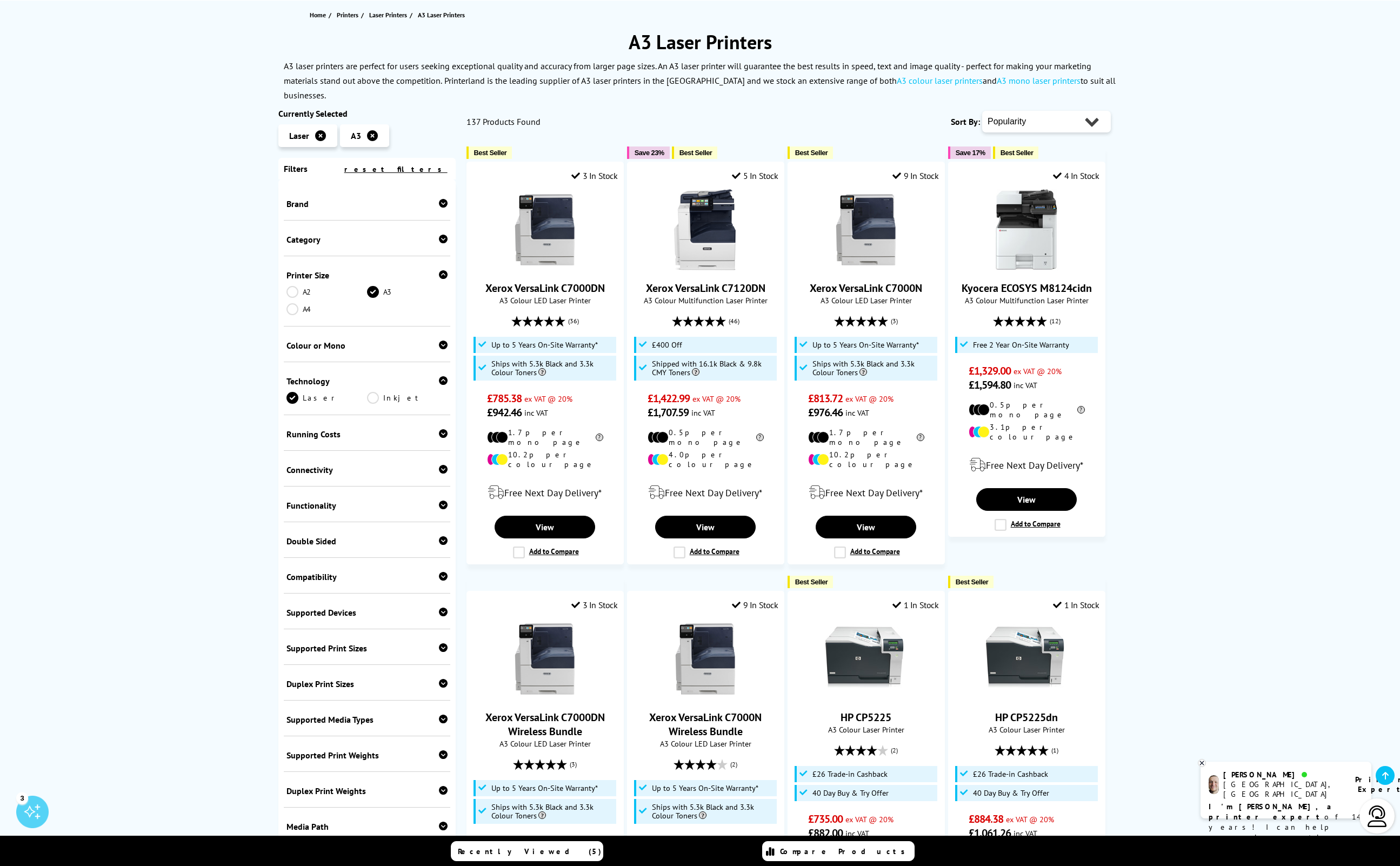
click at [440, 199] on icon at bounding box center [443, 204] width 9 height 9
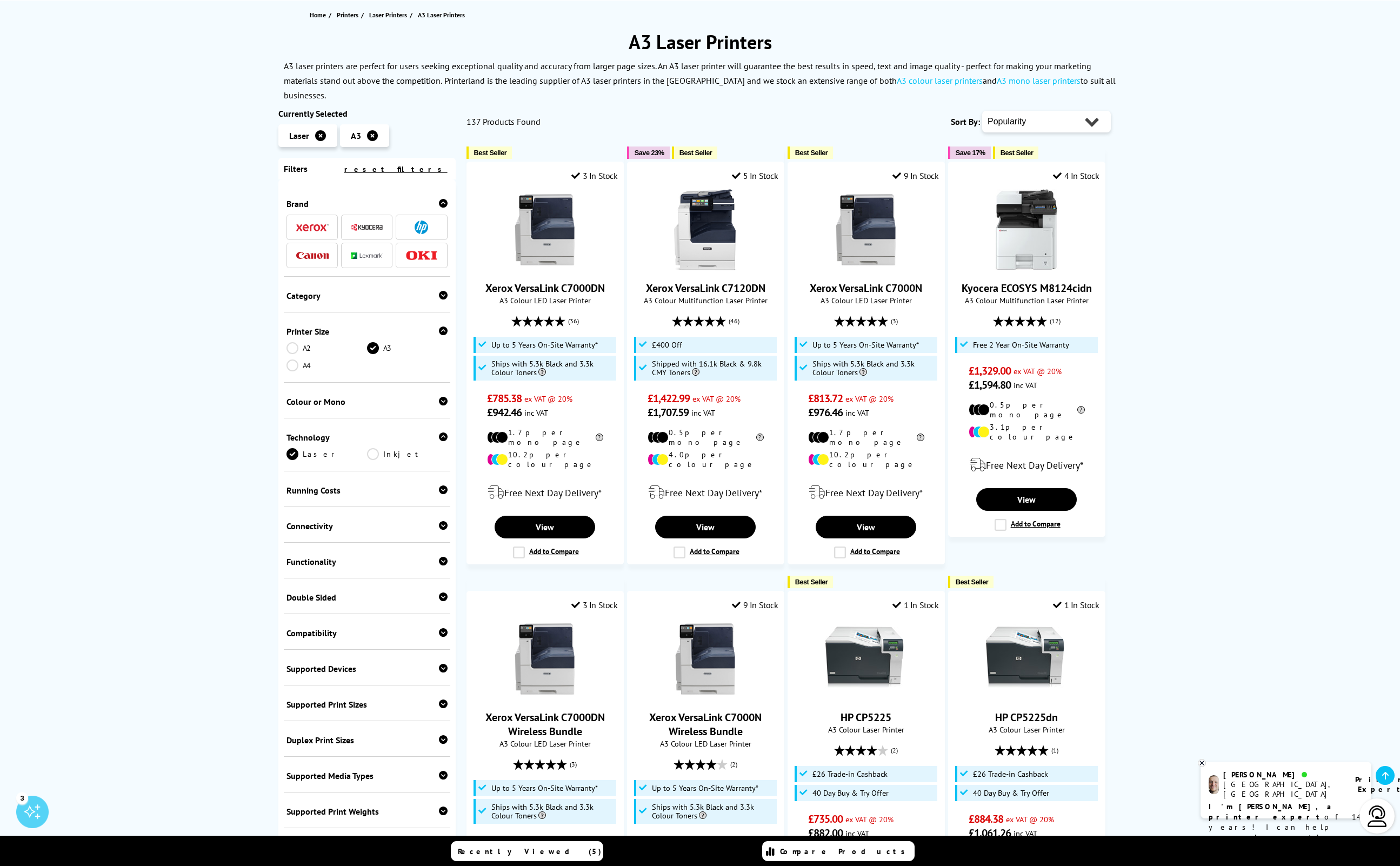
click at [366, 223] on img at bounding box center [366, 226] width 33 height 8
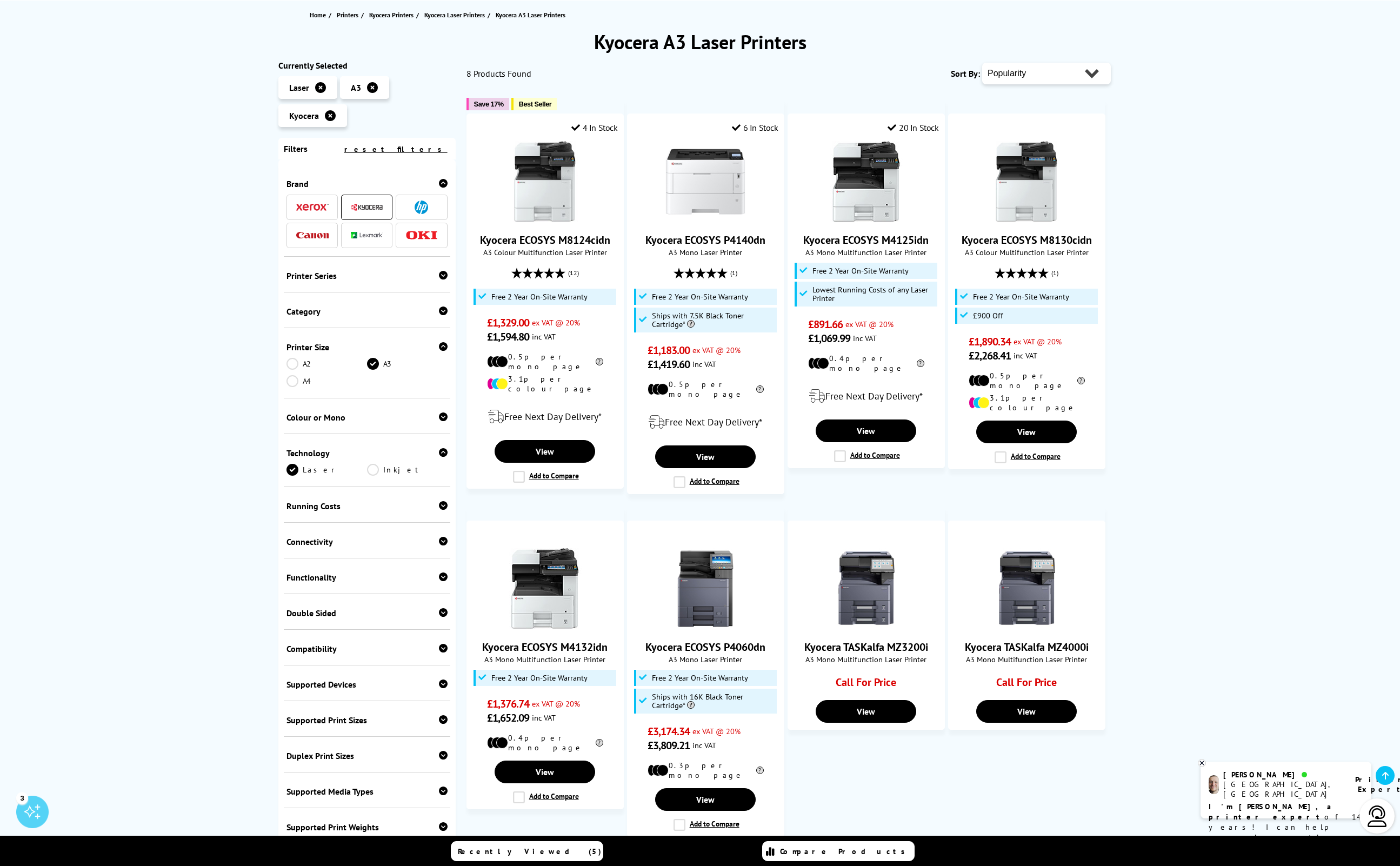
click at [906, 486] on ul "Save 17% Best Seller 4 In Stock Kyocera ECOSYS M8124cidn A3 Colour Multifunctio…" at bounding box center [794, 462] width 655 height 750
